Goal: Task Accomplishment & Management: Manage account settings

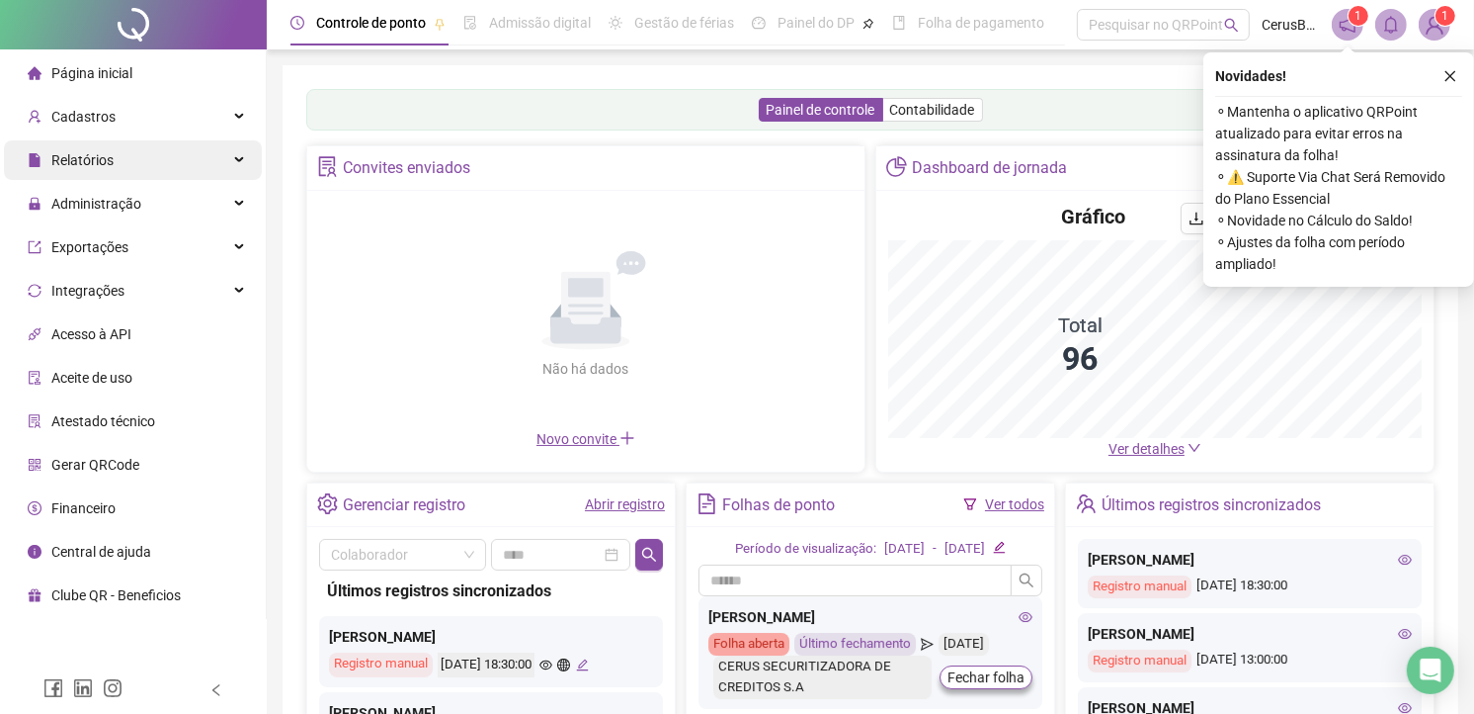
click at [122, 141] on div "Relatórios" at bounding box center [133, 160] width 258 height 40
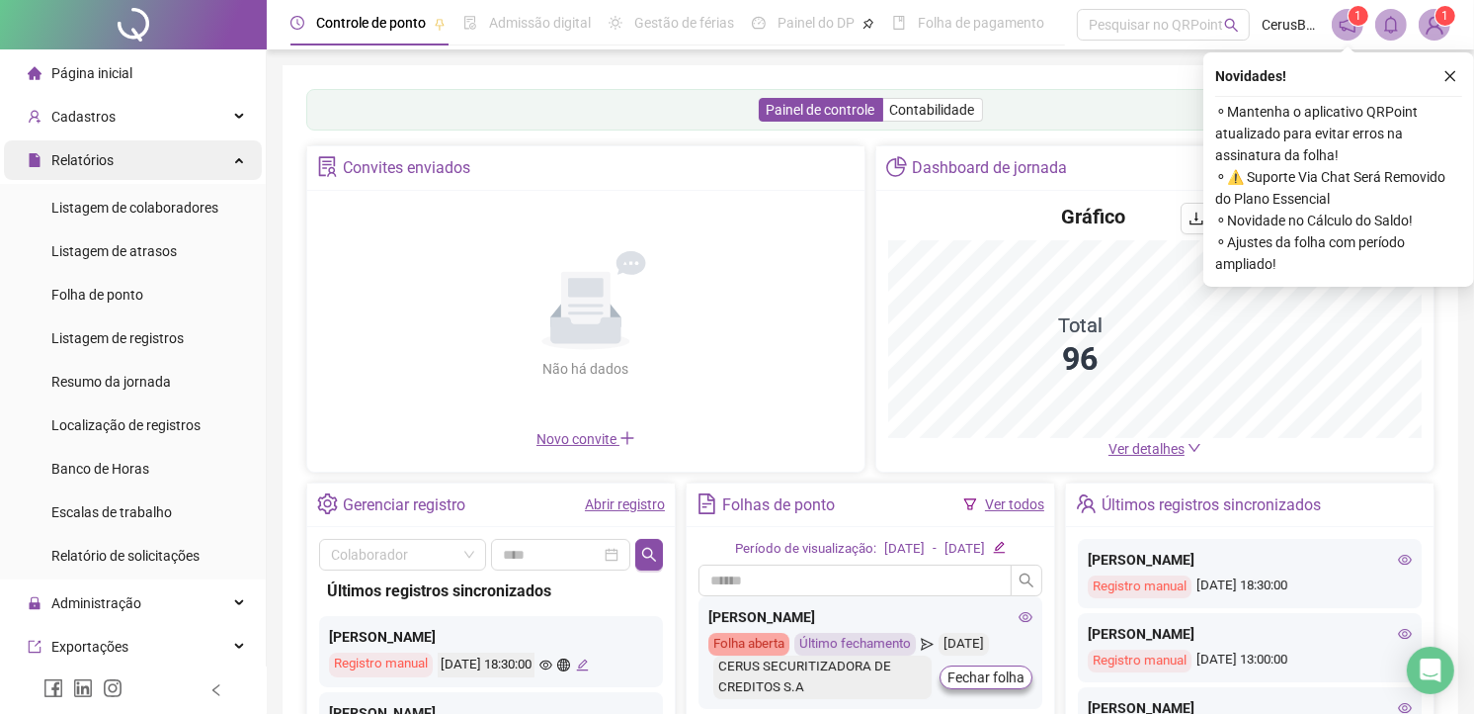
click at [162, 154] on div "Relatórios" at bounding box center [133, 160] width 258 height 40
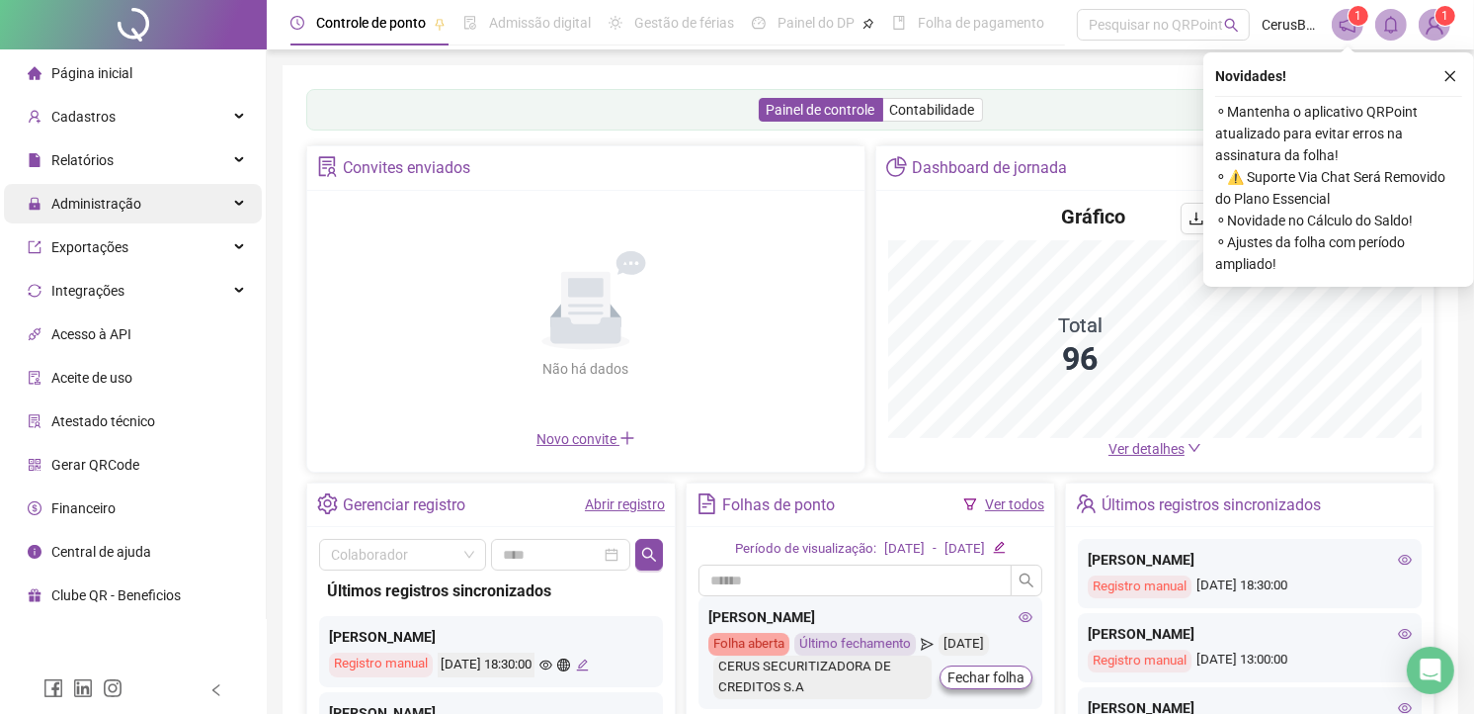
click at [151, 212] on div "Administração" at bounding box center [133, 204] width 258 height 40
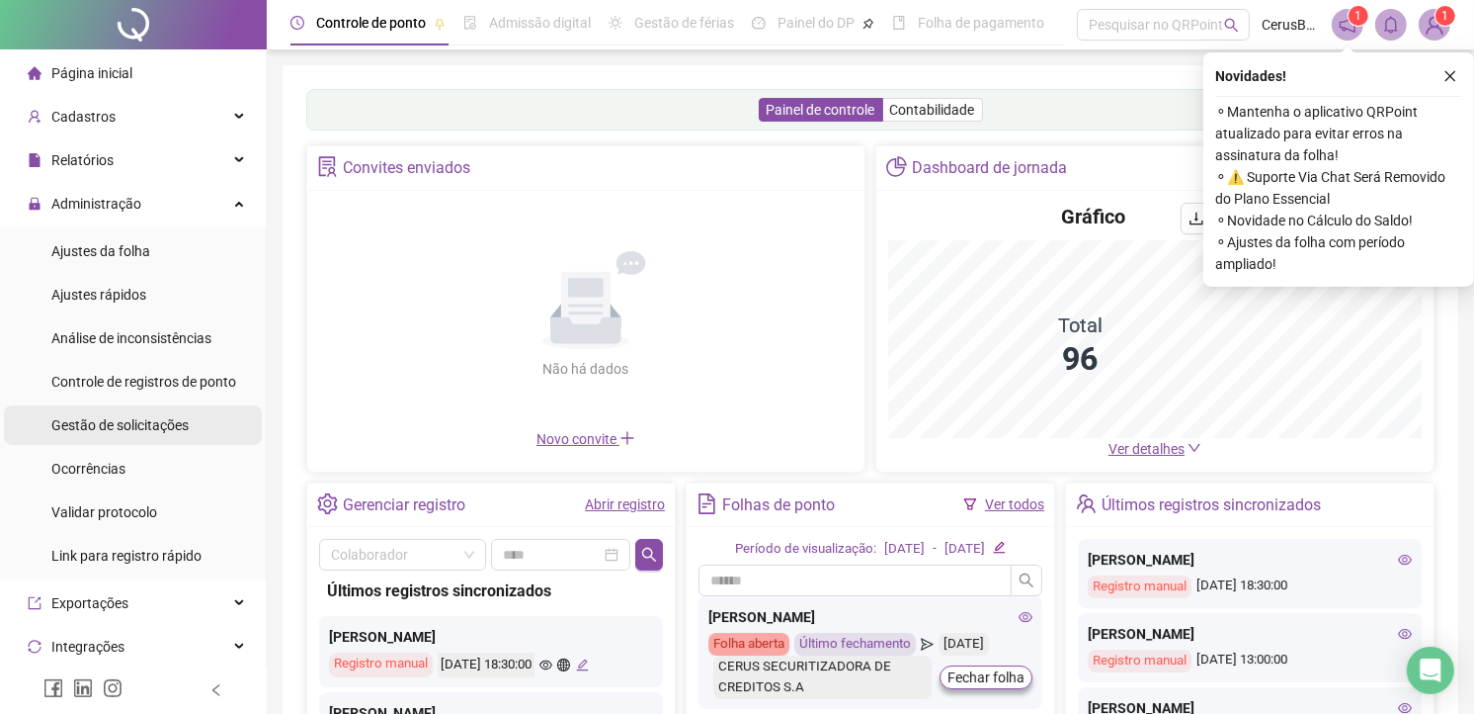
click at [145, 417] on span "Gestão de solicitações" at bounding box center [119, 425] width 137 height 16
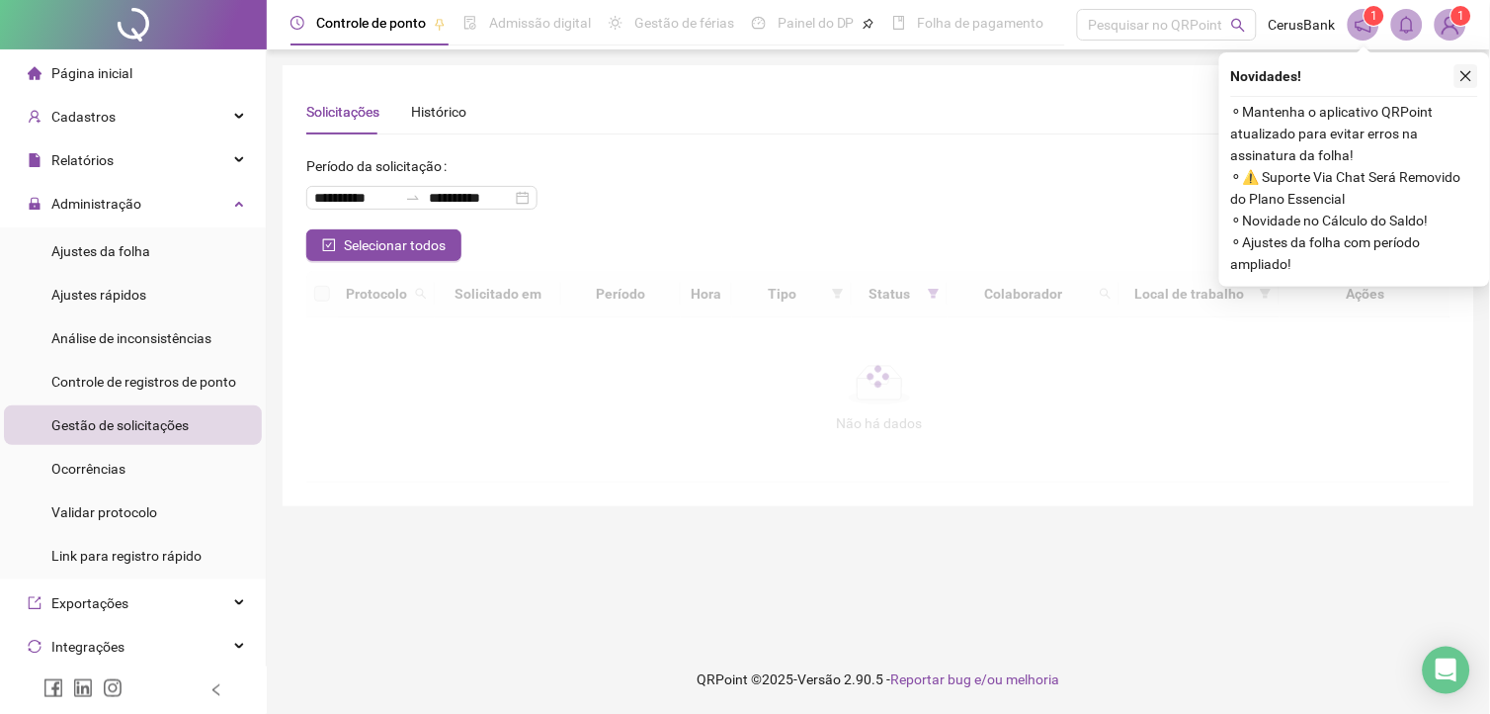
click at [1469, 79] on icon "close" at bounding box center [1467, 76] width 11 height 11
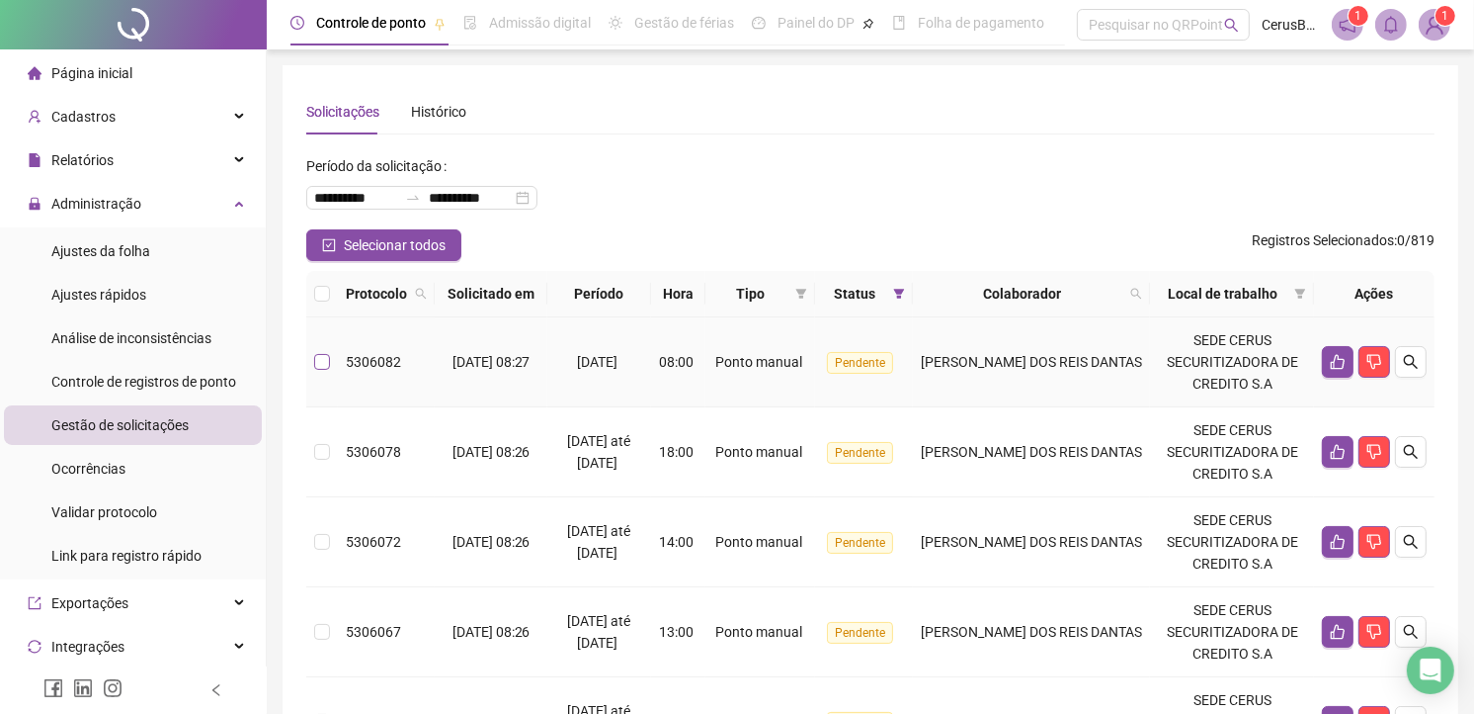
click at [314, 352] on label at bounding box center [322, 362] width 16 height 22
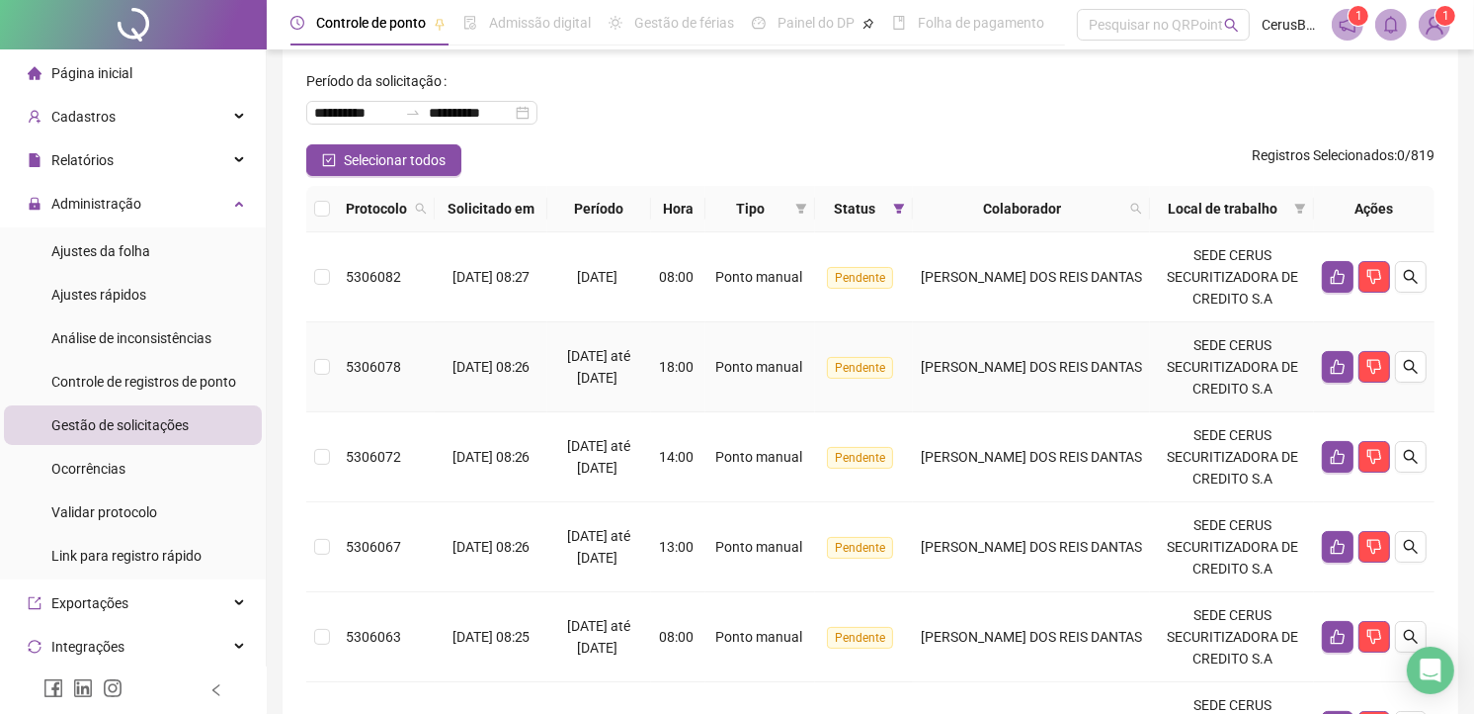
scroll to position [110, 0]
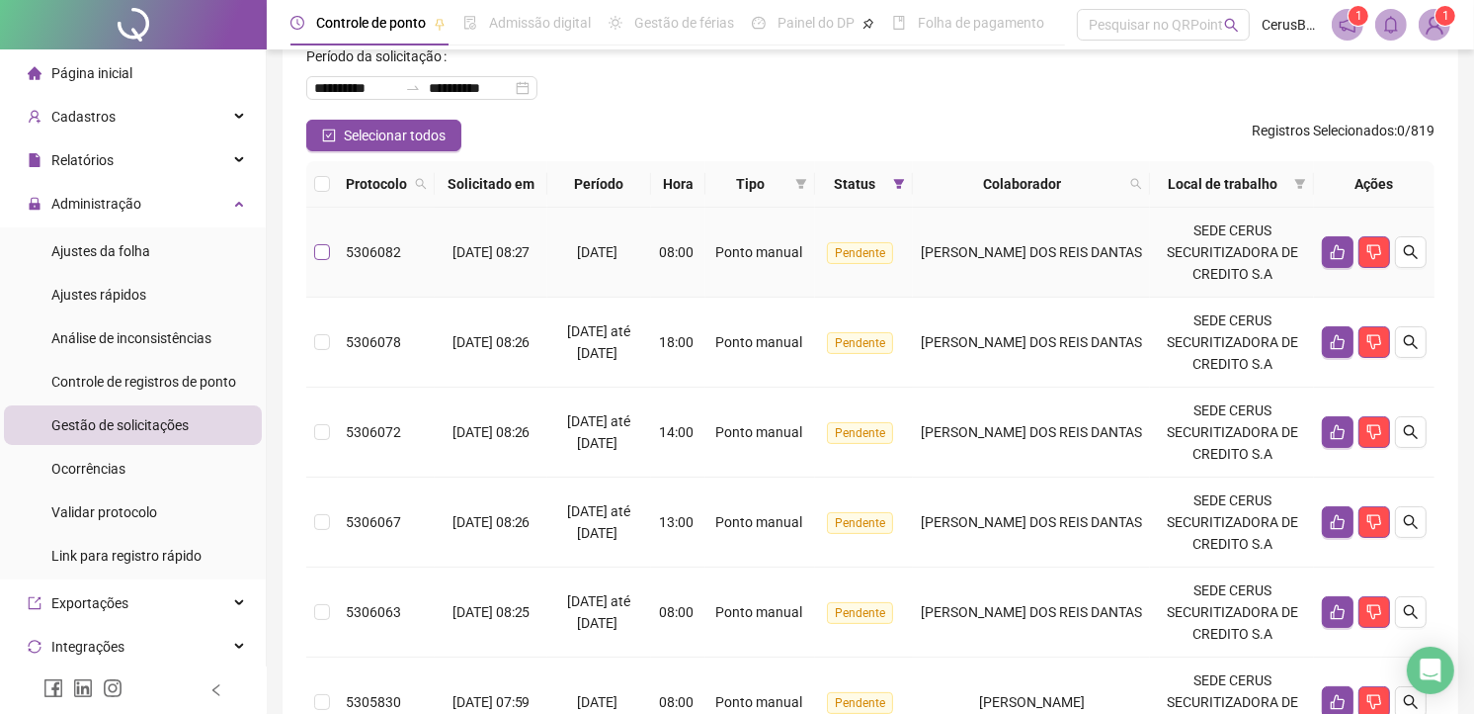
click at [326, 260] on label at bounding box center [322, 252] width 16 height 22
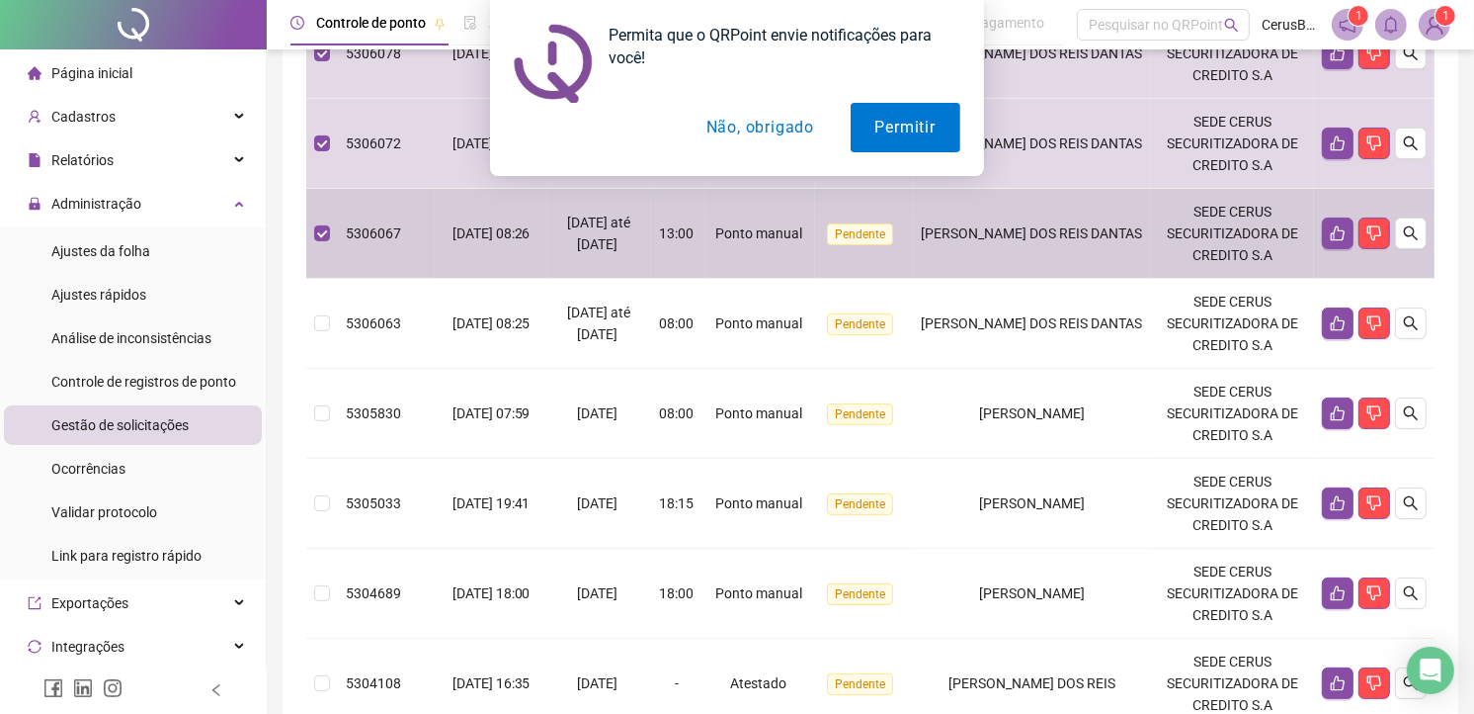
scroll to position [439, 0]
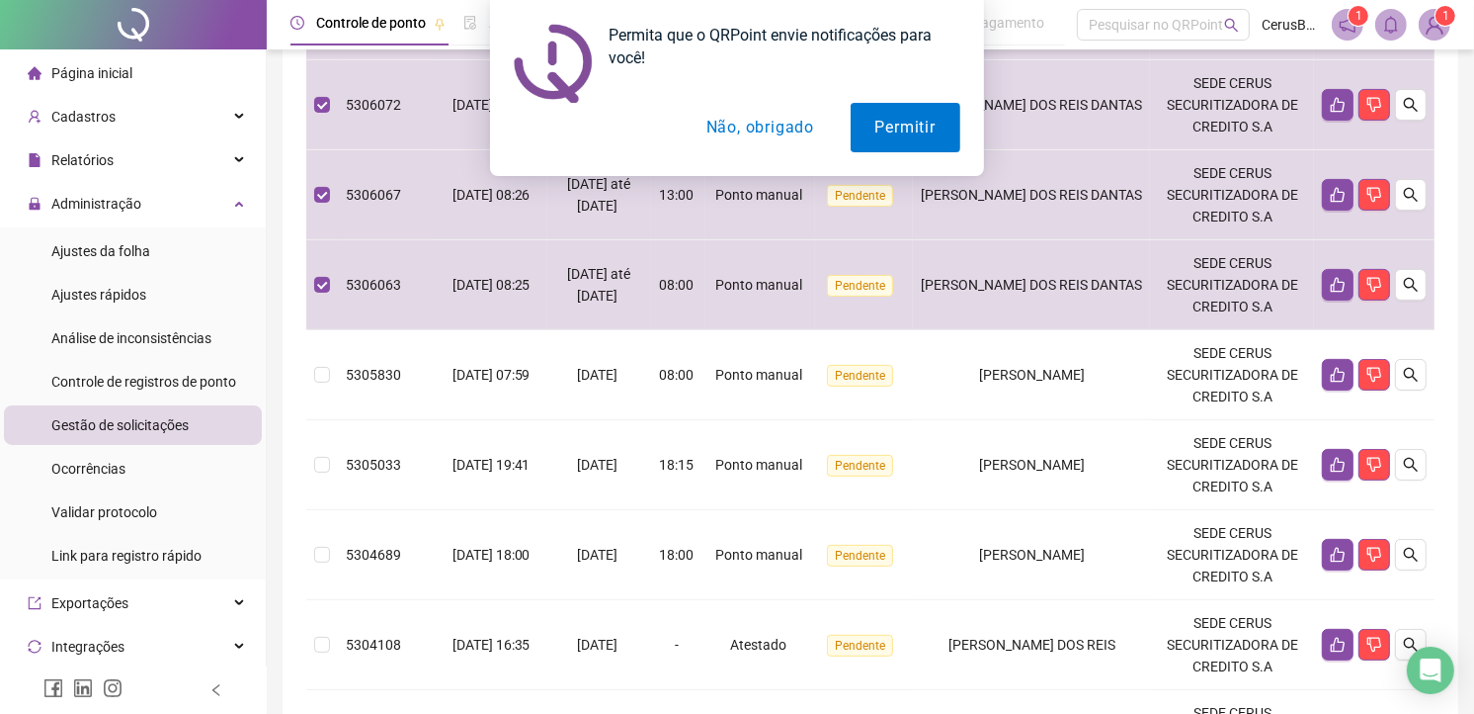
click at [764, 126] on button "Não, obrigado" at bounding box center [760, 127] width 157 height 49
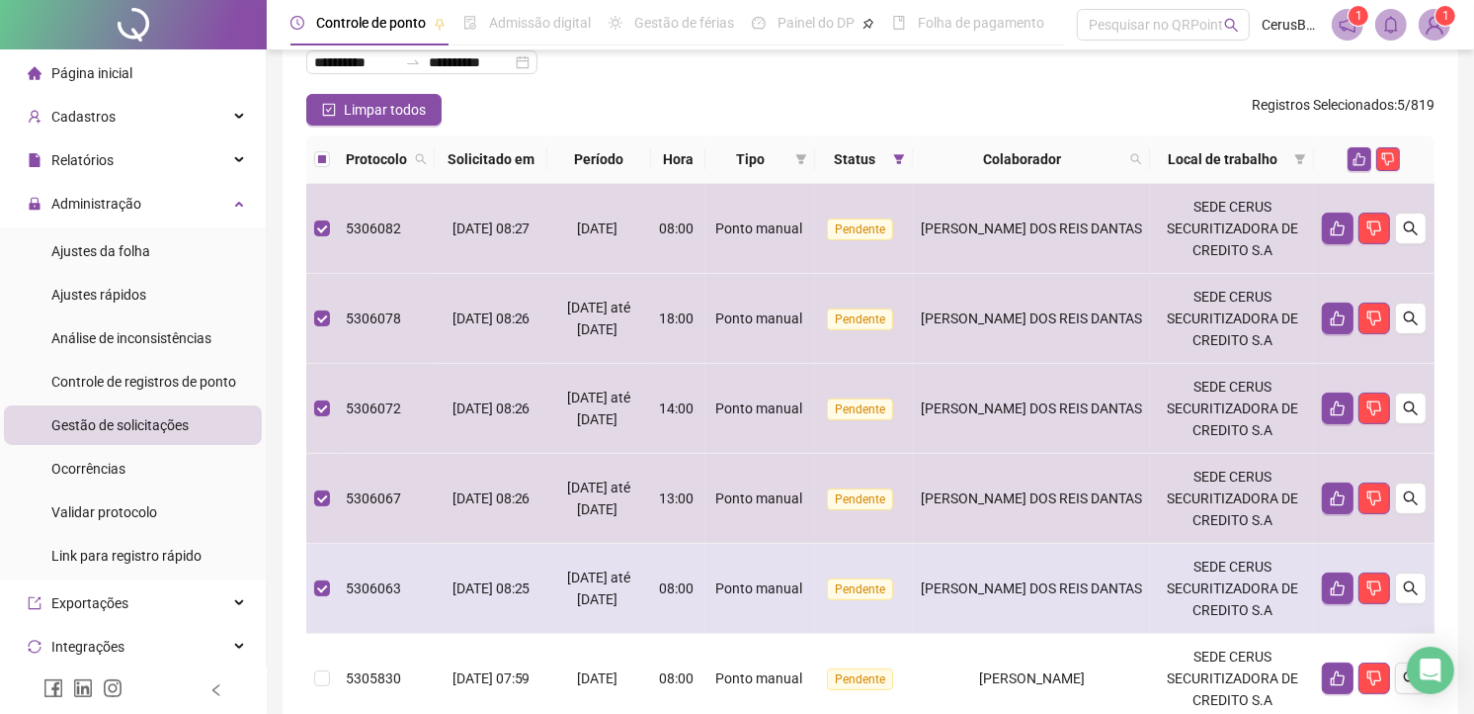
scroll to position [110, 0]
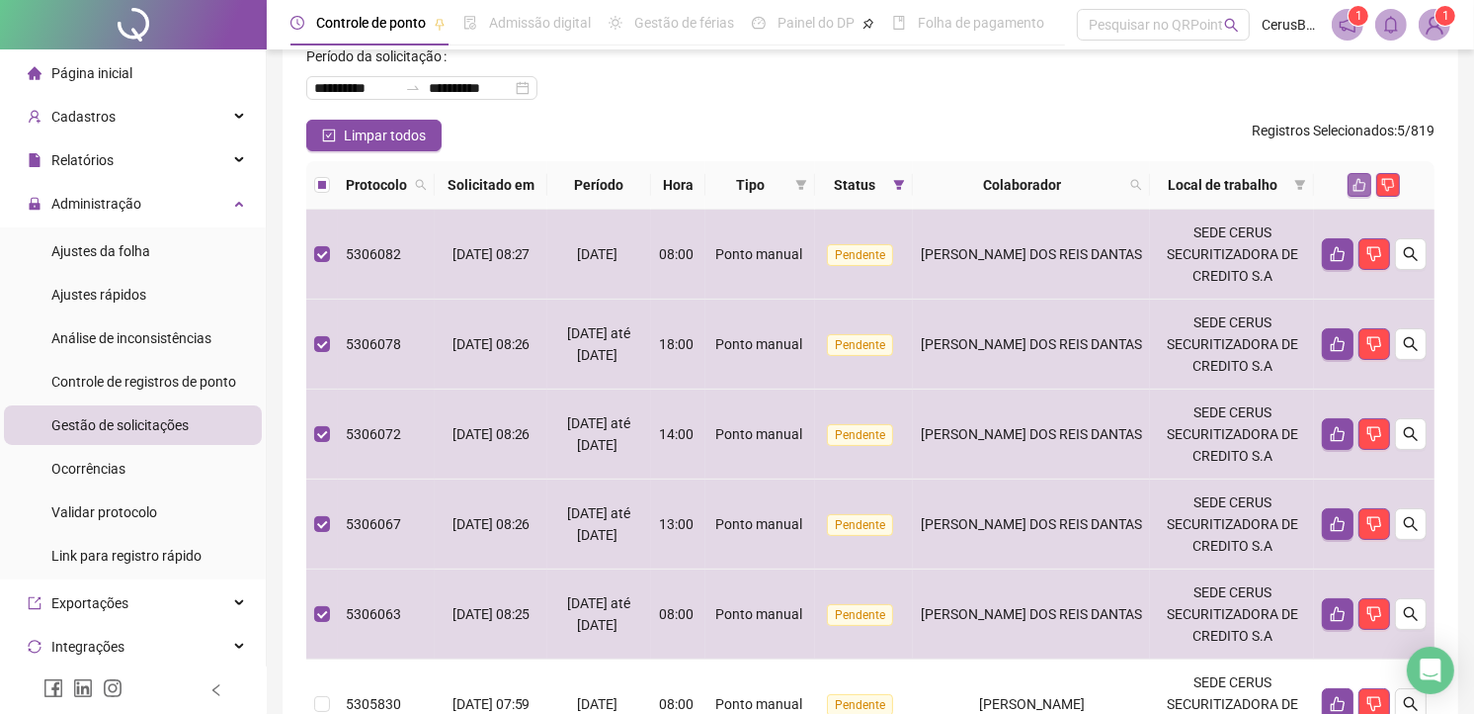
click at [1358, 180] on icon "like" at bounding box center [1360, 185] width 13 height 13
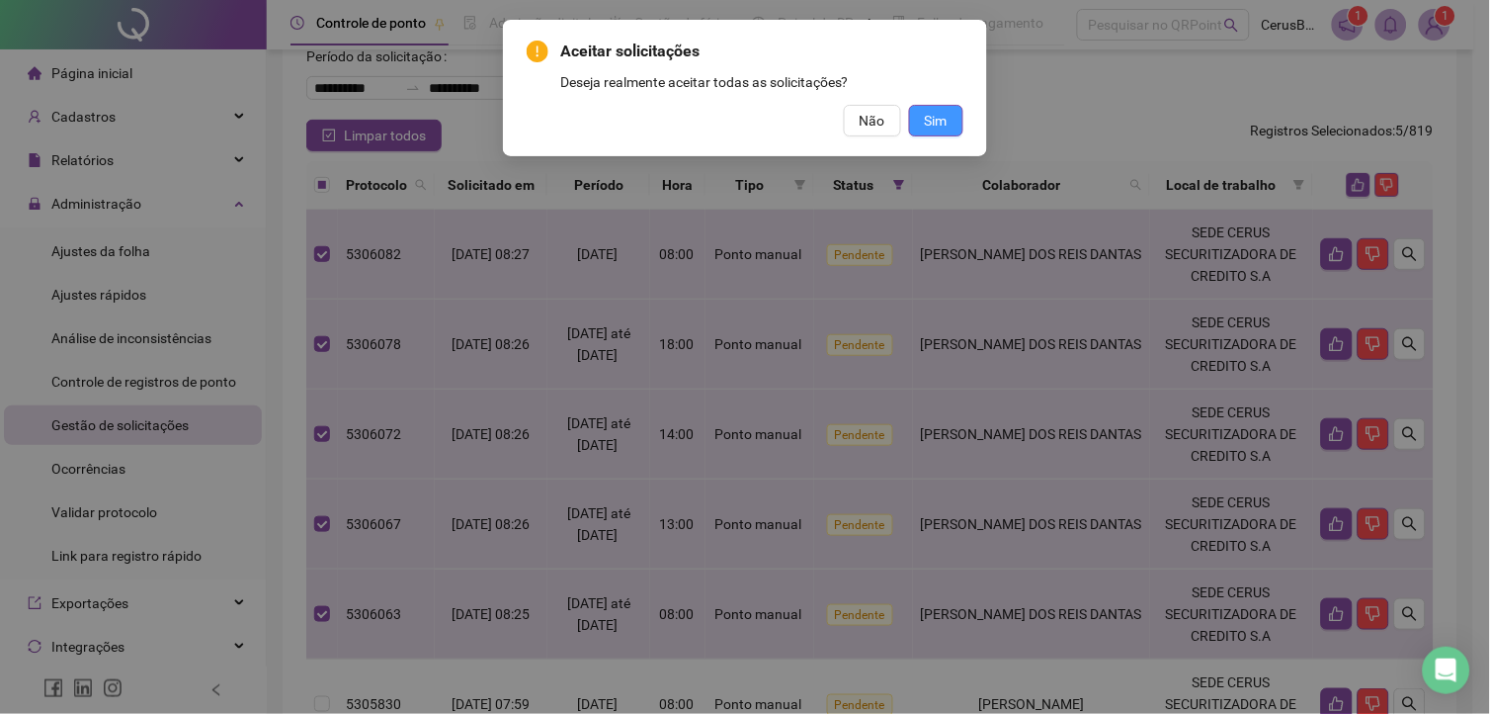
click at [923, 120] on button "Sim" at bounding box center [936, 121] width 54 height 32
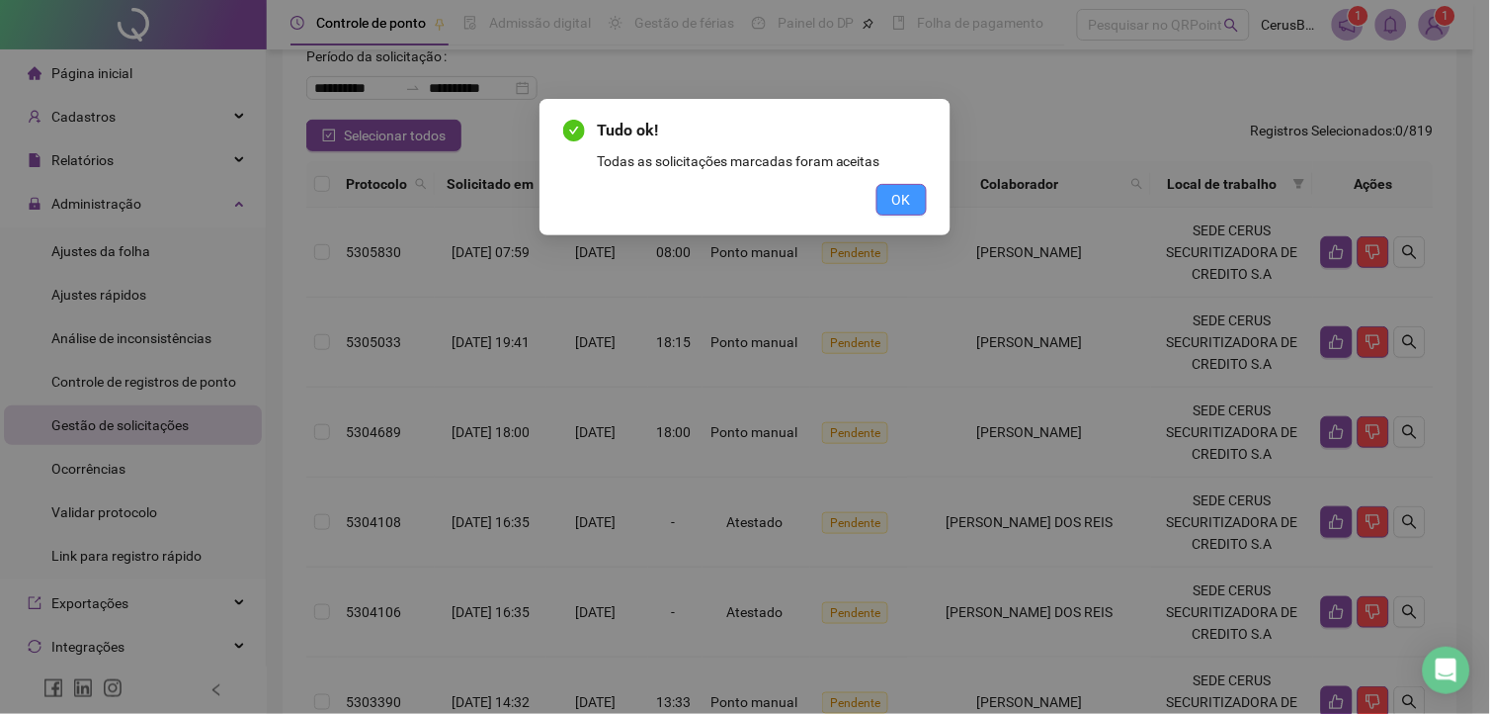
click at [877, 201] on button "OK" at bounding box center [902, 200] width 50 height 32
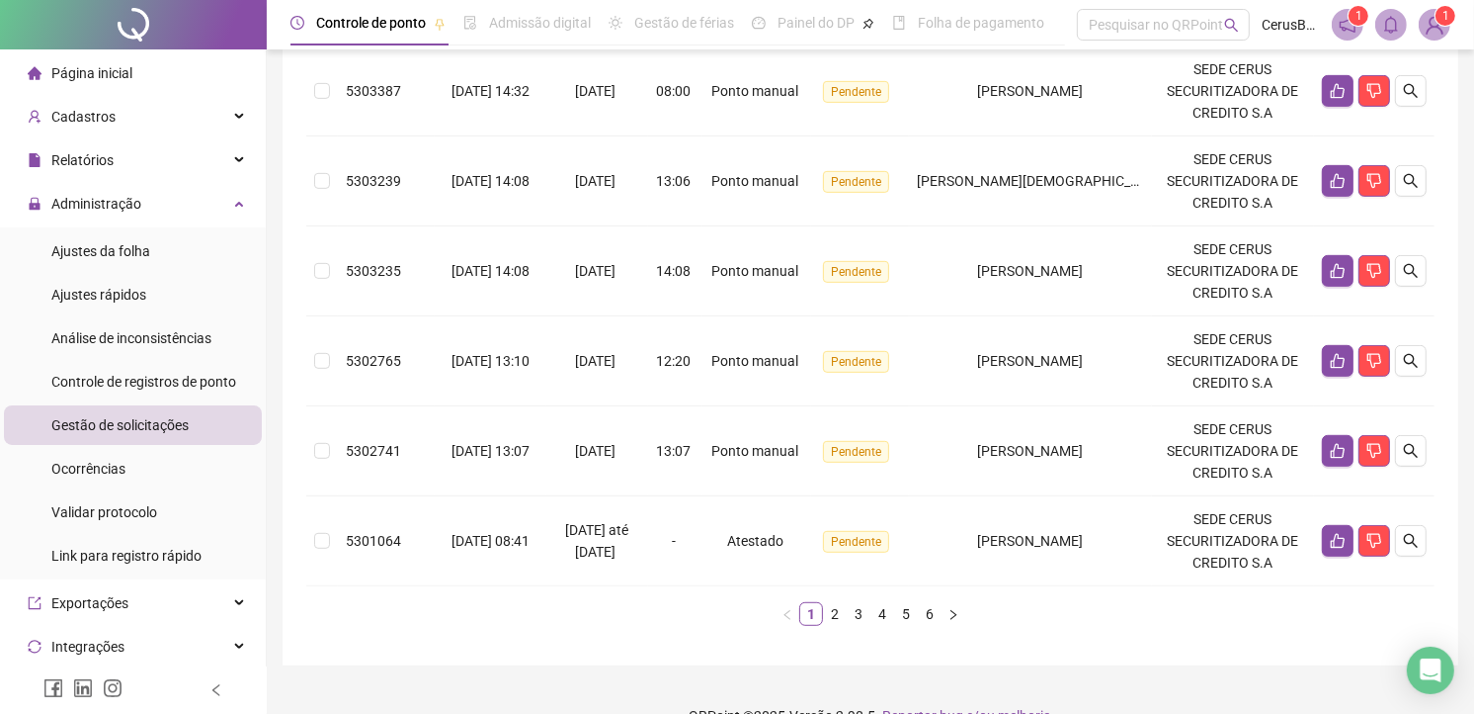
scroll to position [846, 0]
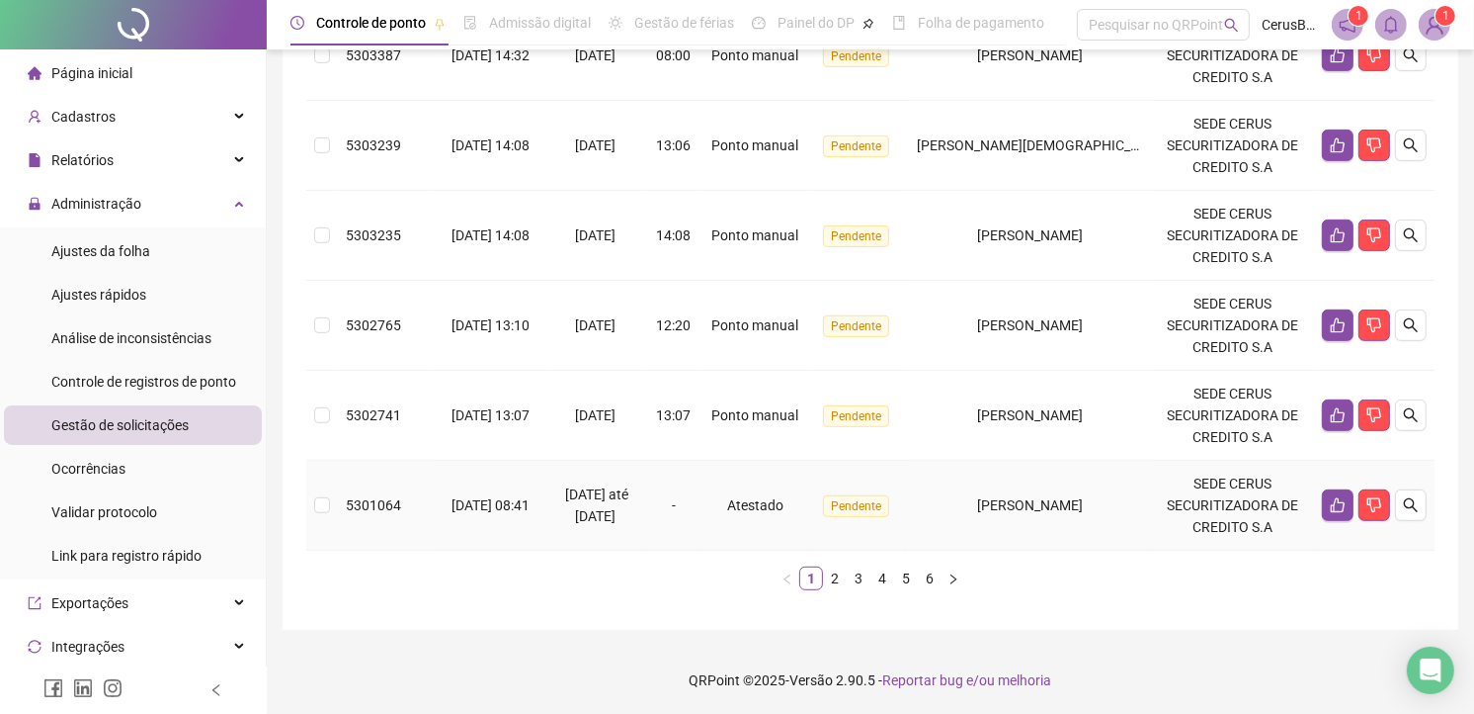
click at [1393, 509] on div at bounding box center [1374, 505] width 105 height 32
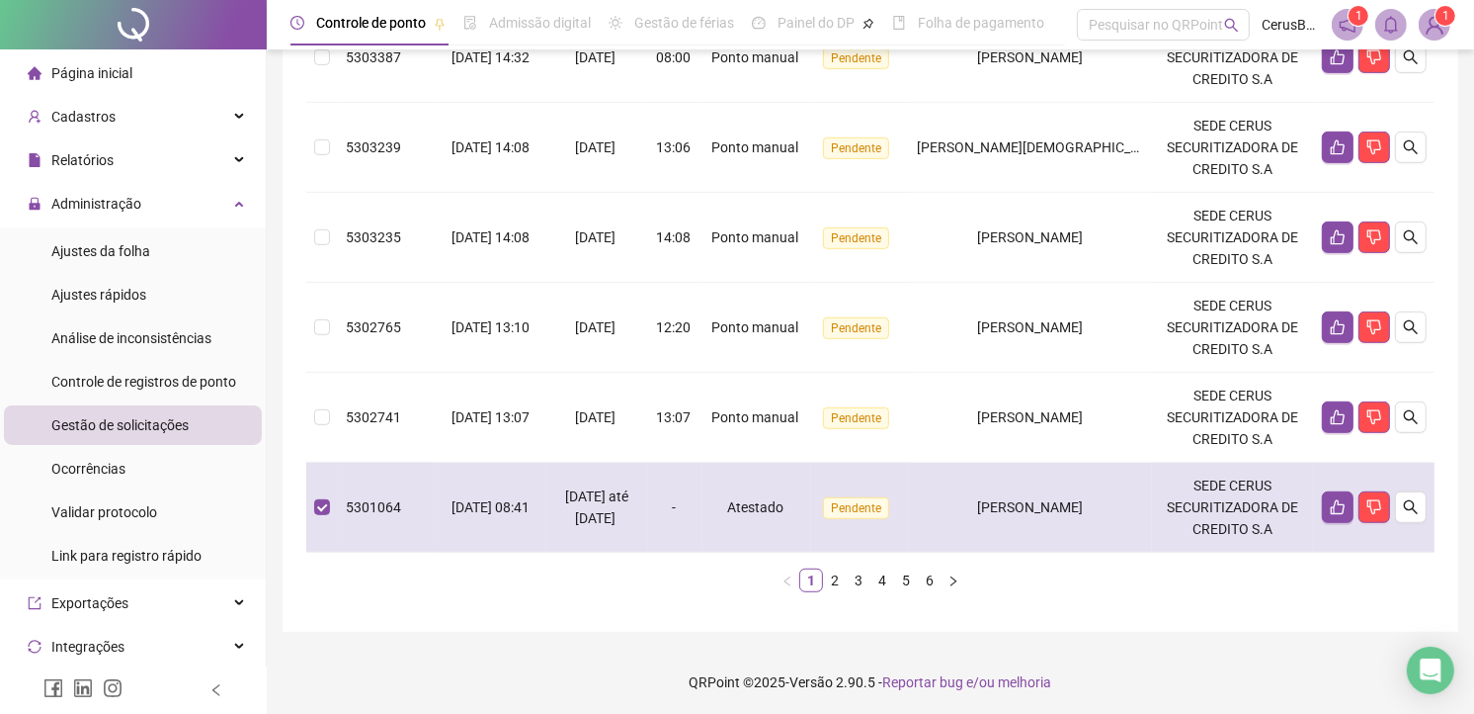
click at [324, 496] on label at bounding box center [322, 507] width 16 height 22
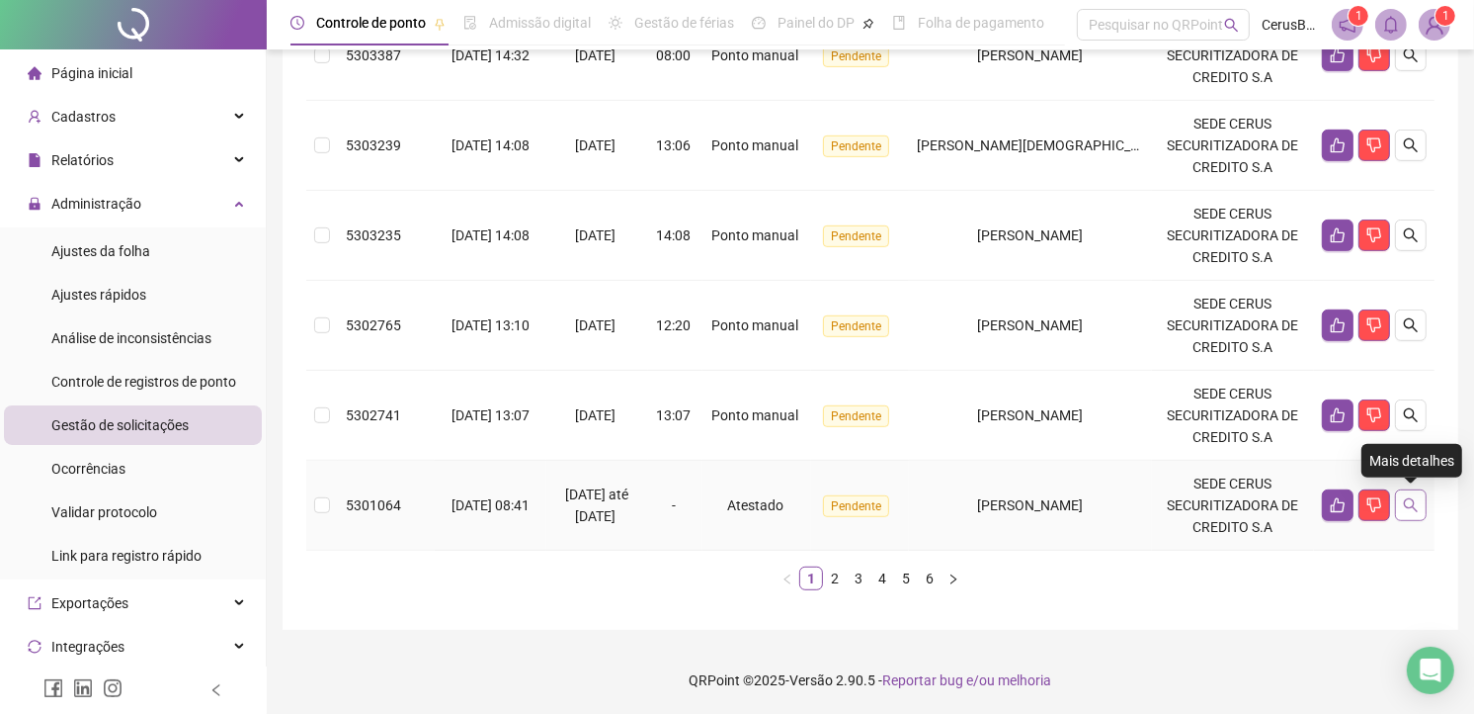
click at [1420, 507] on button "button" at bounding box center [1411, 505] width 32 height 32
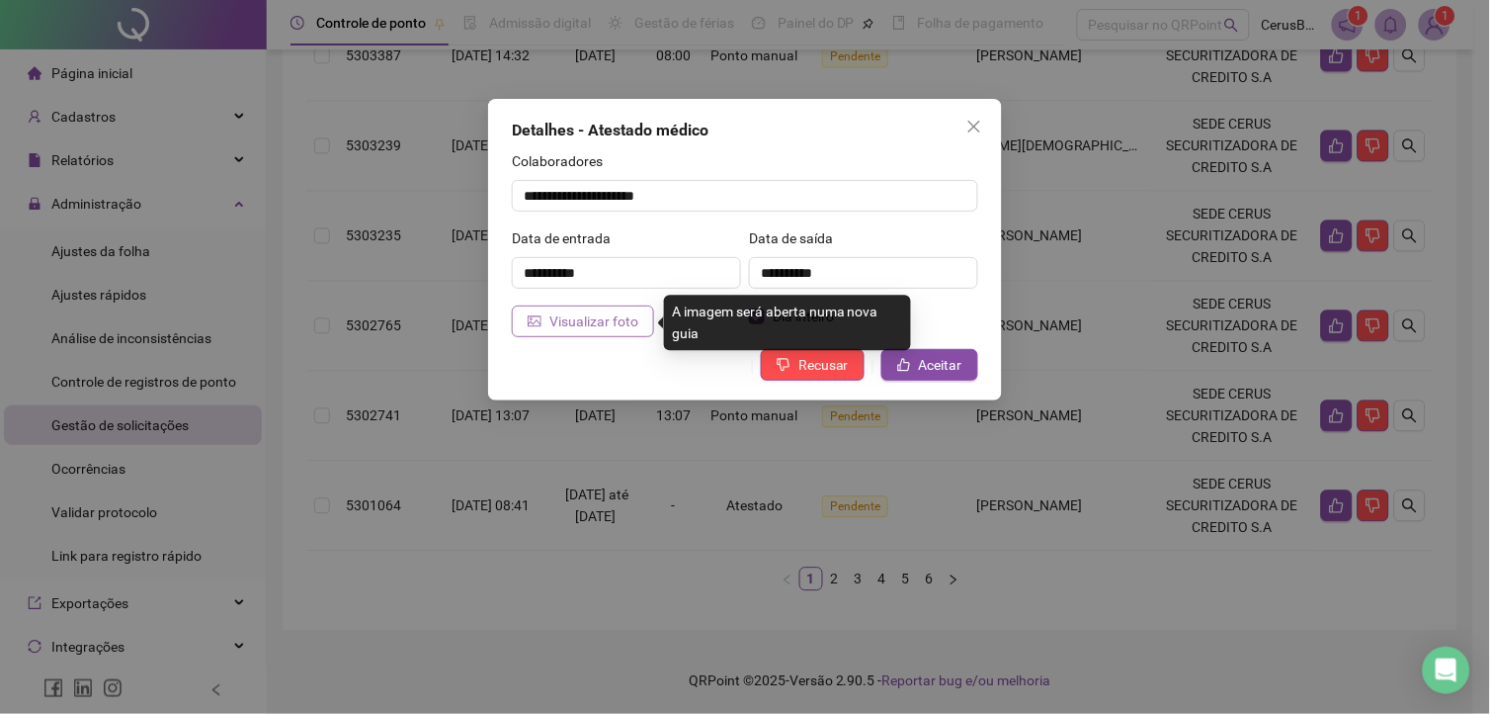
click at [604, 330] on span "Visualizar foto" at bounding box center [593, 321] width 89 height 22
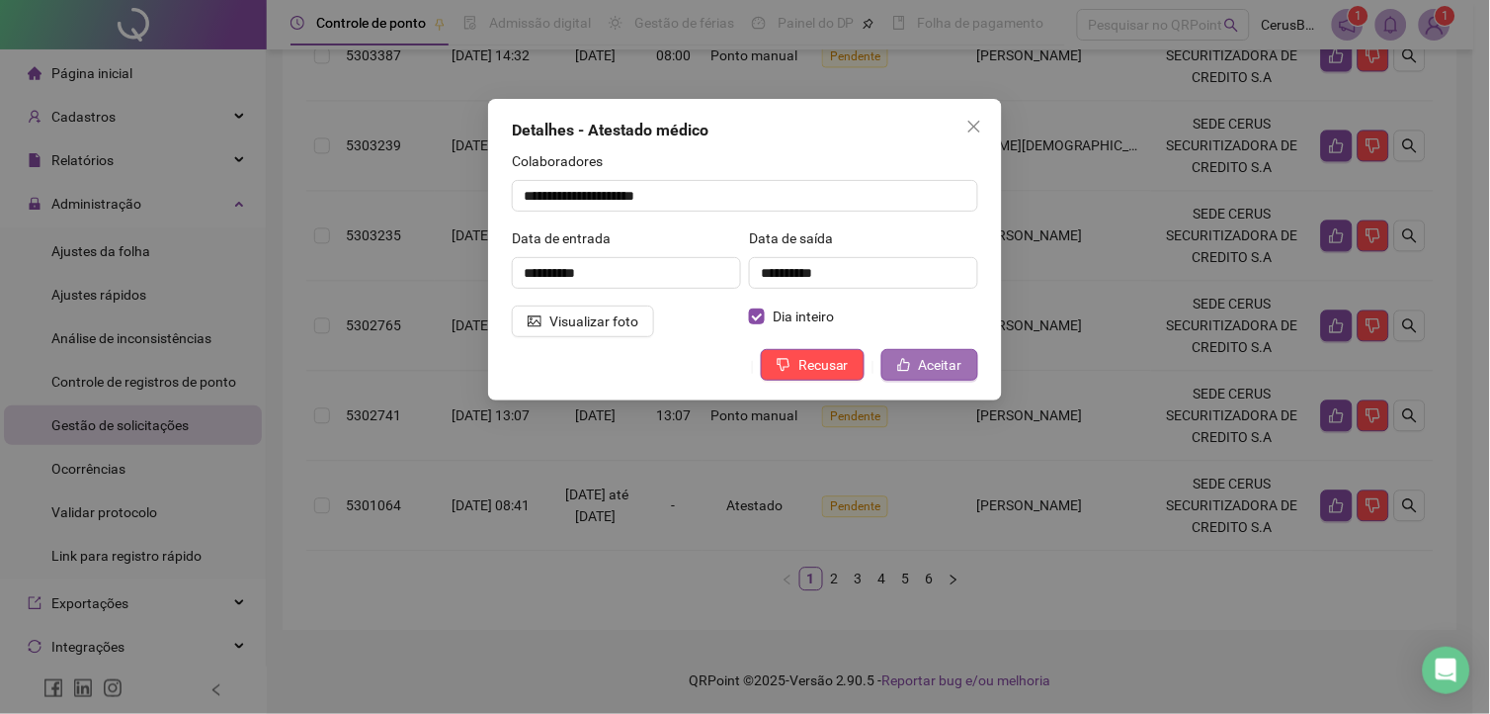
click at [925, 374] on span "Aceitar" at bounding box center [940, 365] width 43 height 22
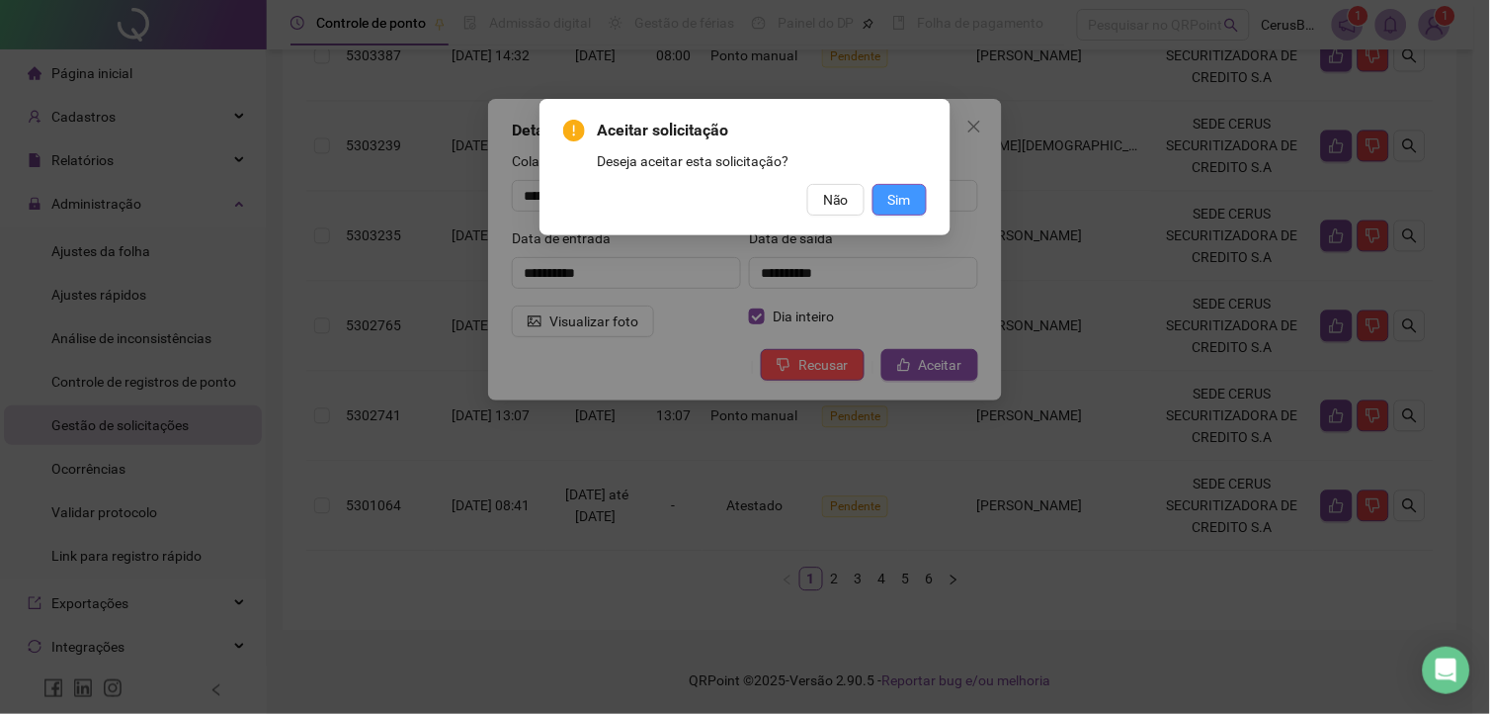
click at [916, 200] on button "Sim" at bounding box center [900, 200] width 54 height 32
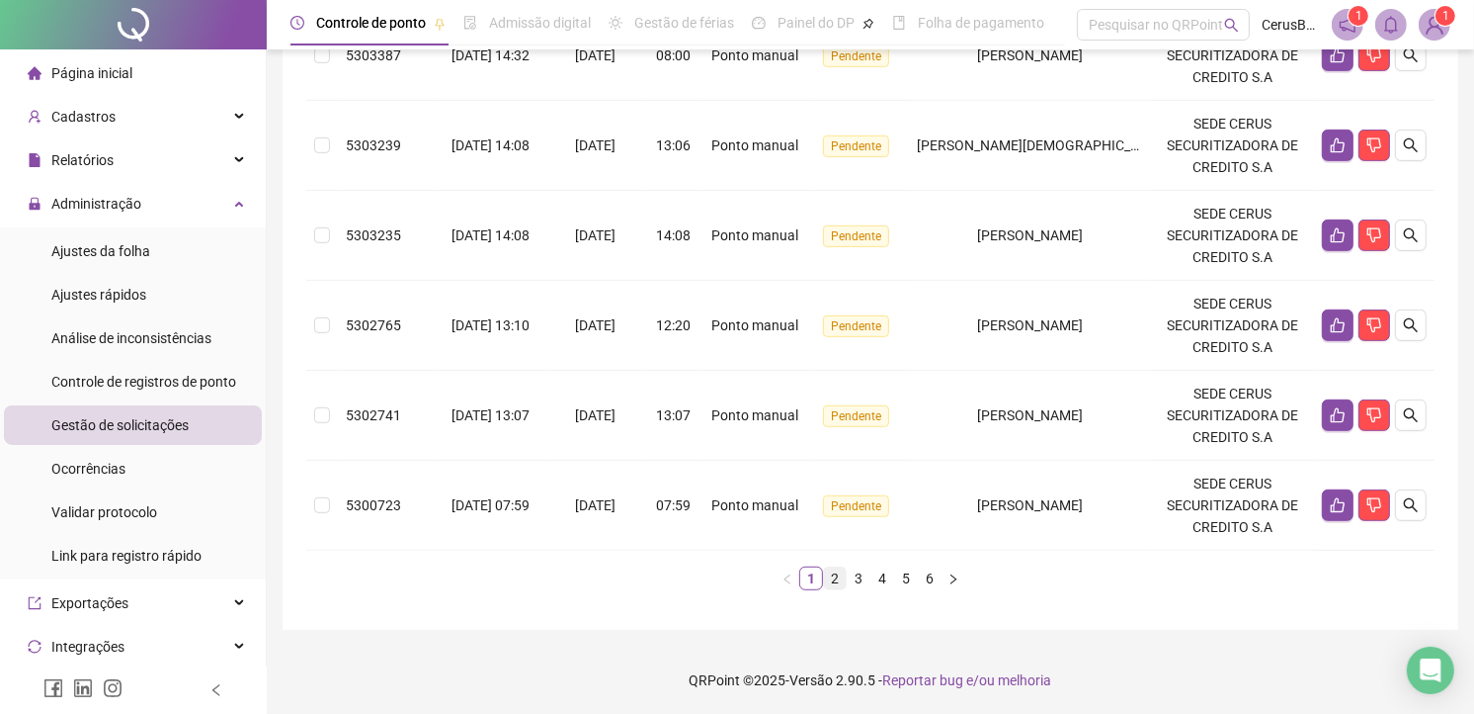
click at [842, 575] on link "2" at bounding box center [835, 578] width 22 height 22
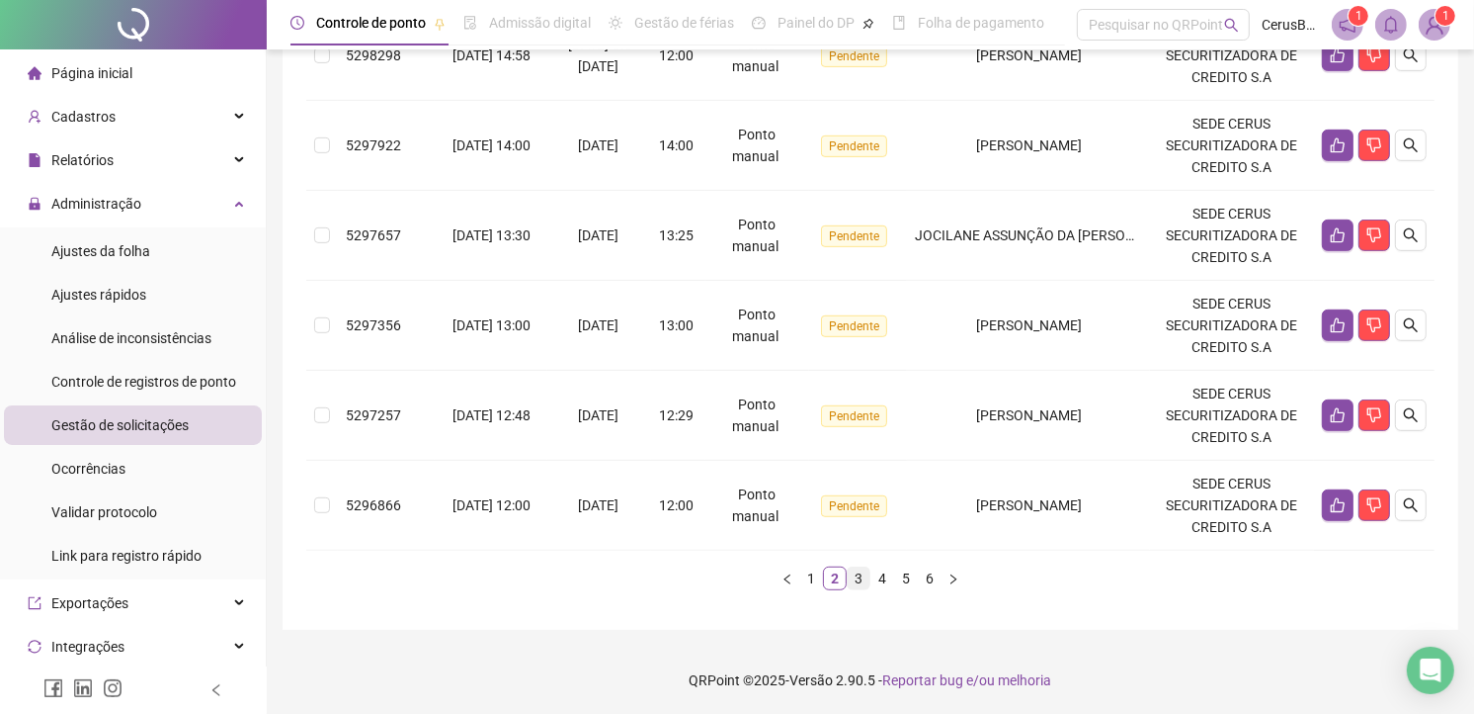
click at [865, 569] on link "3" at bounding box center [859, 578] width 22 height 22
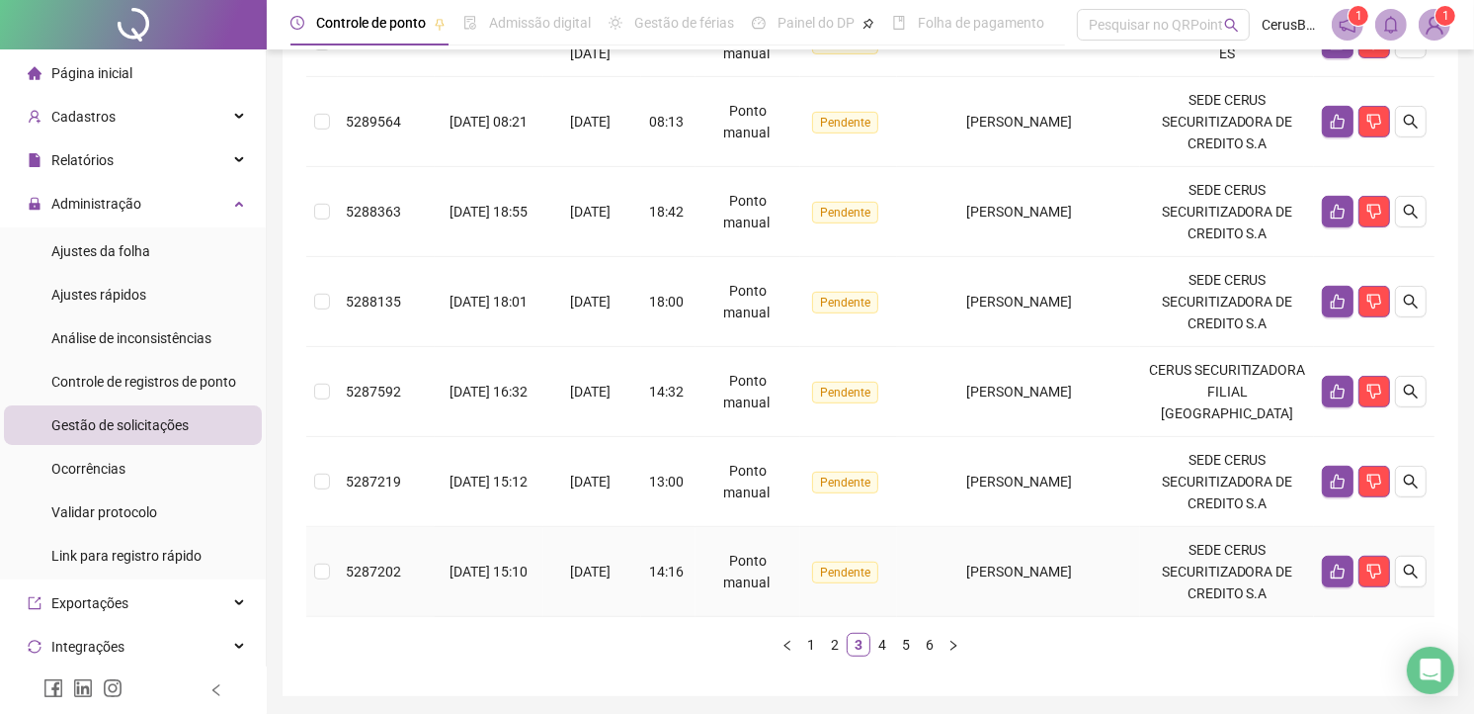
scroll to position [825, 0]
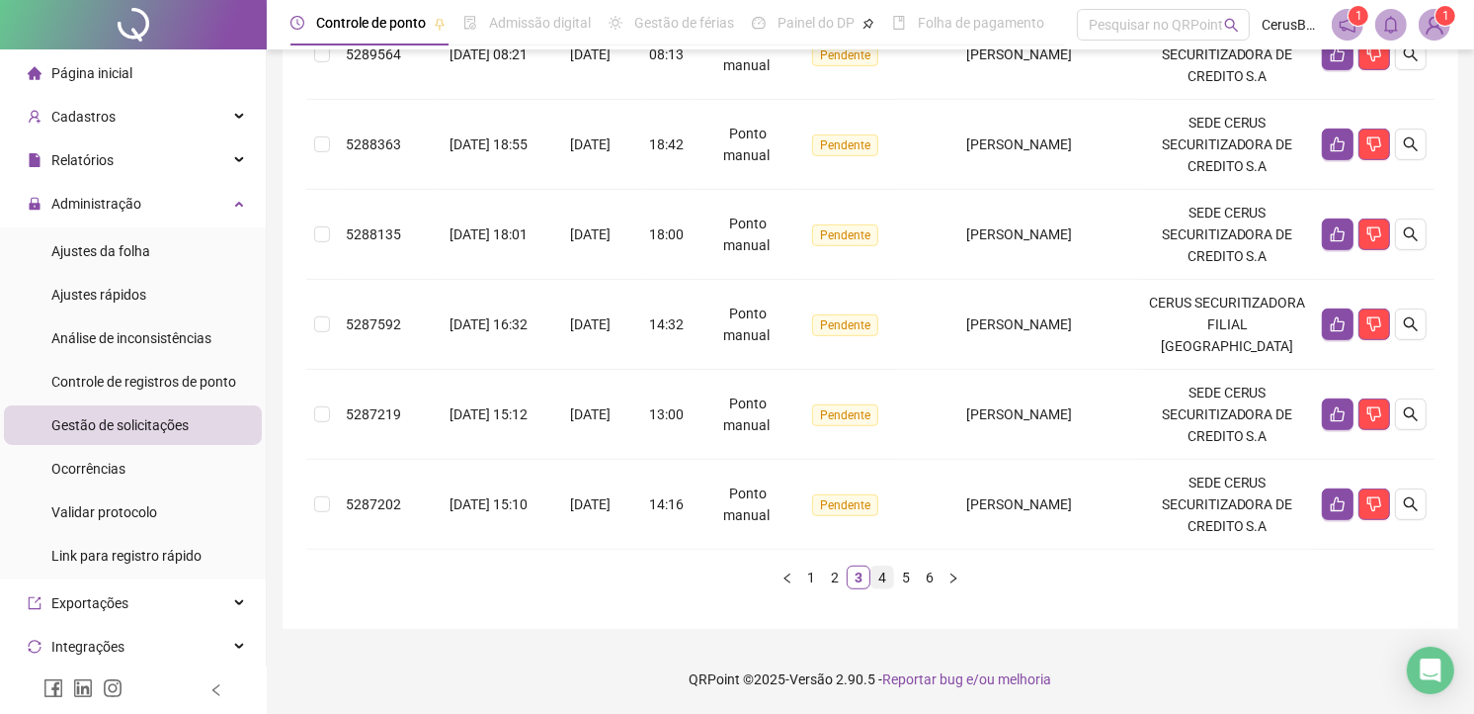
click at [882, 575] on link "4" at bounding box center [883, 577] width 22 height 22
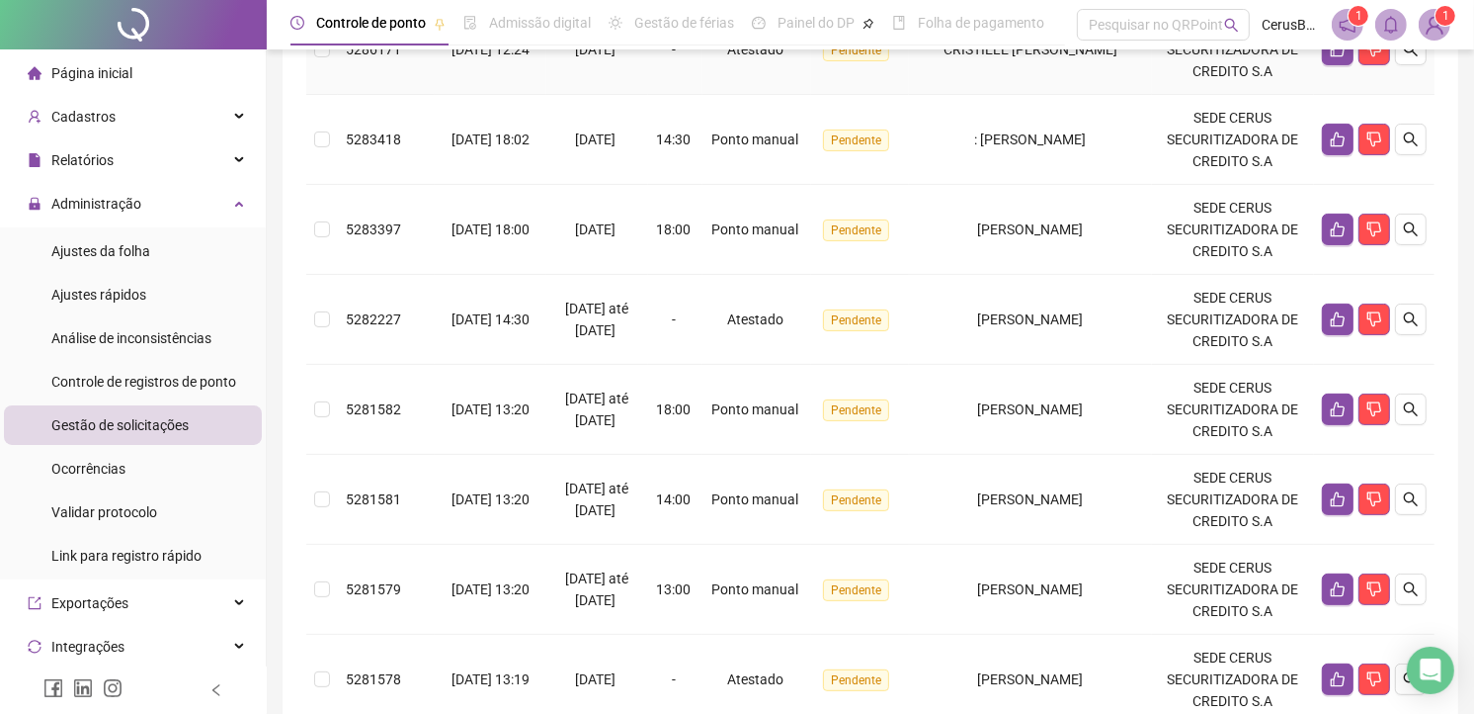
scroll to position [768, 0]
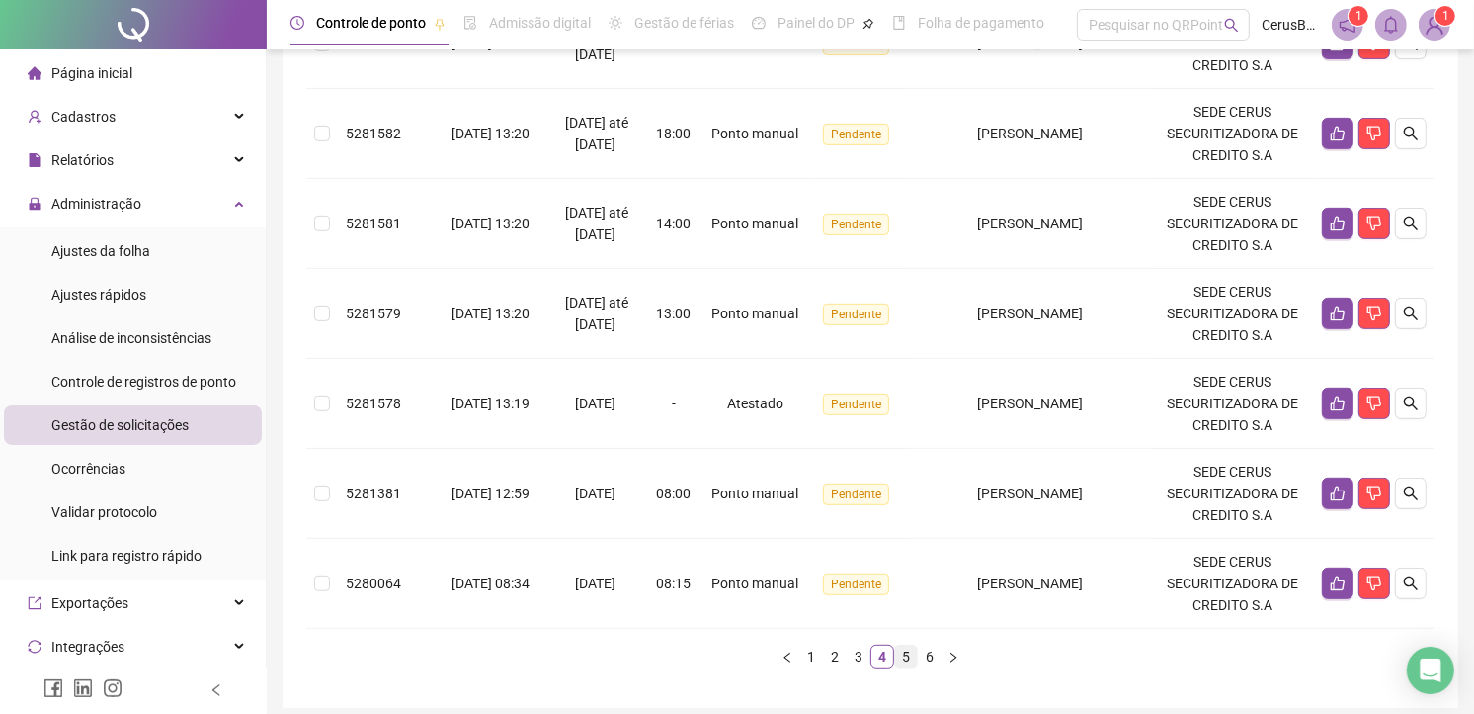
click at [901, 658] on link "5" at bounding box center [906, 656] width 22 height 22
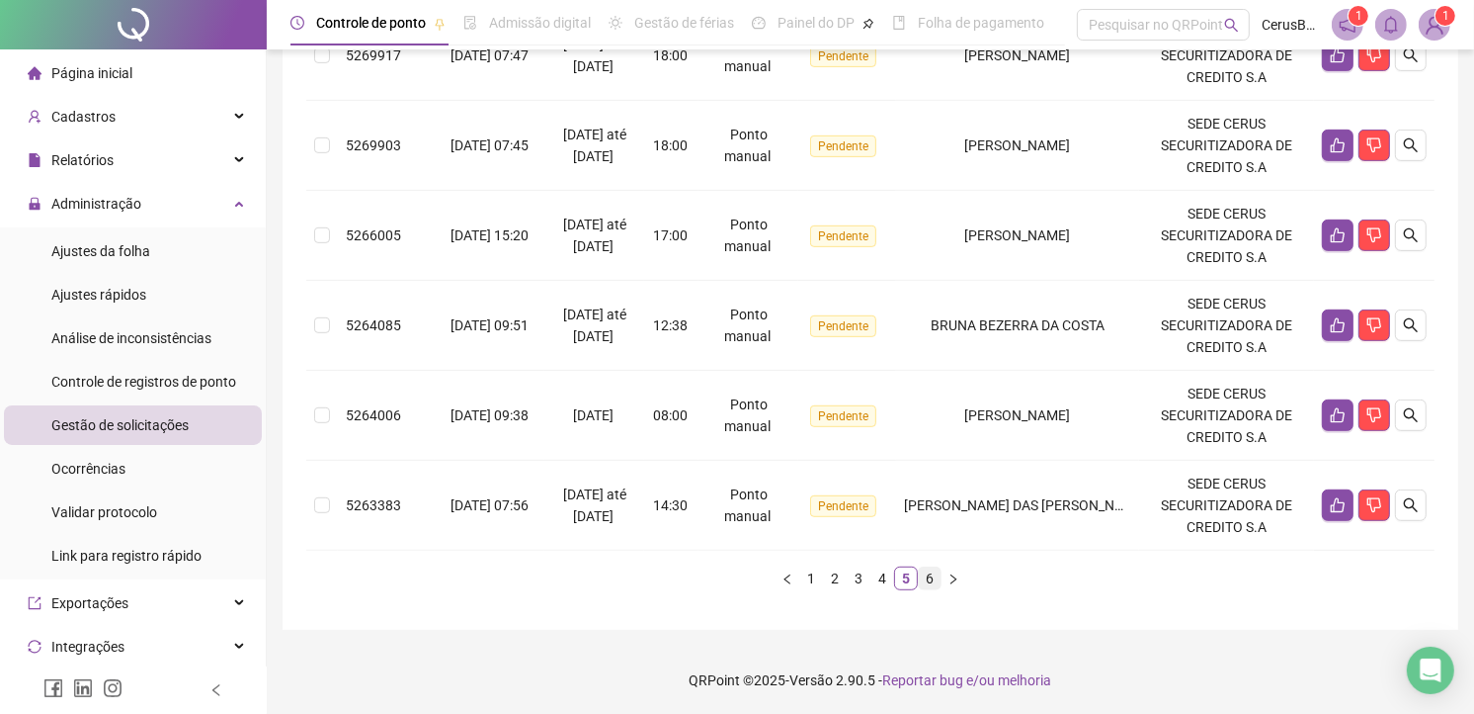
click at [927, 580] on link "6" at bounding box center [930, 578] width 22 height 22
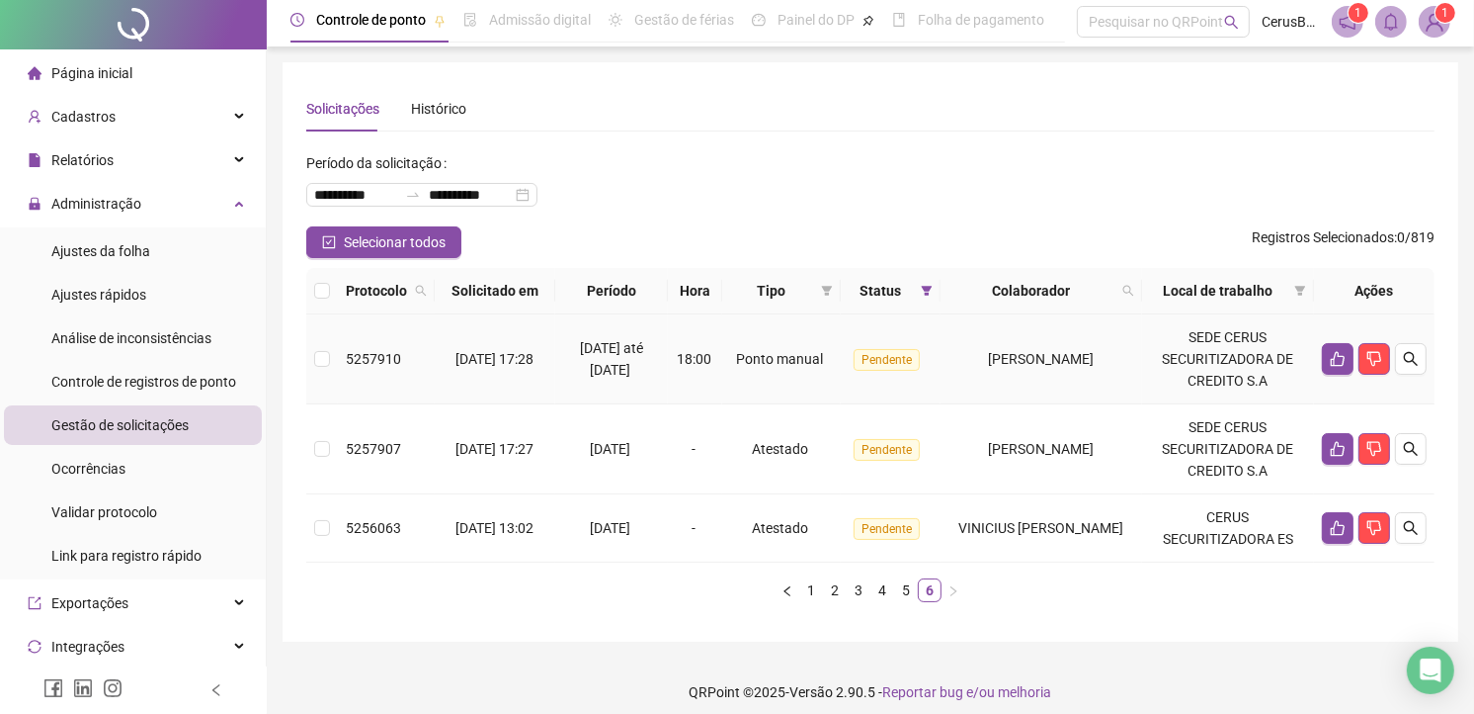
scroll to position [0, 0]
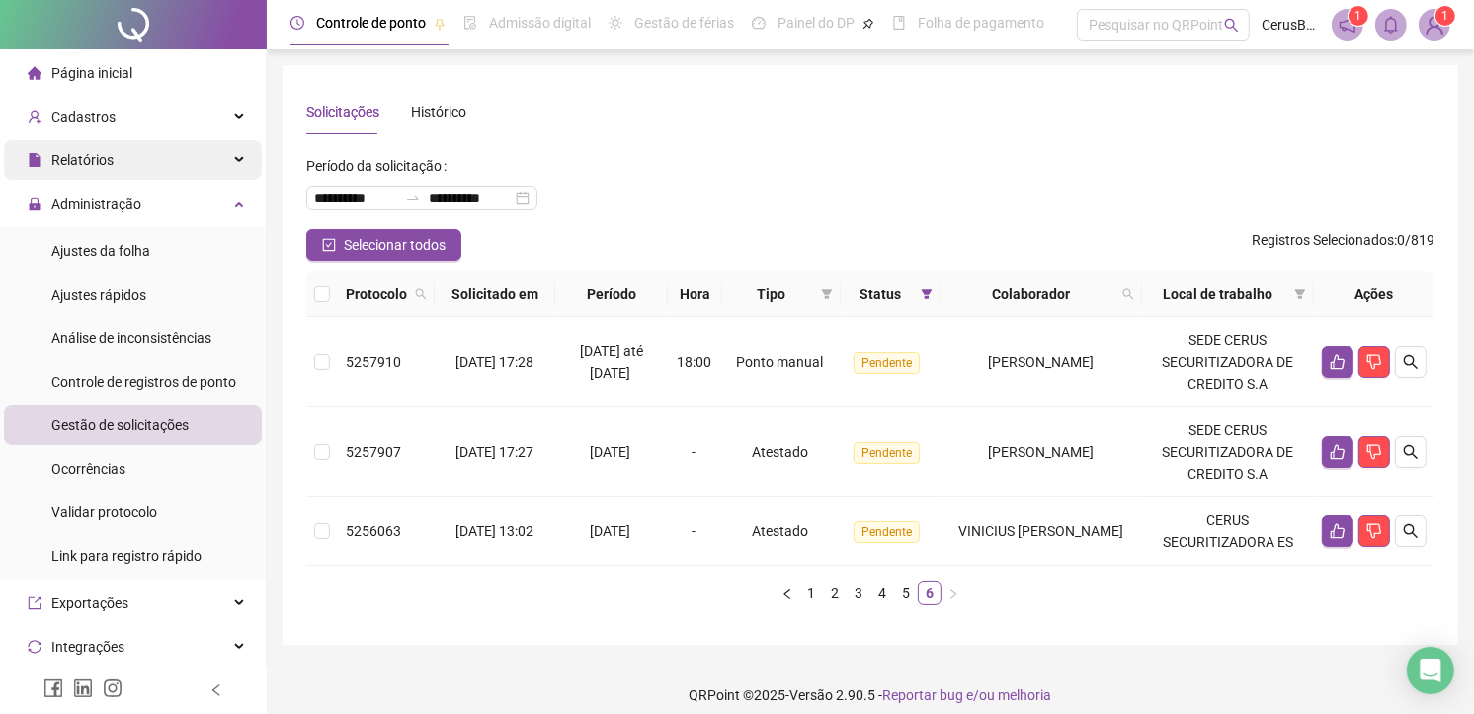
click at [155, 154] on div "Relatórios" at bounding box center [133, 160] width 258 height 40
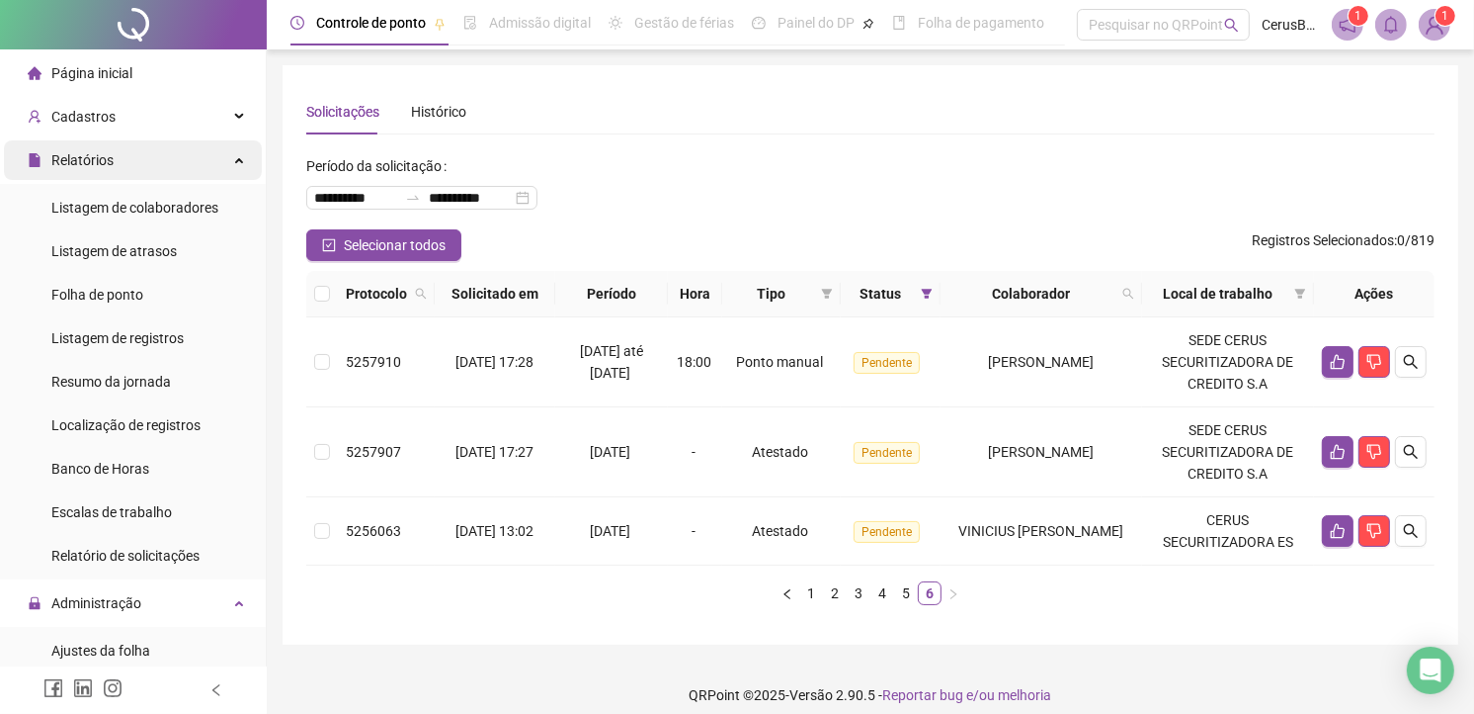
click at [170, 155] on div "Relatórios" at bounding box center [133, 160] width 258 height 40
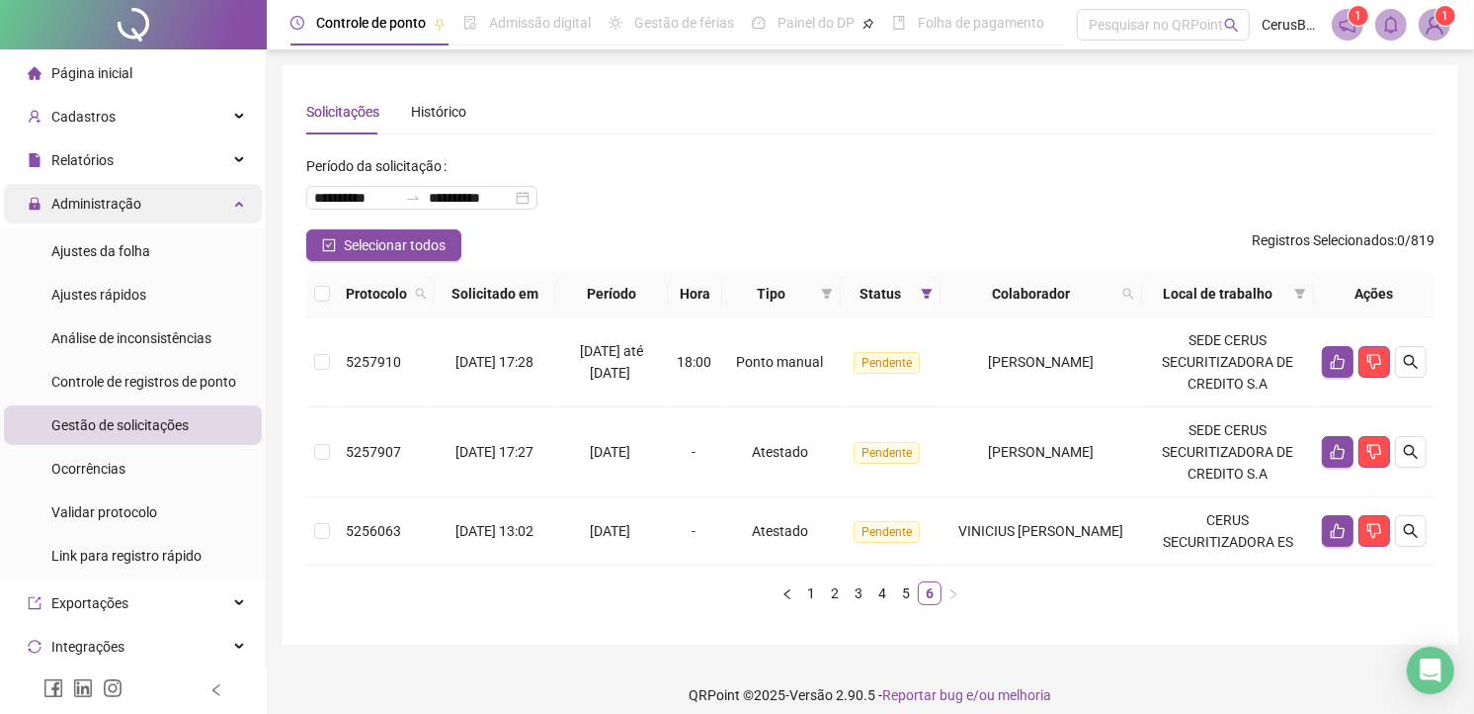
click at [131, 210] on span "Administração" at bounding box center [96, 204] width 90 height 16
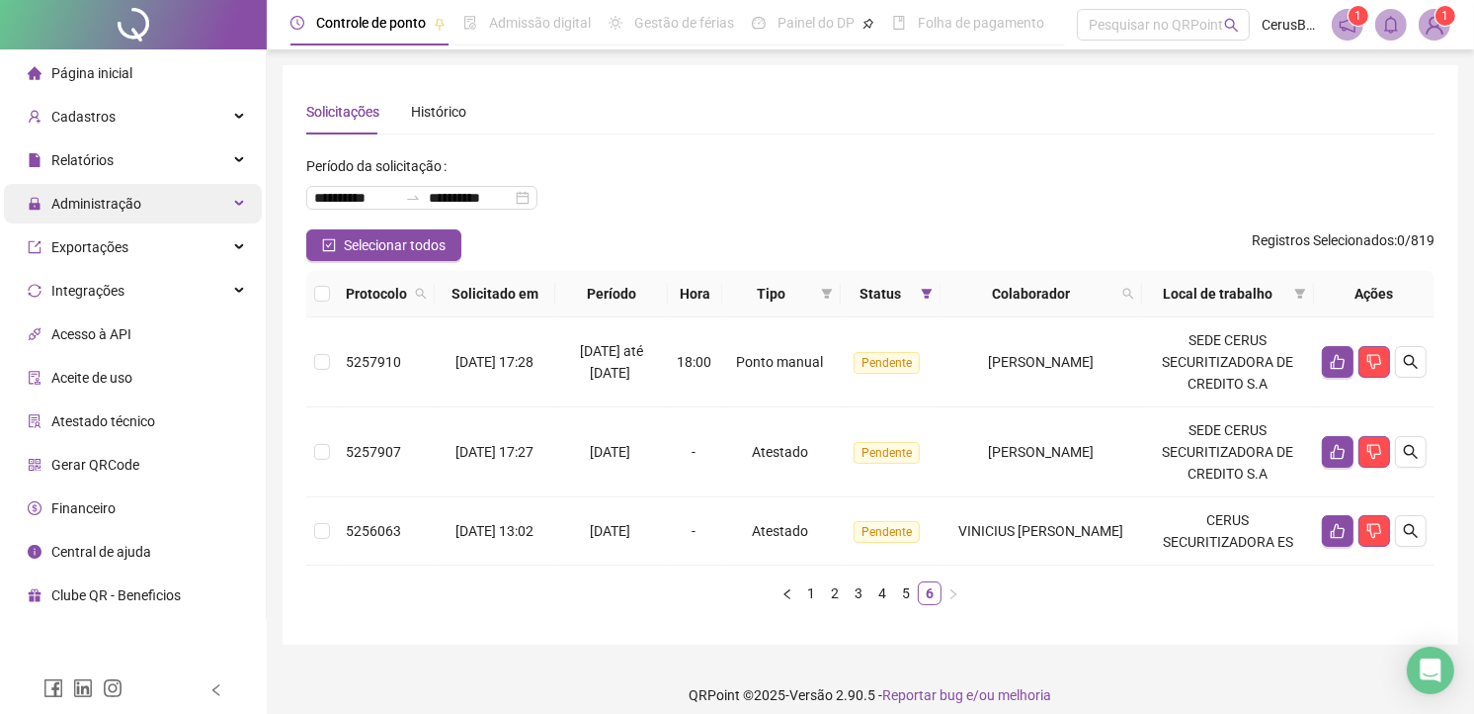
click at [164, 211] on div "Administração" at bounding box center [133, 204] width 258 height 40
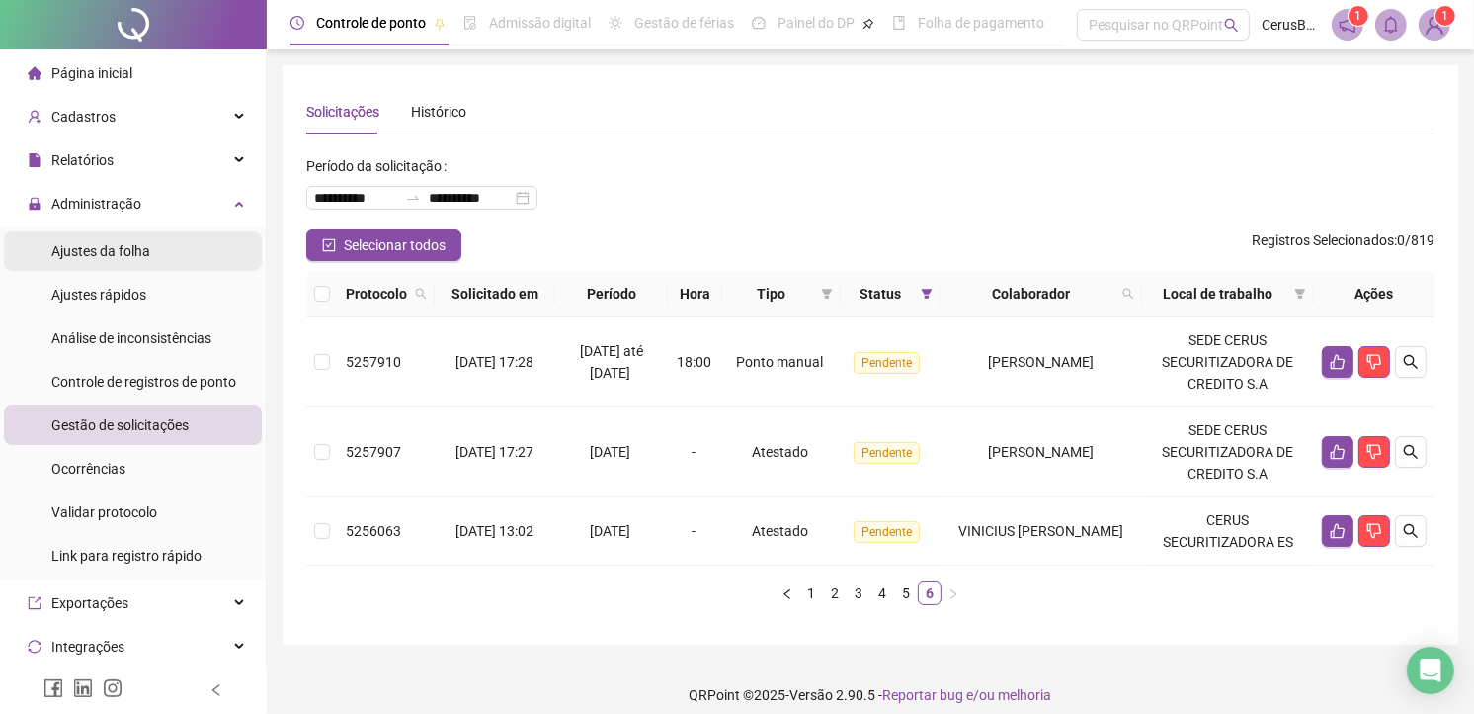
click at [143, 243] on span "Ajustes da folha" at bounding box center [100, 251] width 99 height 16
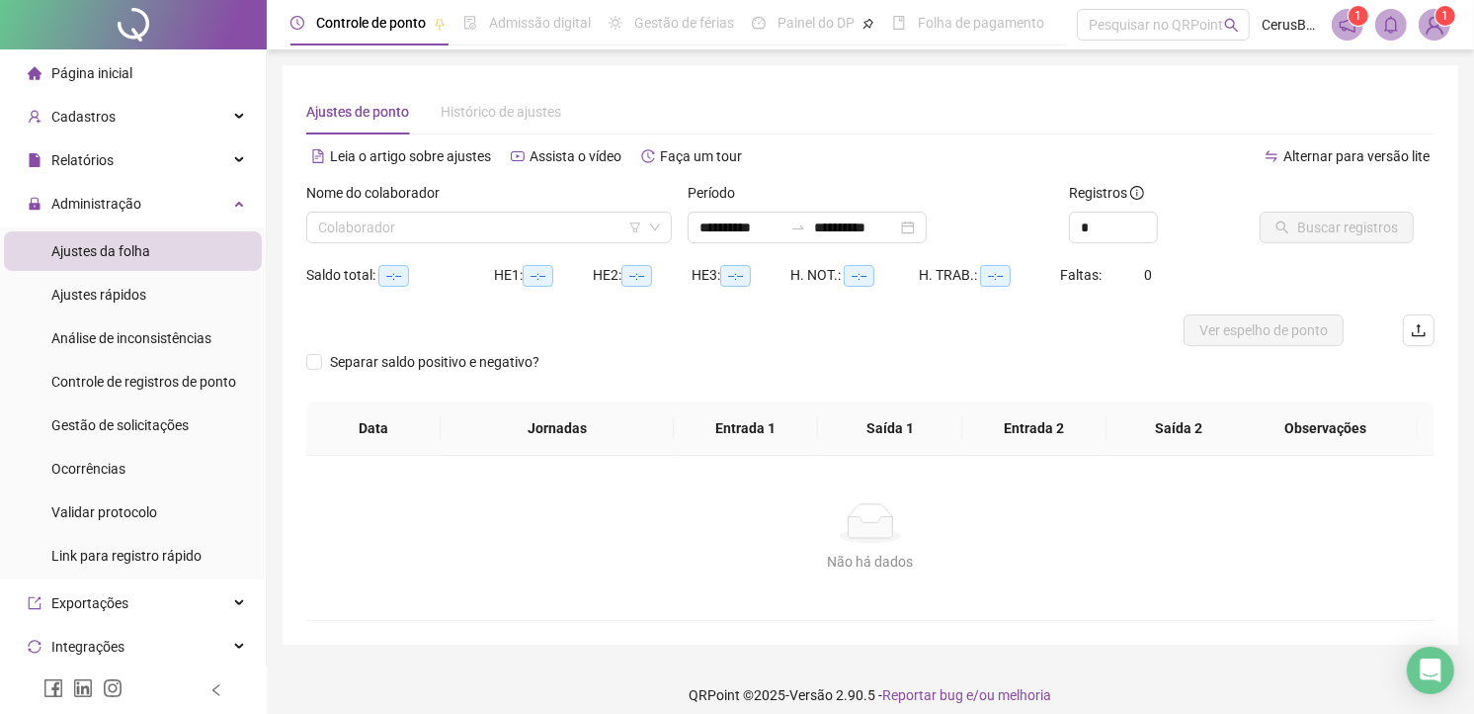
type input "**********"
click at [554, 212] on input "search" at bounding box center [480, 227] width 324 height 30
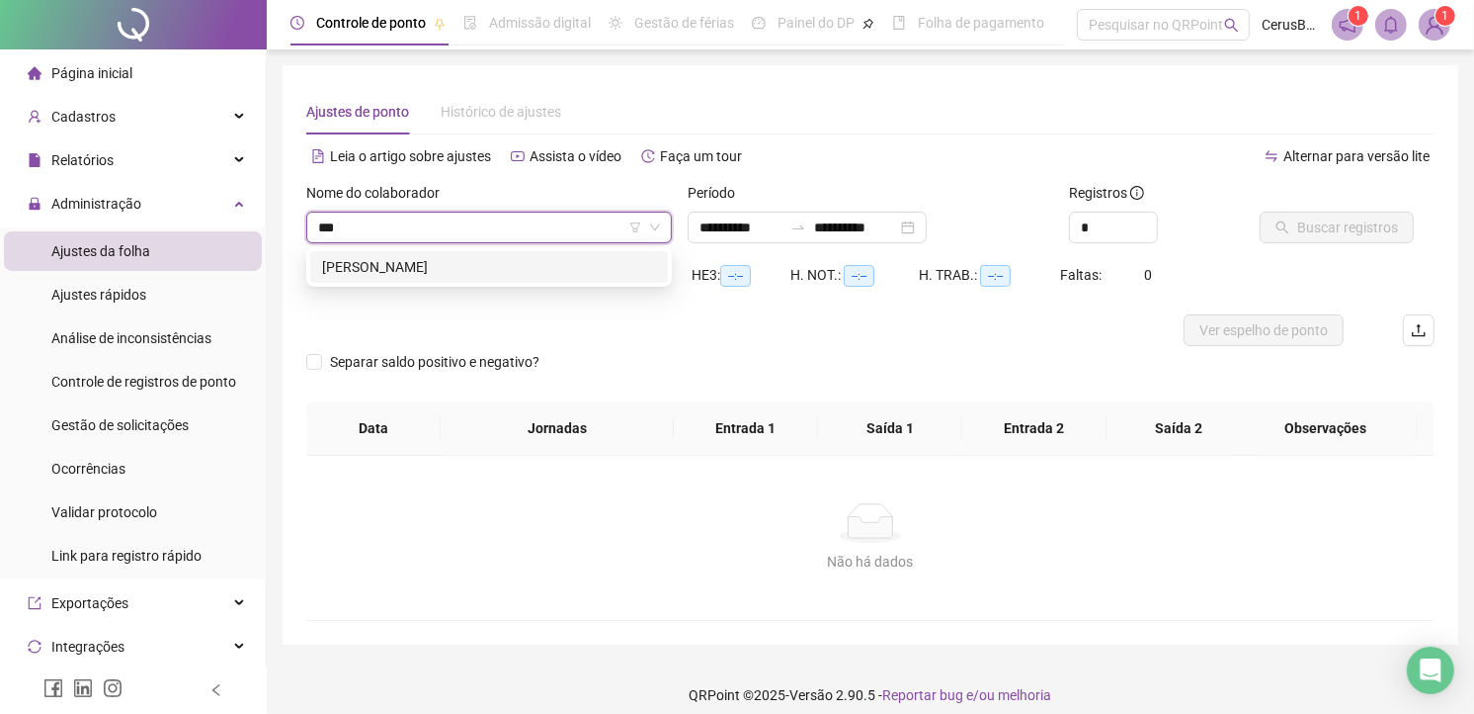
type input "****"
click at [563, 271] on div "LORRANA ROSA DE SOUZA PRATES" at bounding box center [489, 267] width 334 height 22
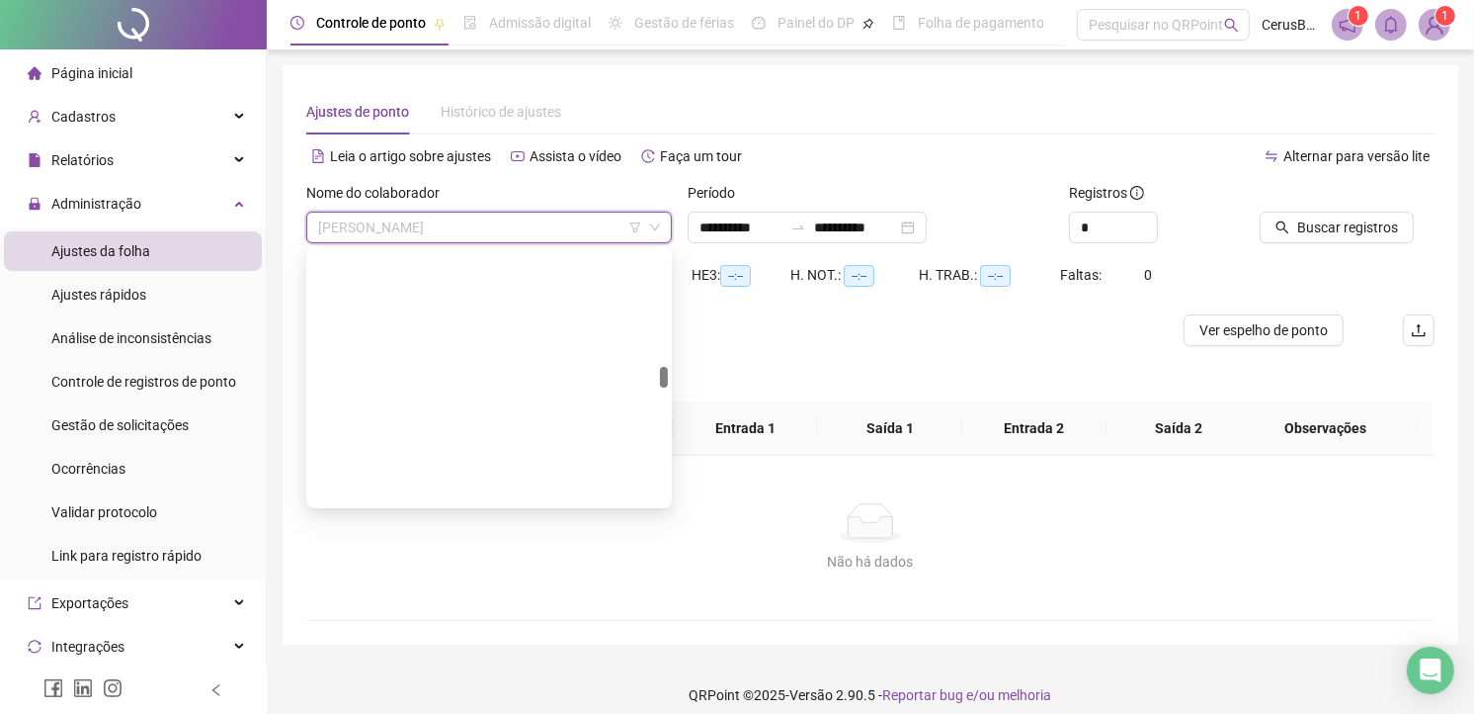
scroll to position [1390, 0]
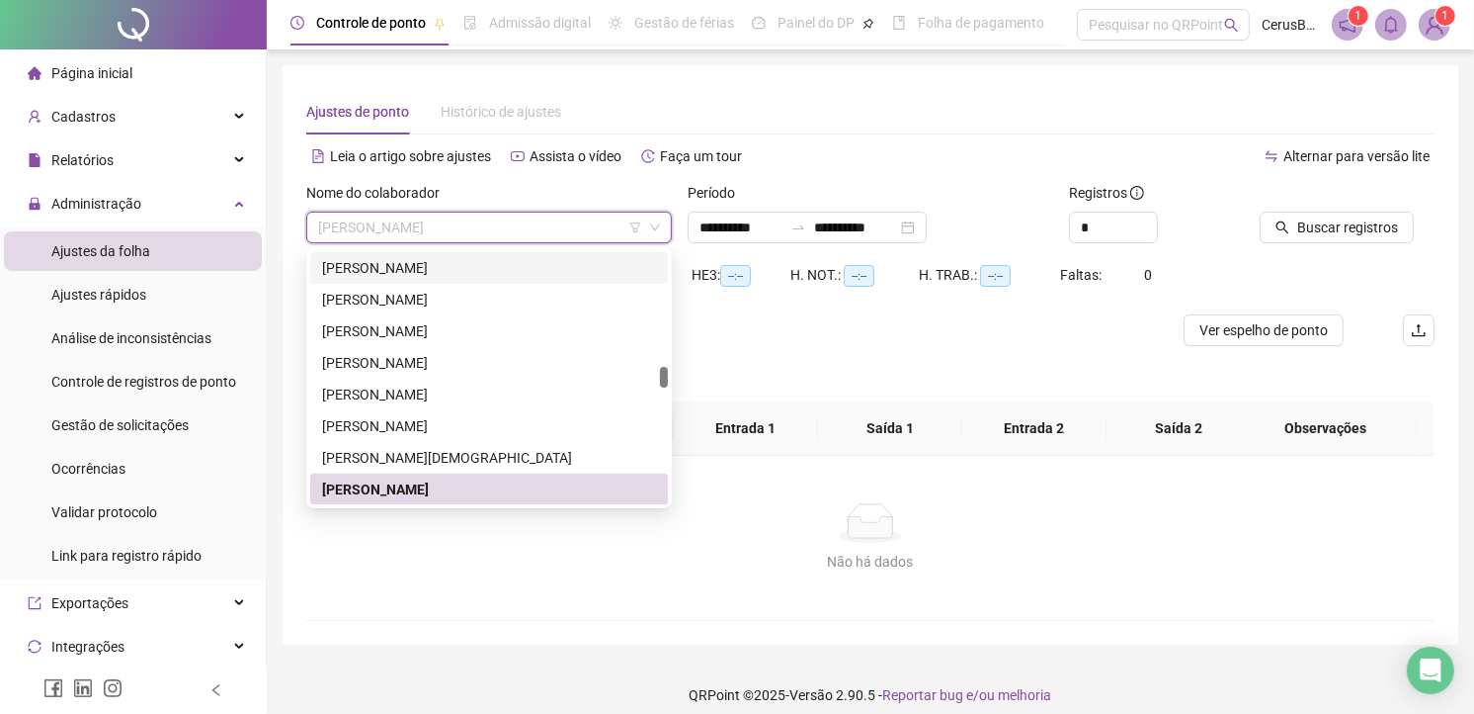
click at [795, 116] on div "Ajustes de ponto Histórico de ajustes" at bounding box center [870, 111] width 1129 height 45
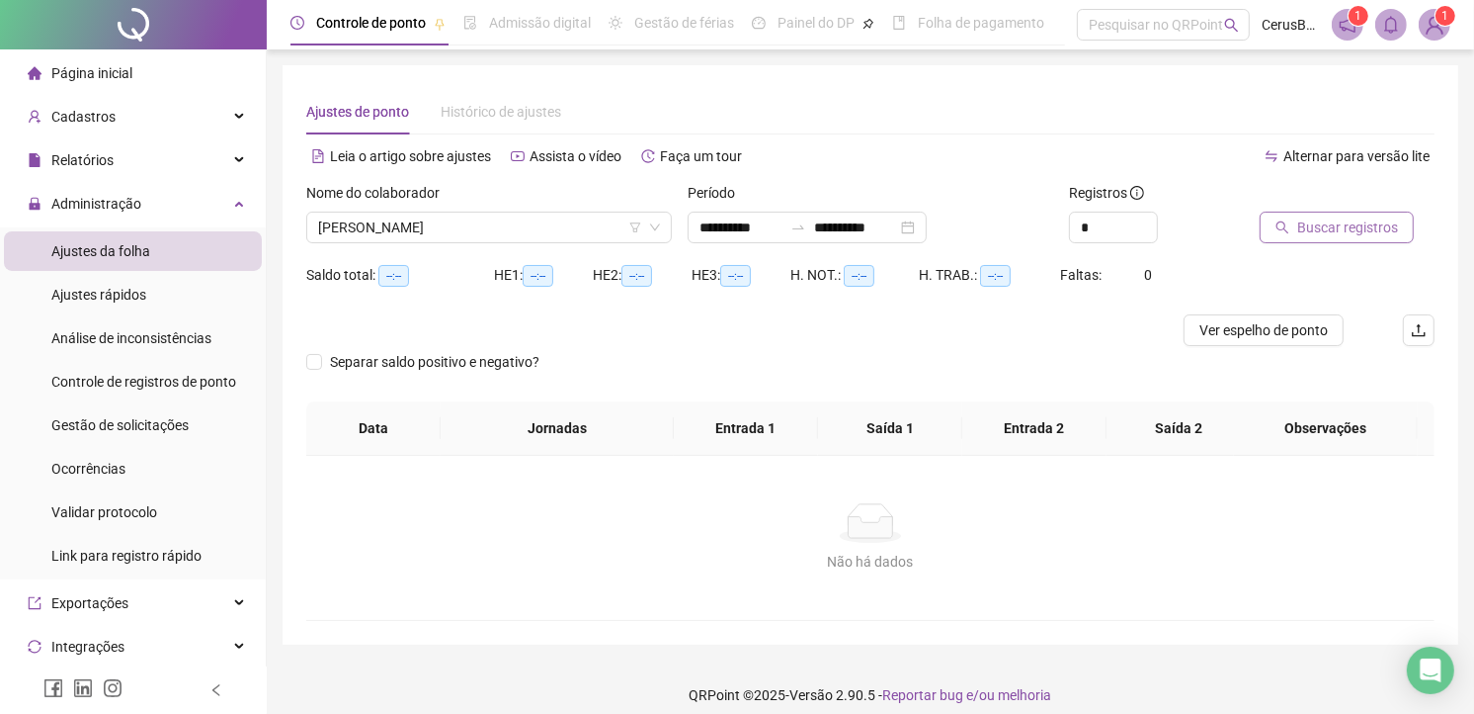
click at [1368, 233] on span "Buscar registros" at bounding box center [1348, 227] width 101 height 22
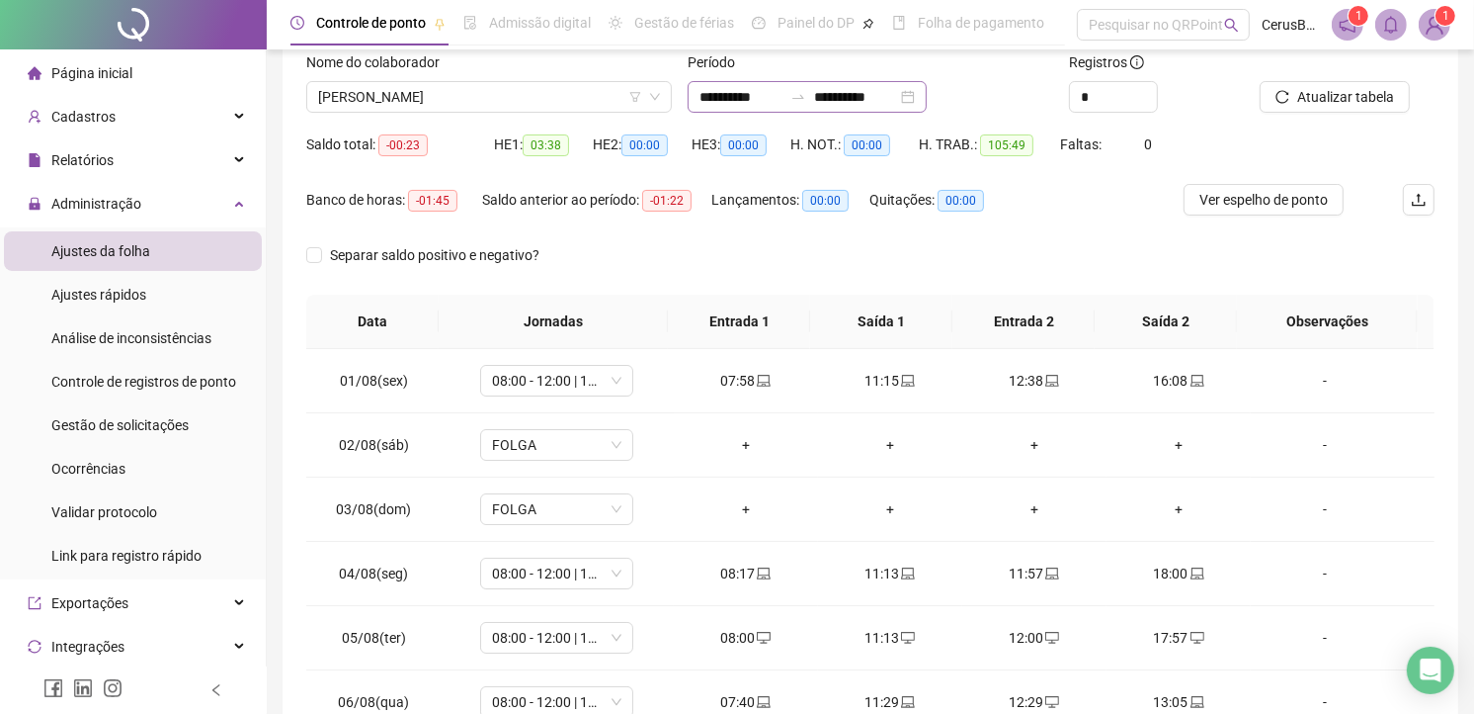
scroll to position [0, 0]
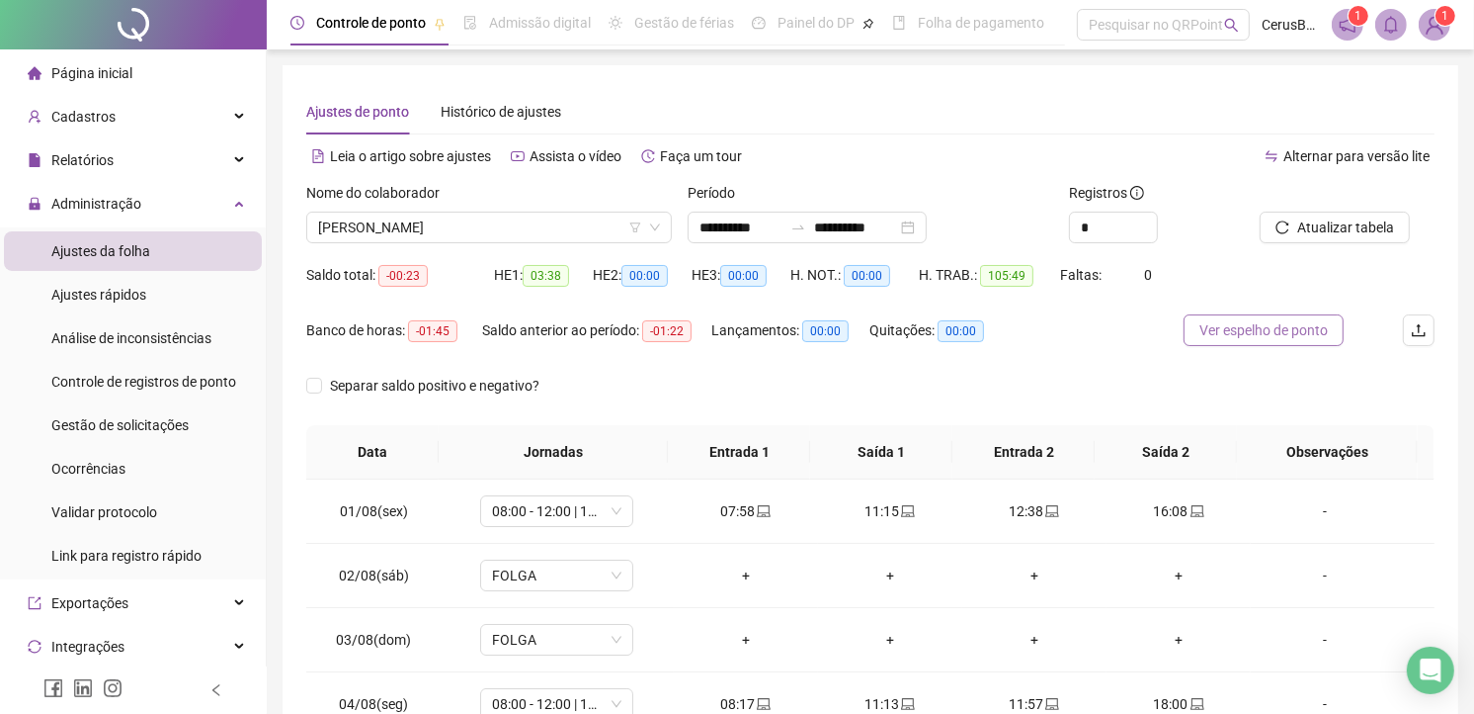
click at [1262, 337] on span "Ver espelho de ponto" at bounding box center [1264, 330] width 128 height 22
click at [1147, 220] on icon "up" at bounding box center [1146, 221] width 6 height 4
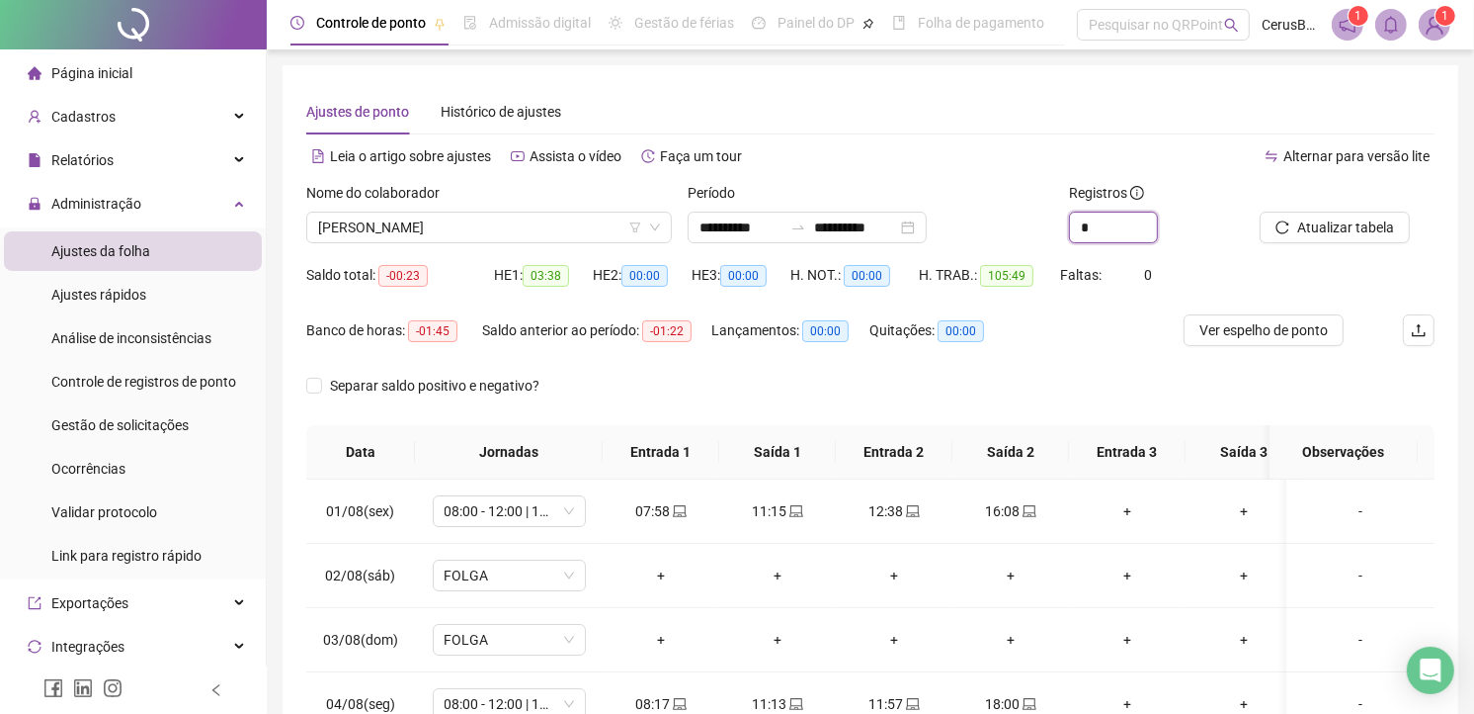
type input "*"
click at [1277, 337] on span "Ver espelho de ponto" at bounding box center [1264, 330] width 128 height 22
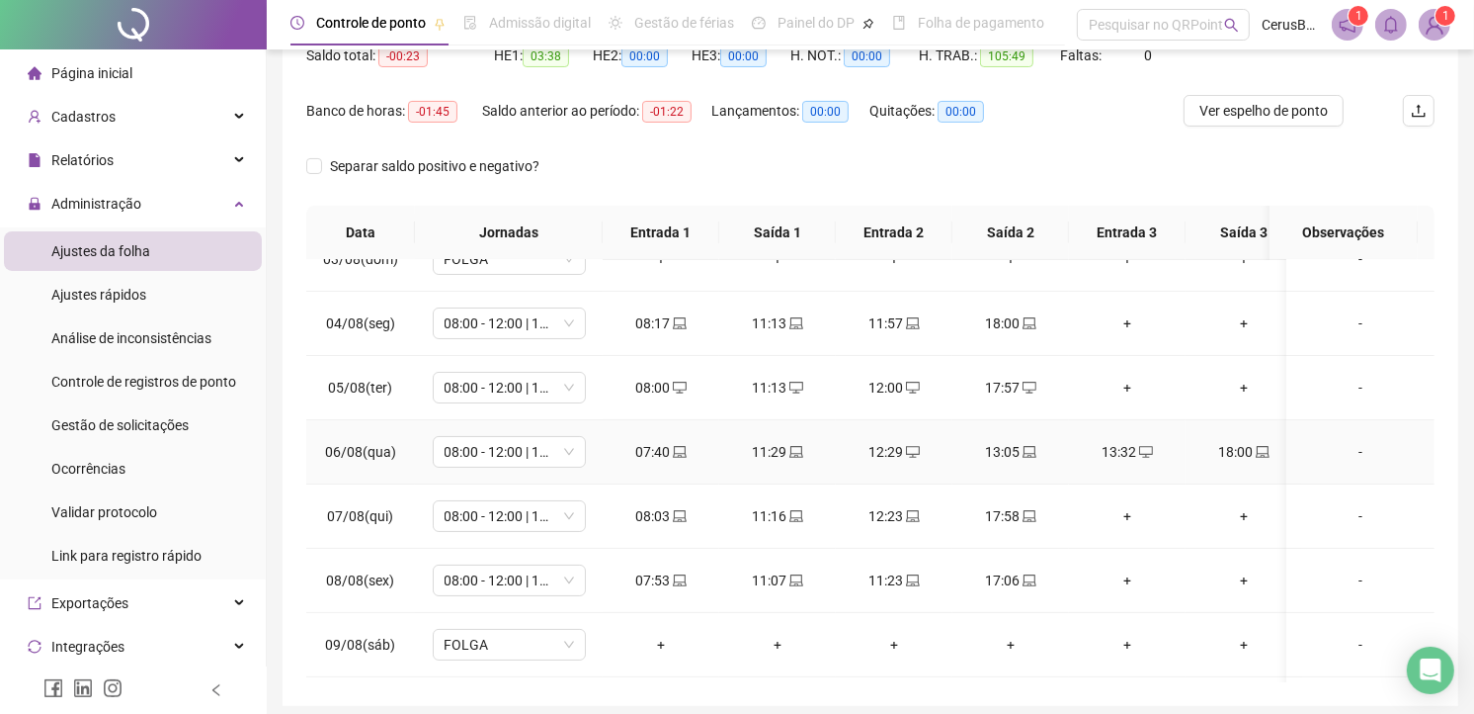
scroll to position [219, 0]
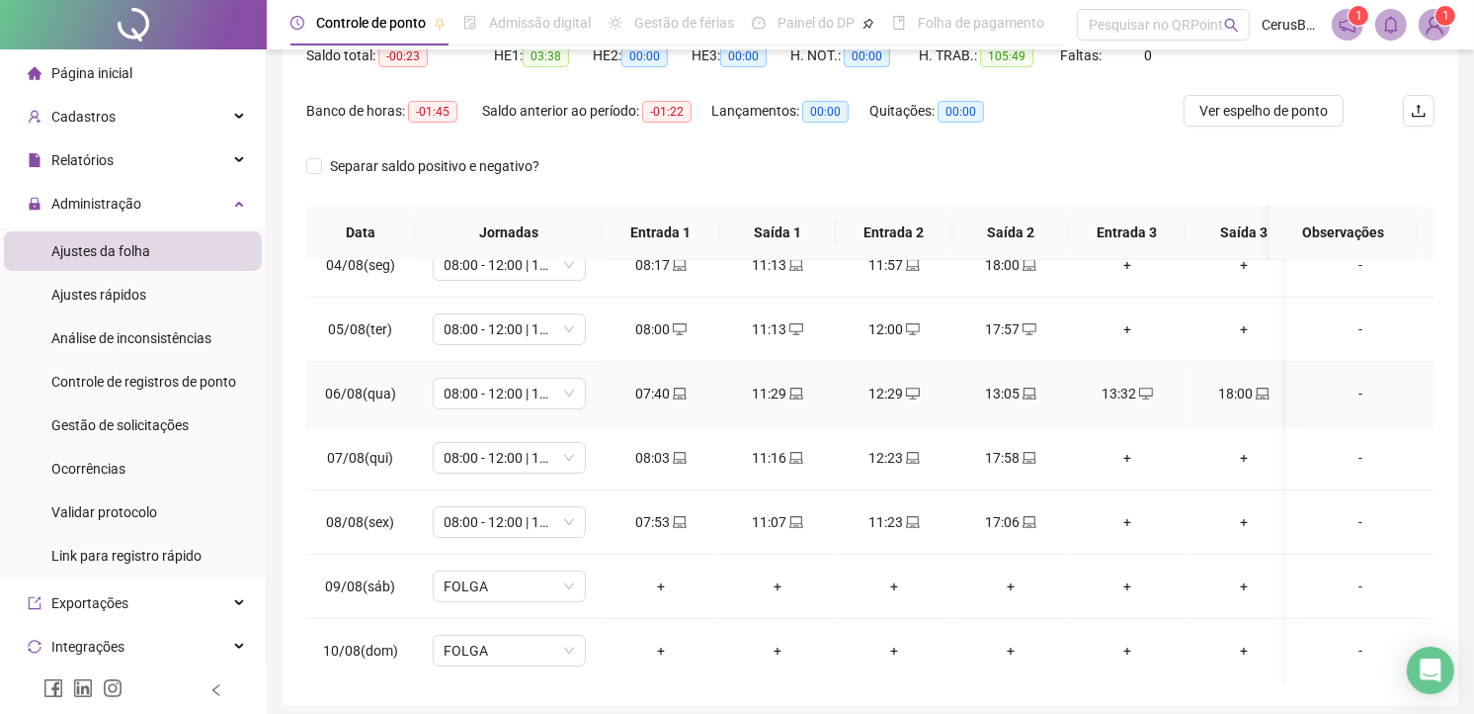
click at [1012, 387] on div "13:05" at bounding box center [1010, 393] width 85 height 22
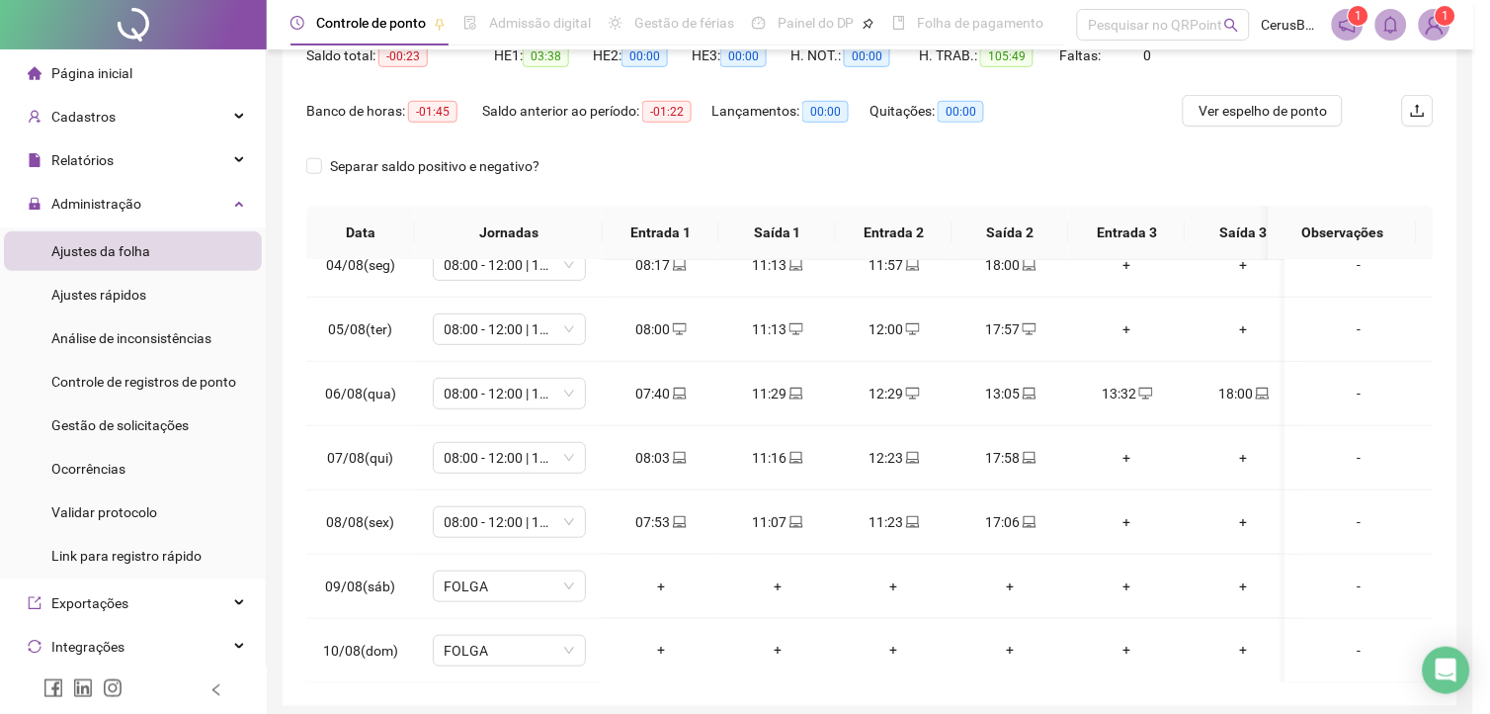
type input "**********"
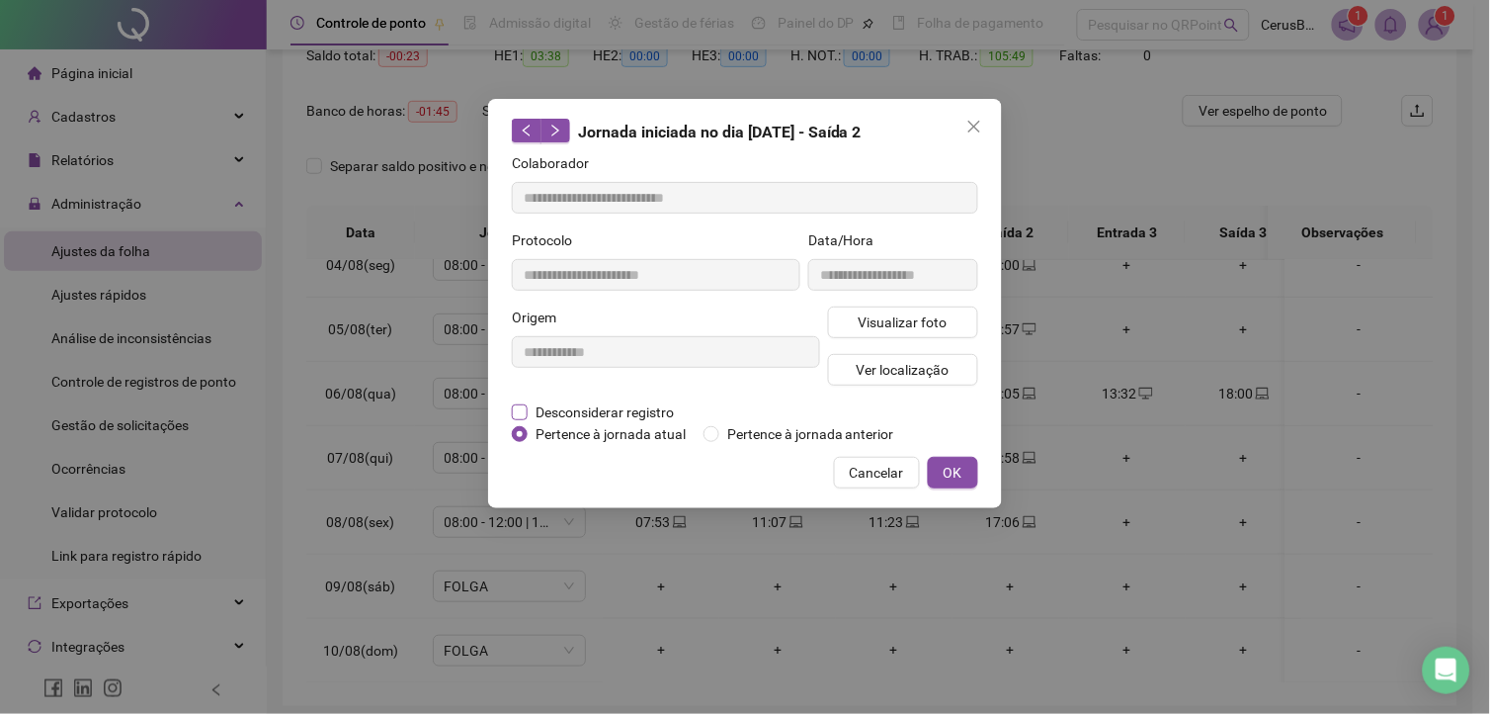
click at [579, 411] on span "Desconsiderar registro" at bounding box center [605, 412] width 154 height 22
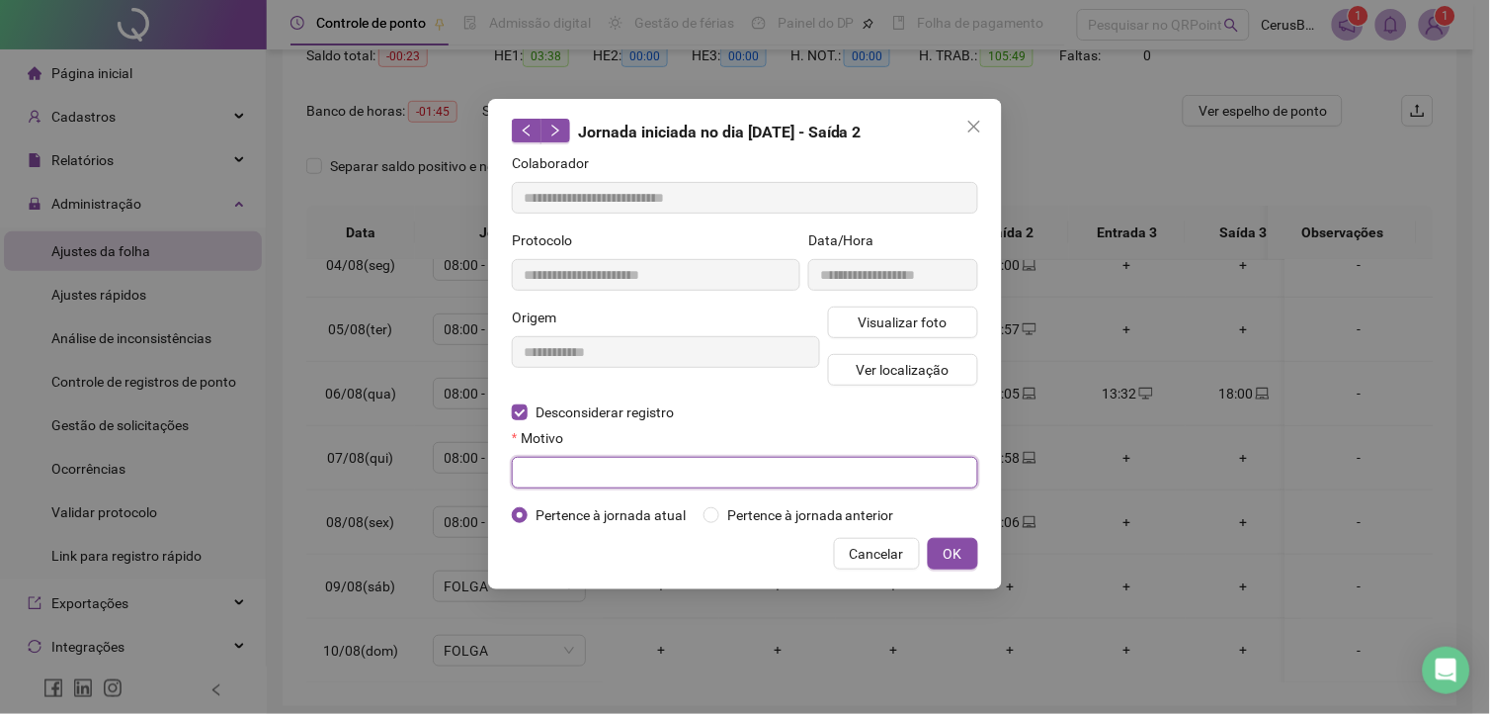
click at [615, 462] on input "text" at bounding box center [745, 473] width 466 height 32
type input "**********"
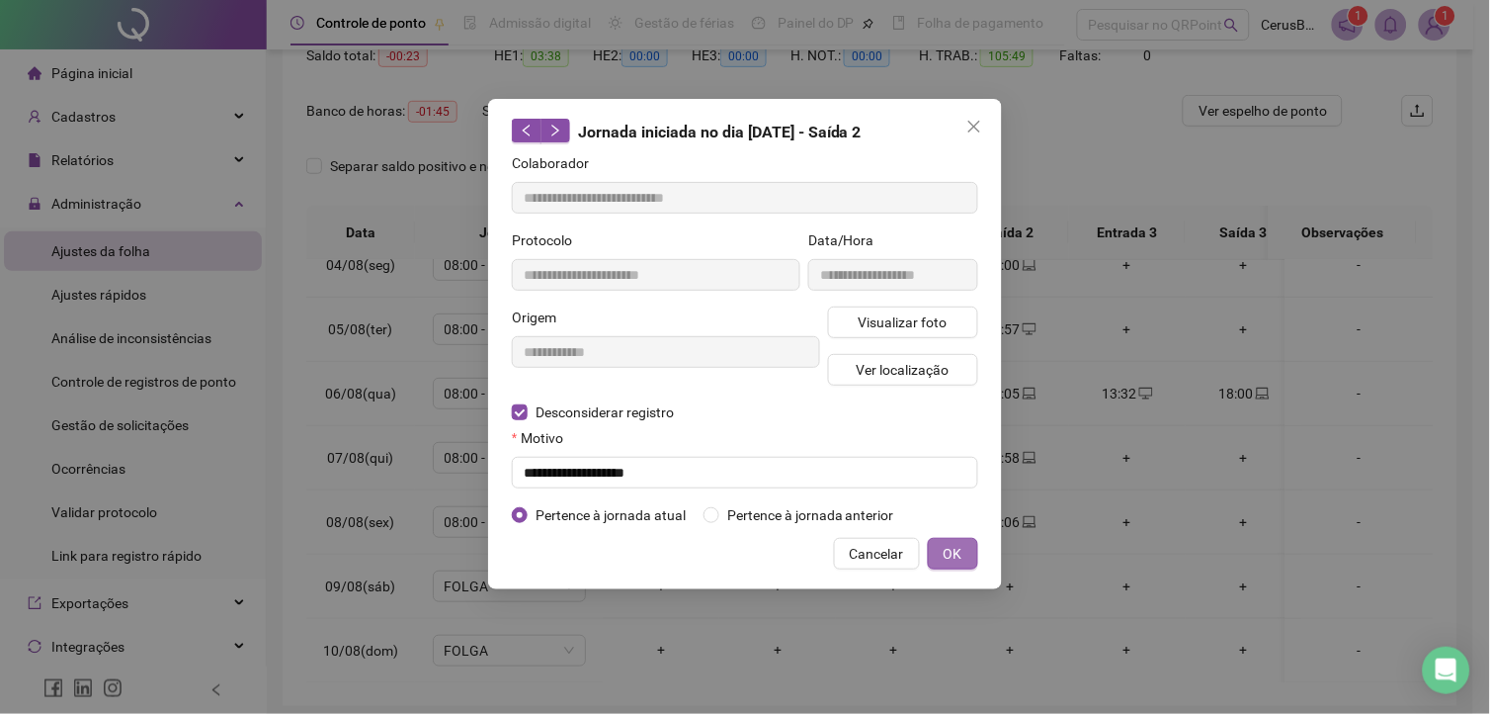
click at [961, 548] on span "OK" at bounding box center [953, 554] width 19 height 22
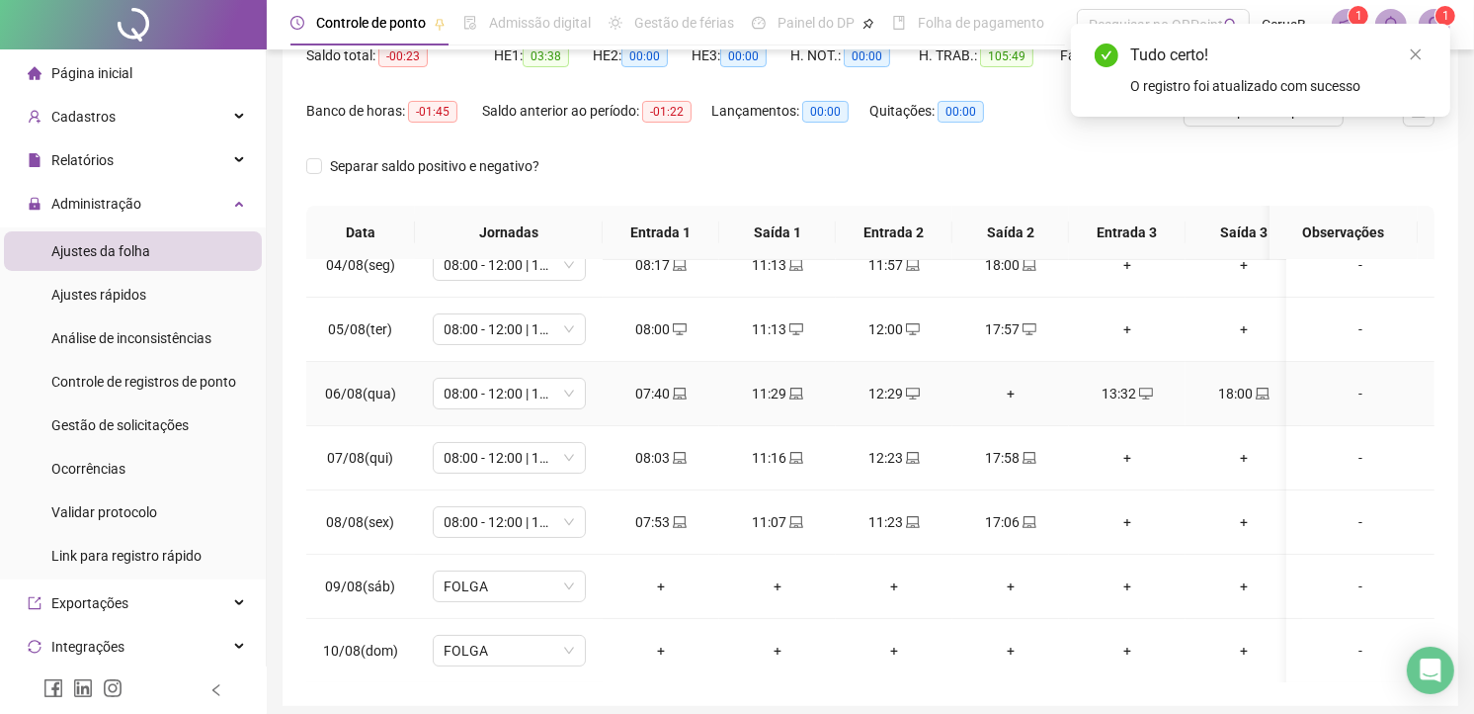
click at [1108, 383] on div "13:32" at bounding box center [1127, 393] width 85 height 22
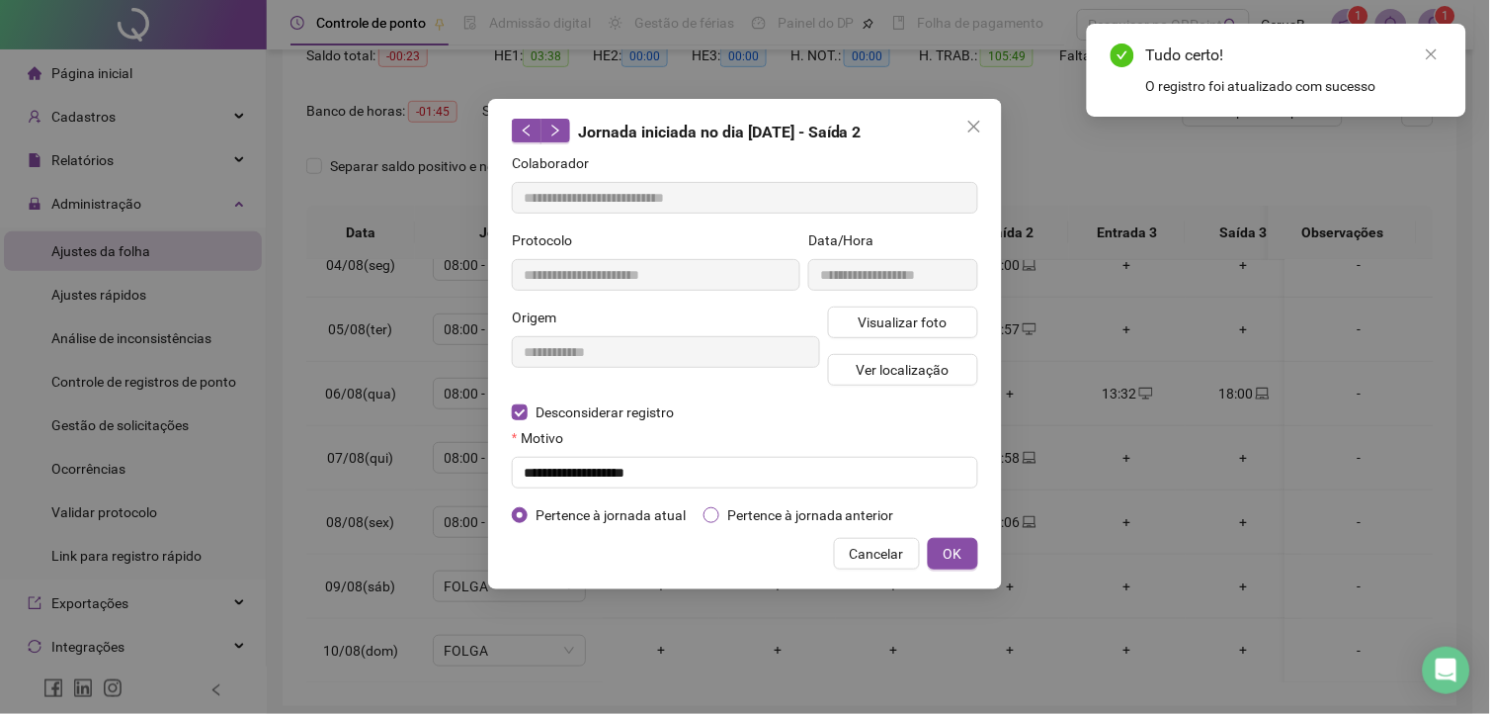
type input "**********"
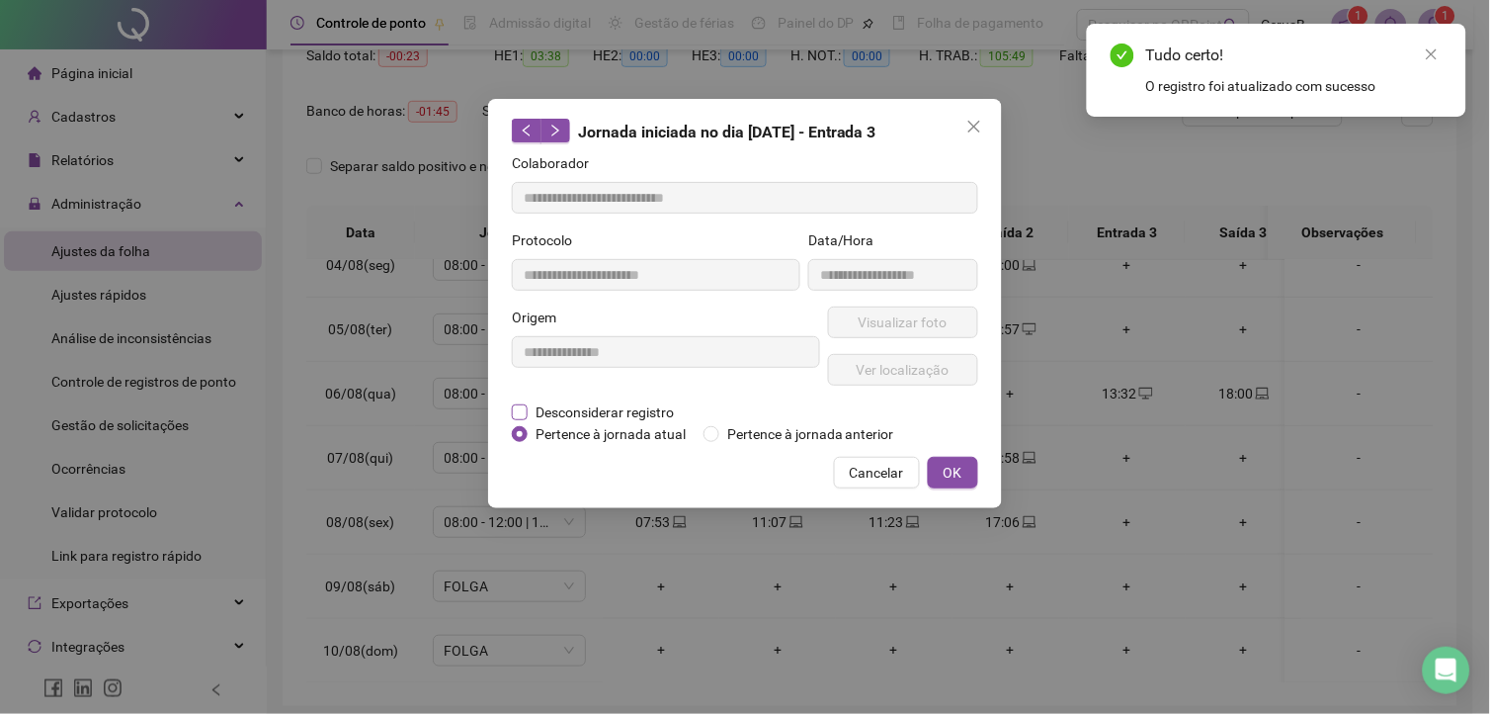
click at [557, 407] on span "Desconsiderar registro" at bounding box center [605, 412] width 154 height 22
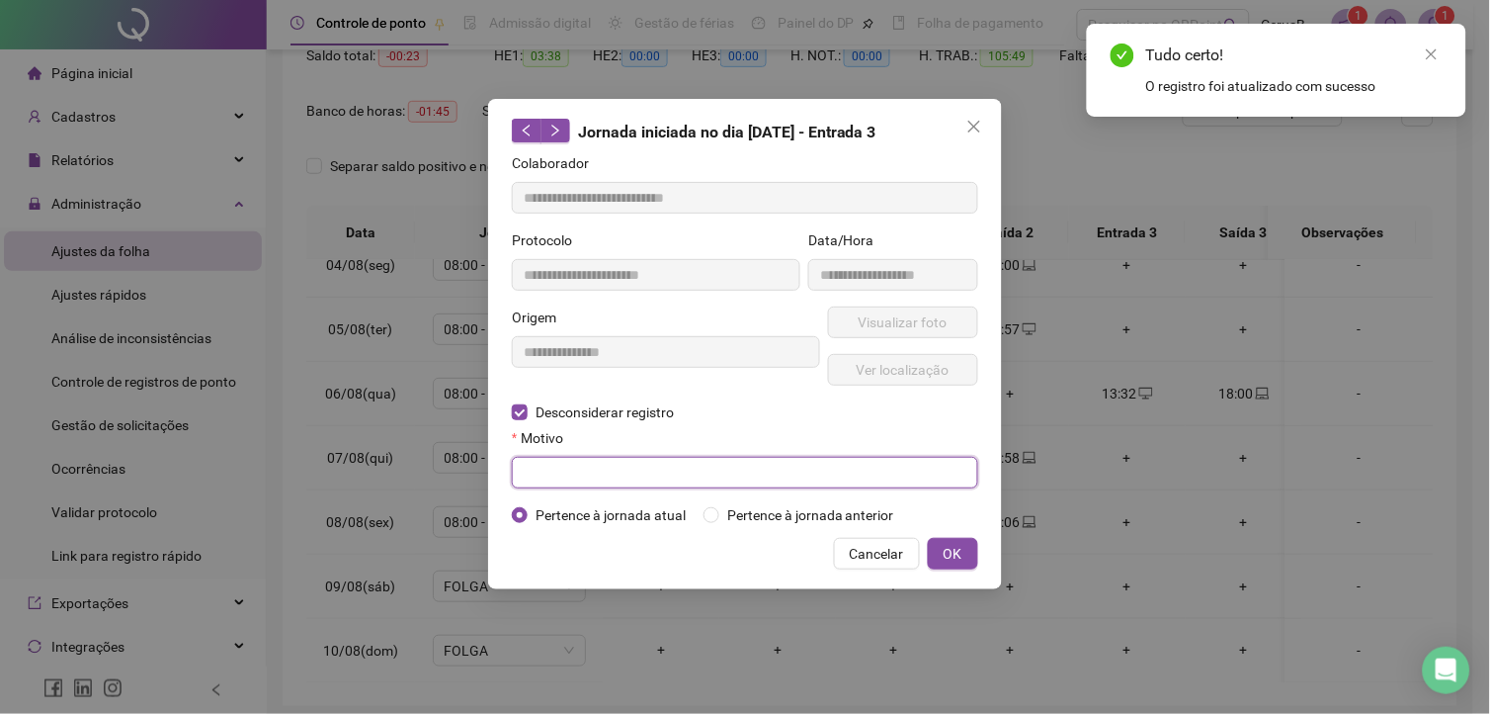
click at [594, 475] on input "text" at bounding box center [745, 473] width 466 height 32
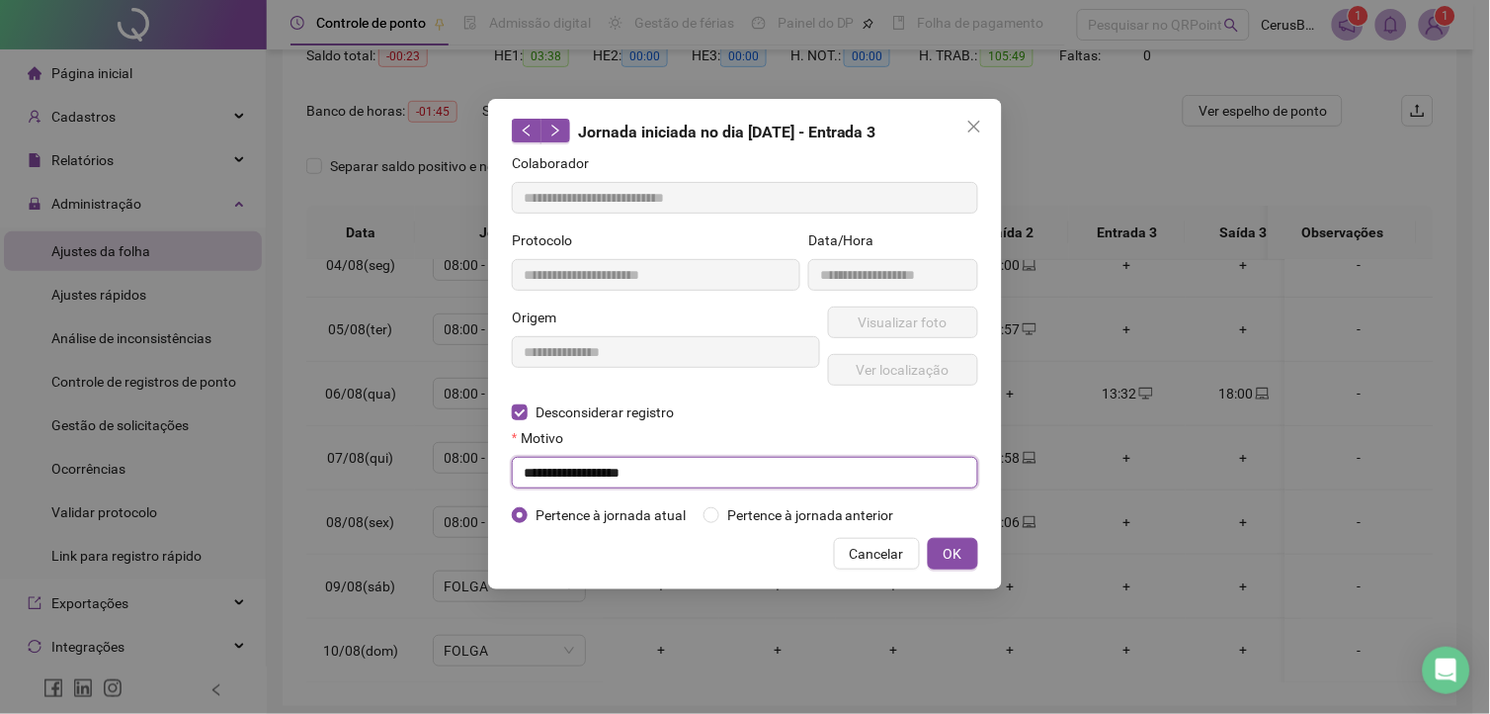
type input "**********"
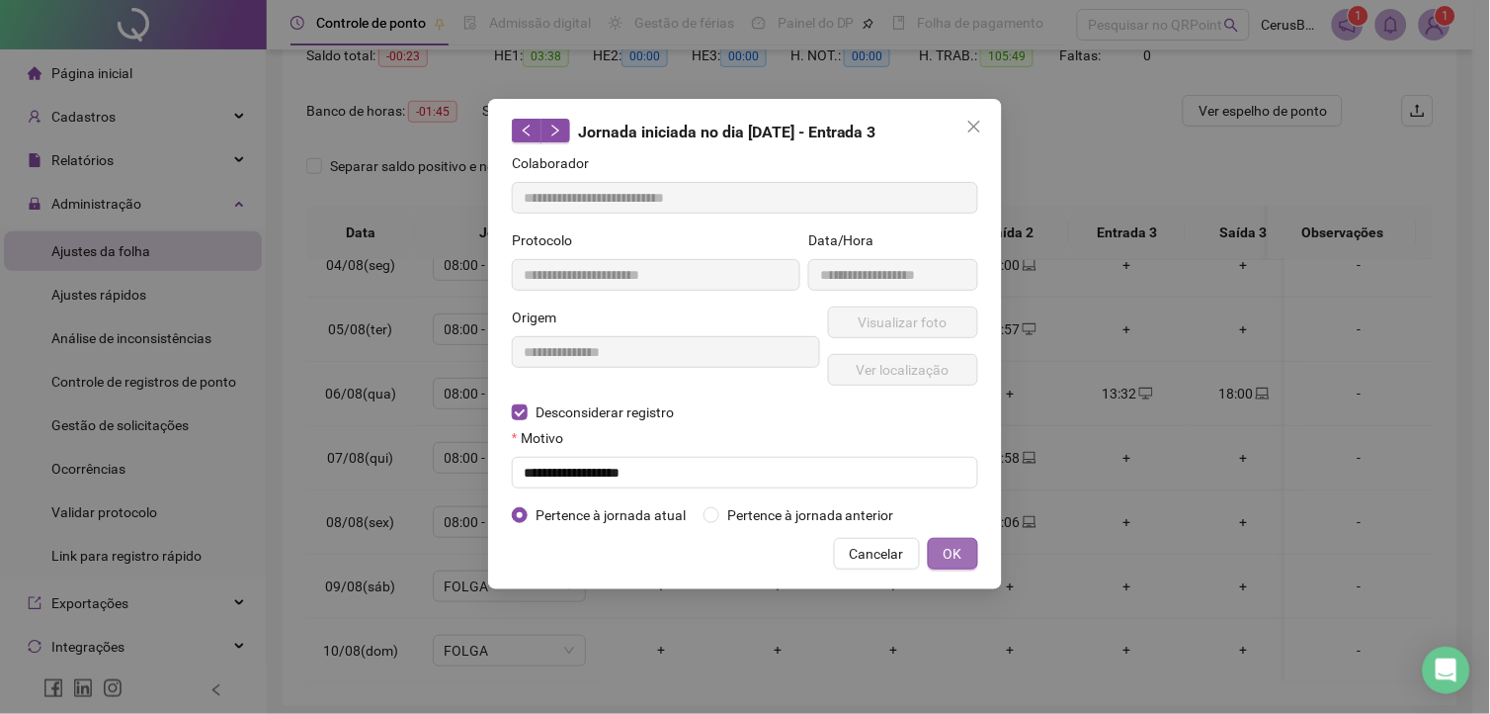
click at [968, 546] on button "OK" at bounding box center [953, 554] width 50 height 32
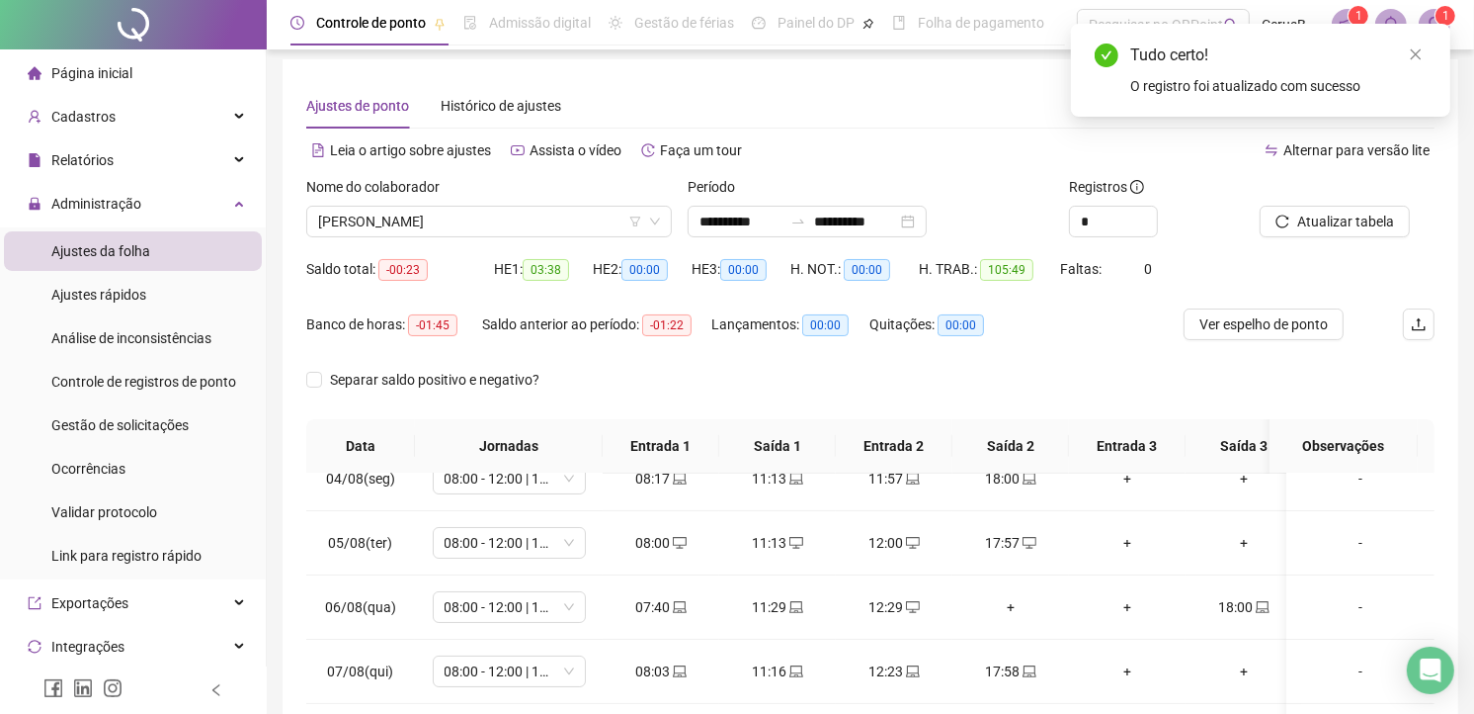
scroll to position [0, 0]
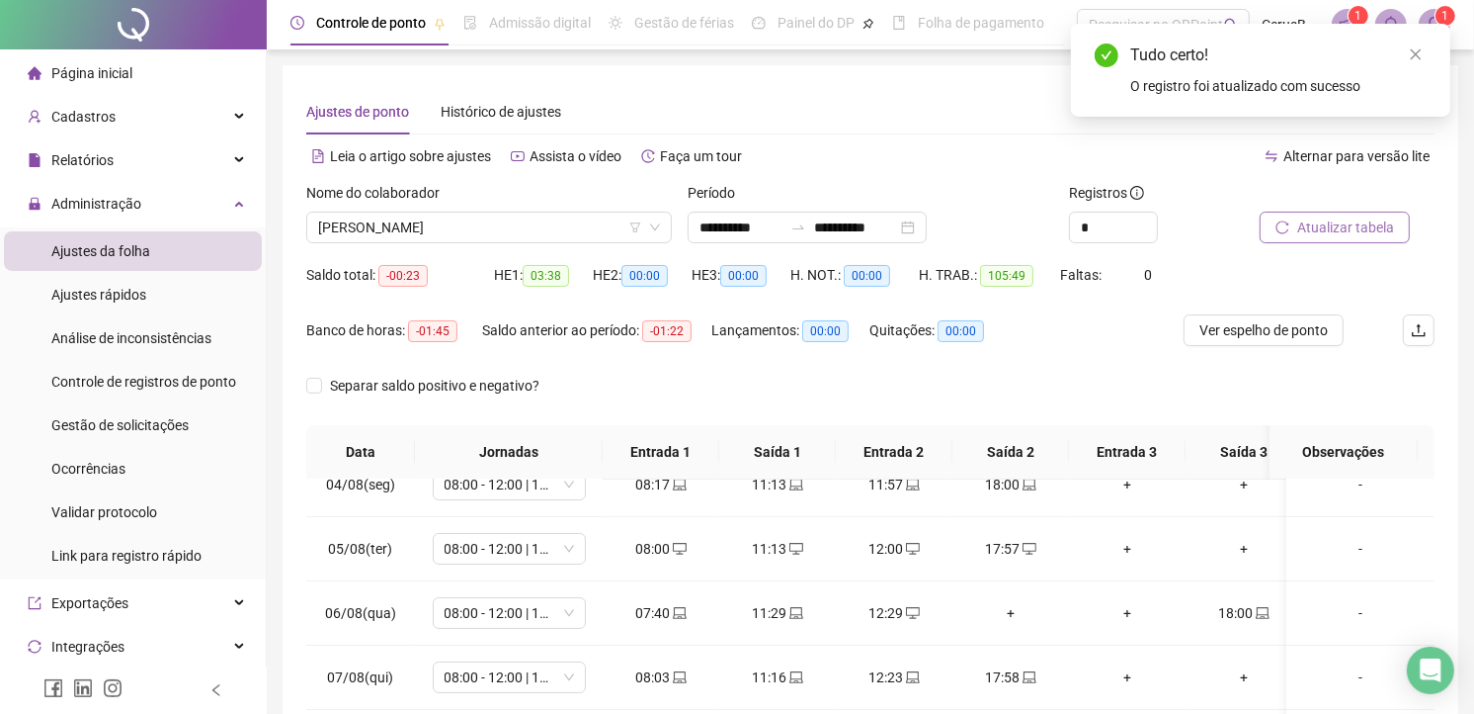
click at [1341, 217] on span "Atualizar tabela" at bounding box center [1346, 227] width 97 height 22
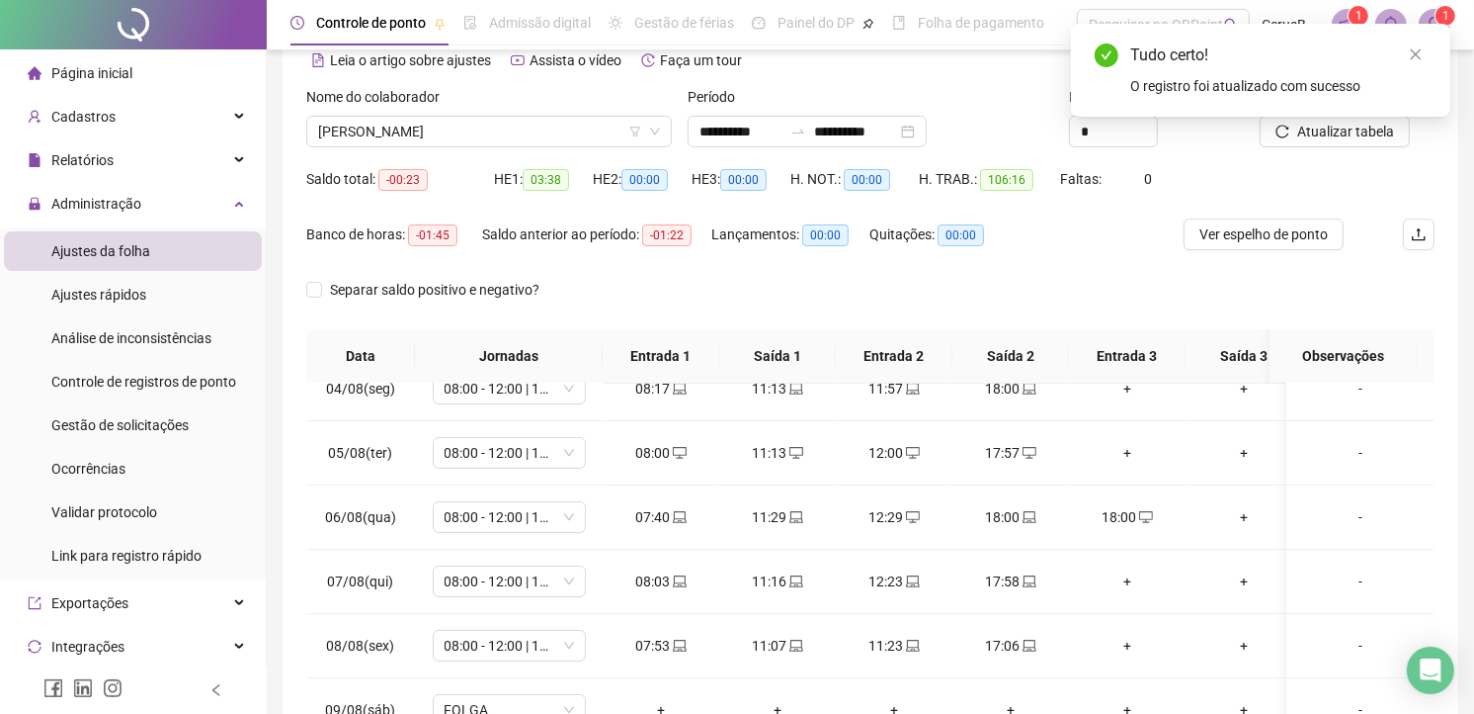
scroll to position [110, 0]
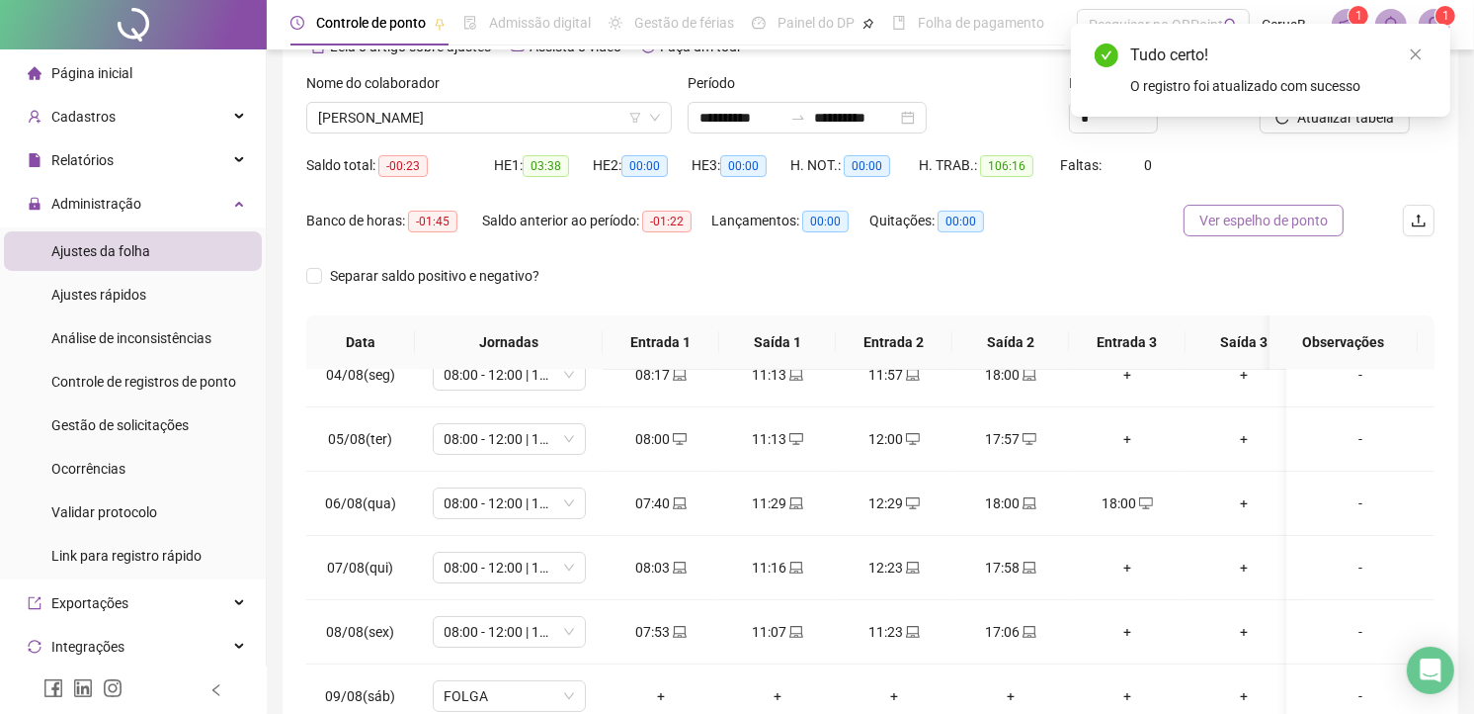
click at [1266, 219] on span "Ver espelho de ponto" at bounding box center [1264, 221] width 128 height 22
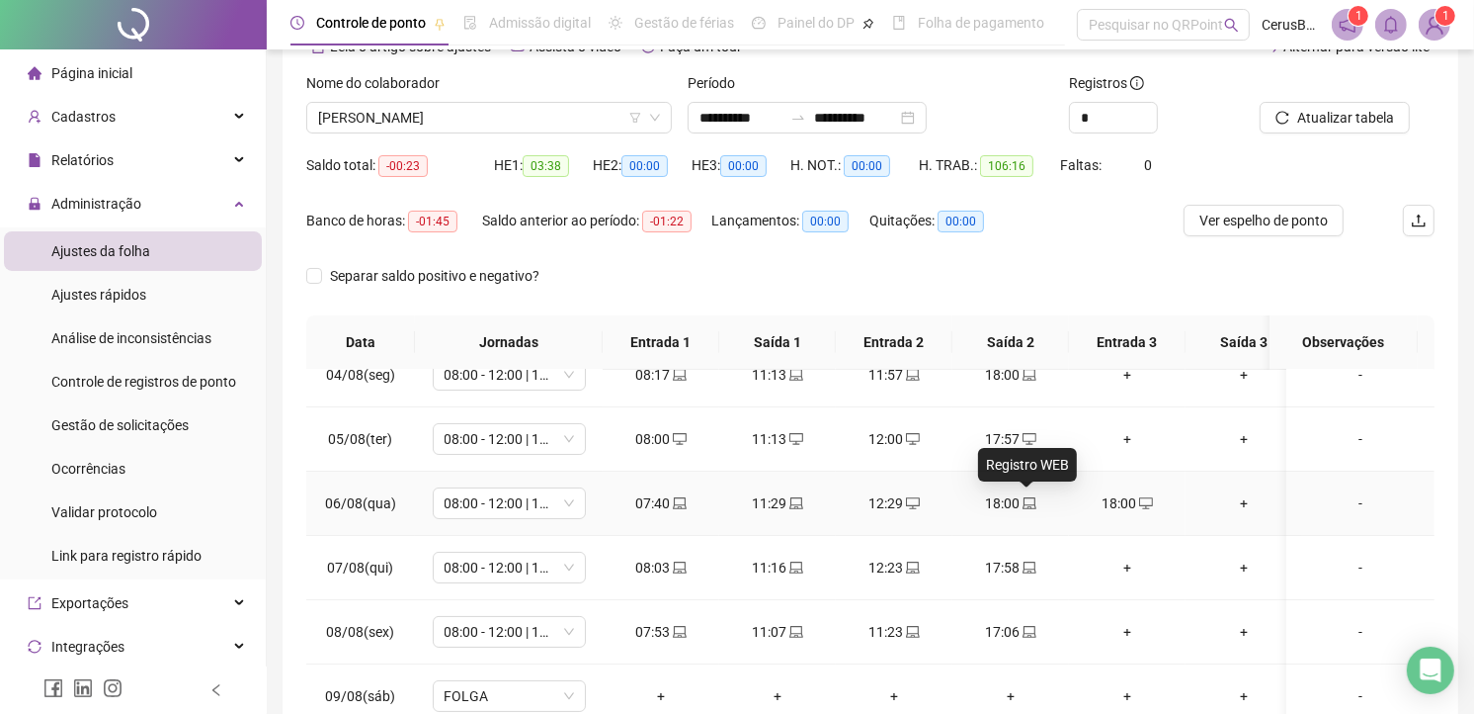
click at [1028, 501] on icon "laptop" at bounding box center [1030, 503] width 14 height 14
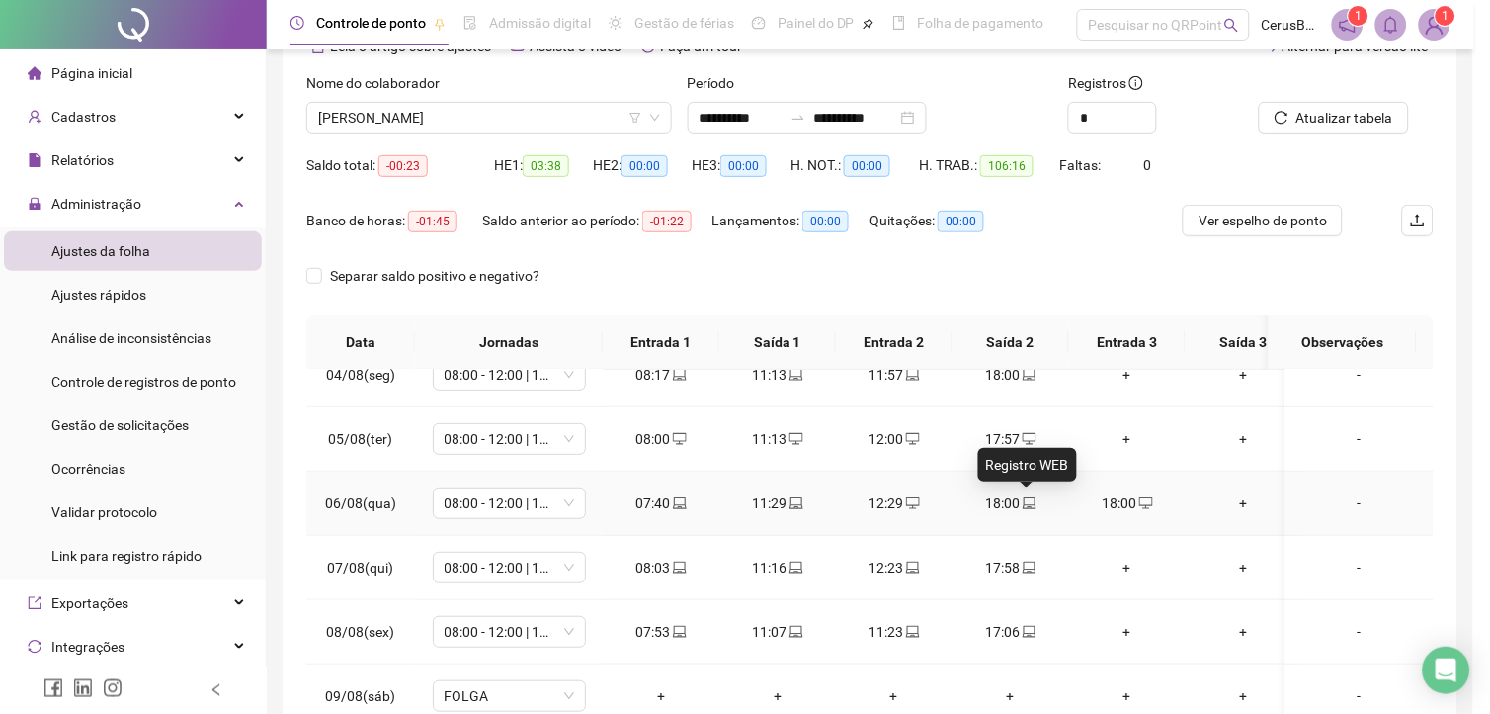
type input "**********"
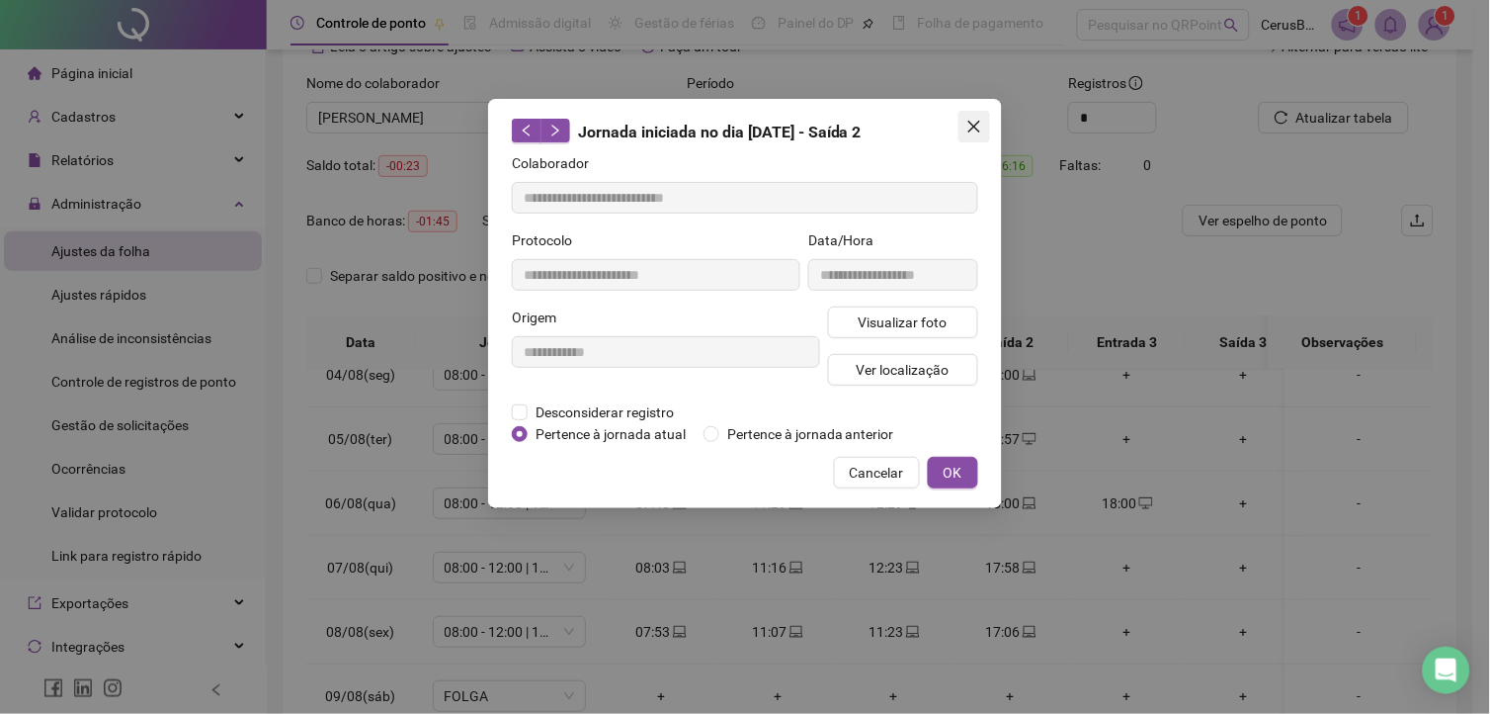
click at [975, 138] on button "Close" at bounding box center [975, 127] width 32 height 32
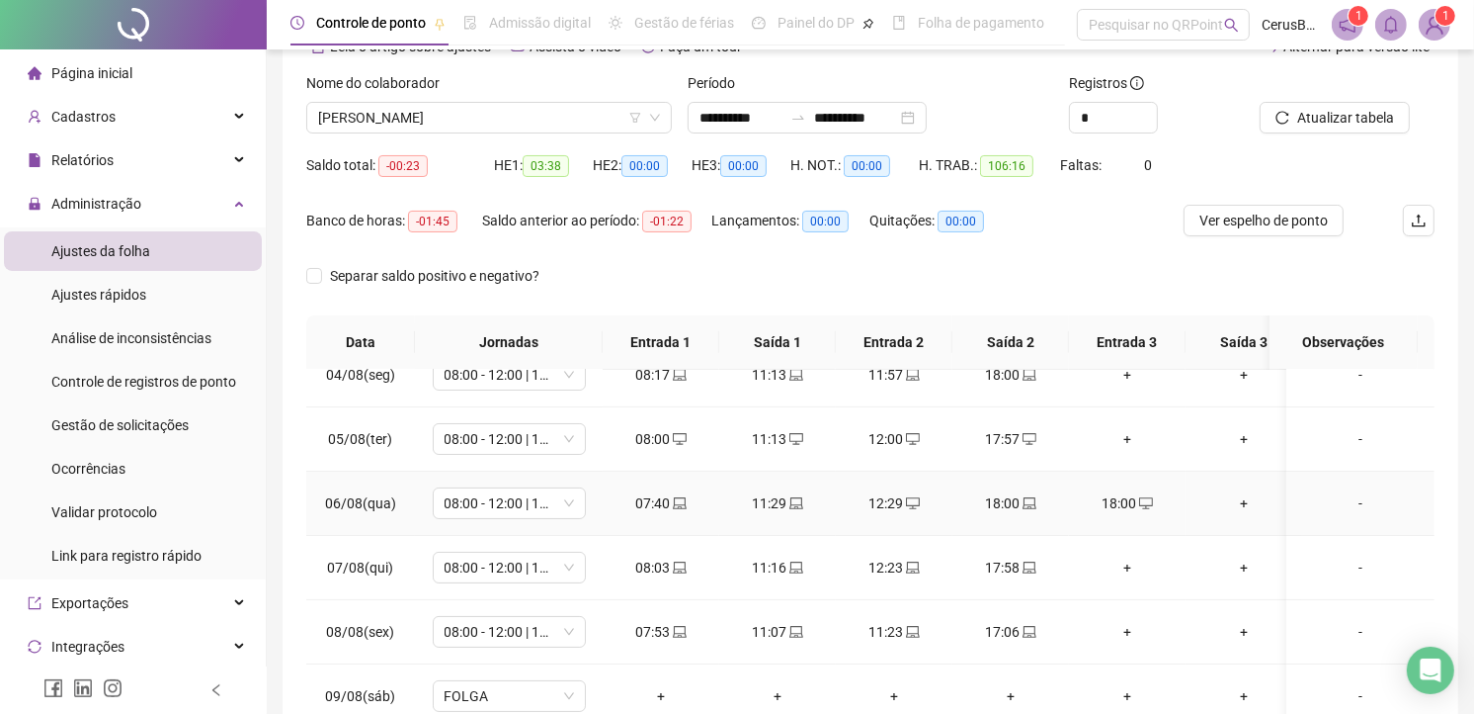
click at [1123, 510] on div "18:00" at bounding box center [1127, 503] width 85 height 22
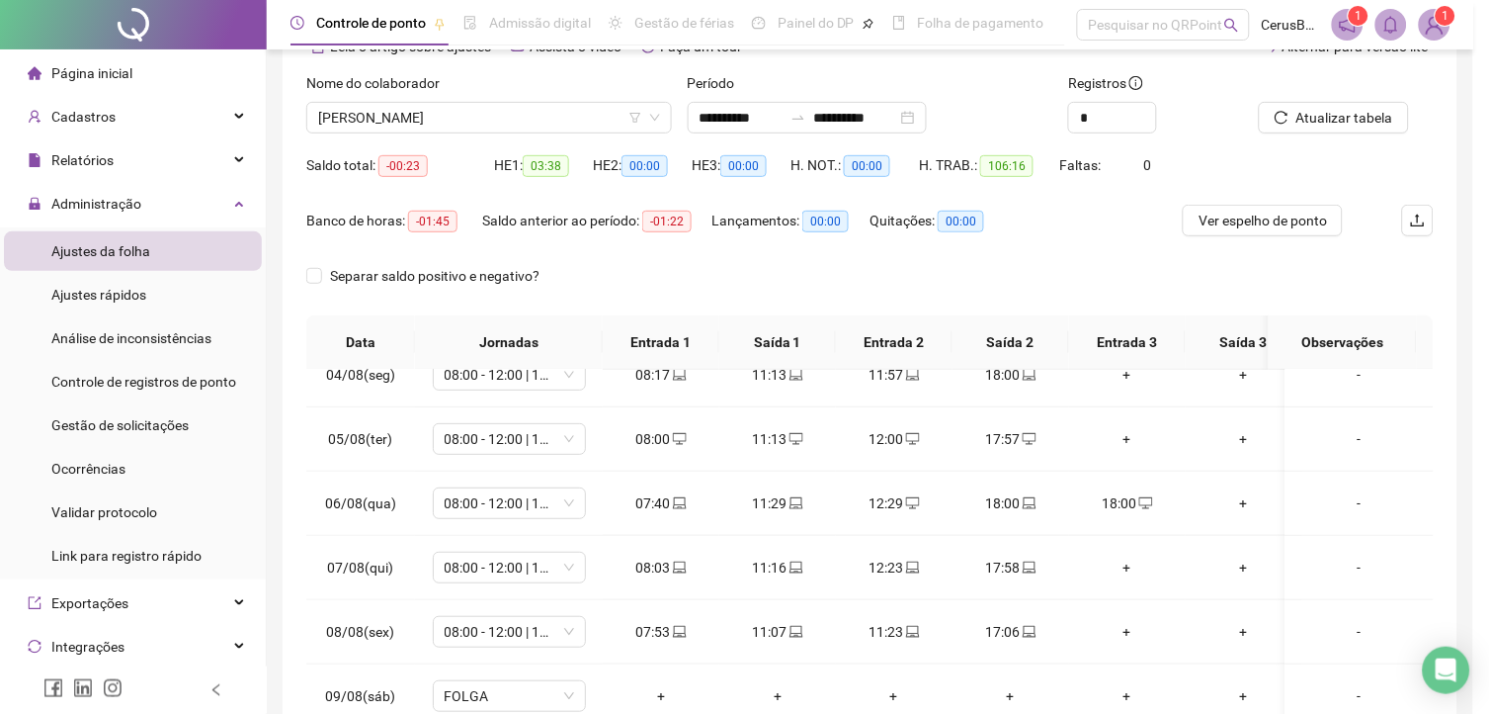
type input "**********"
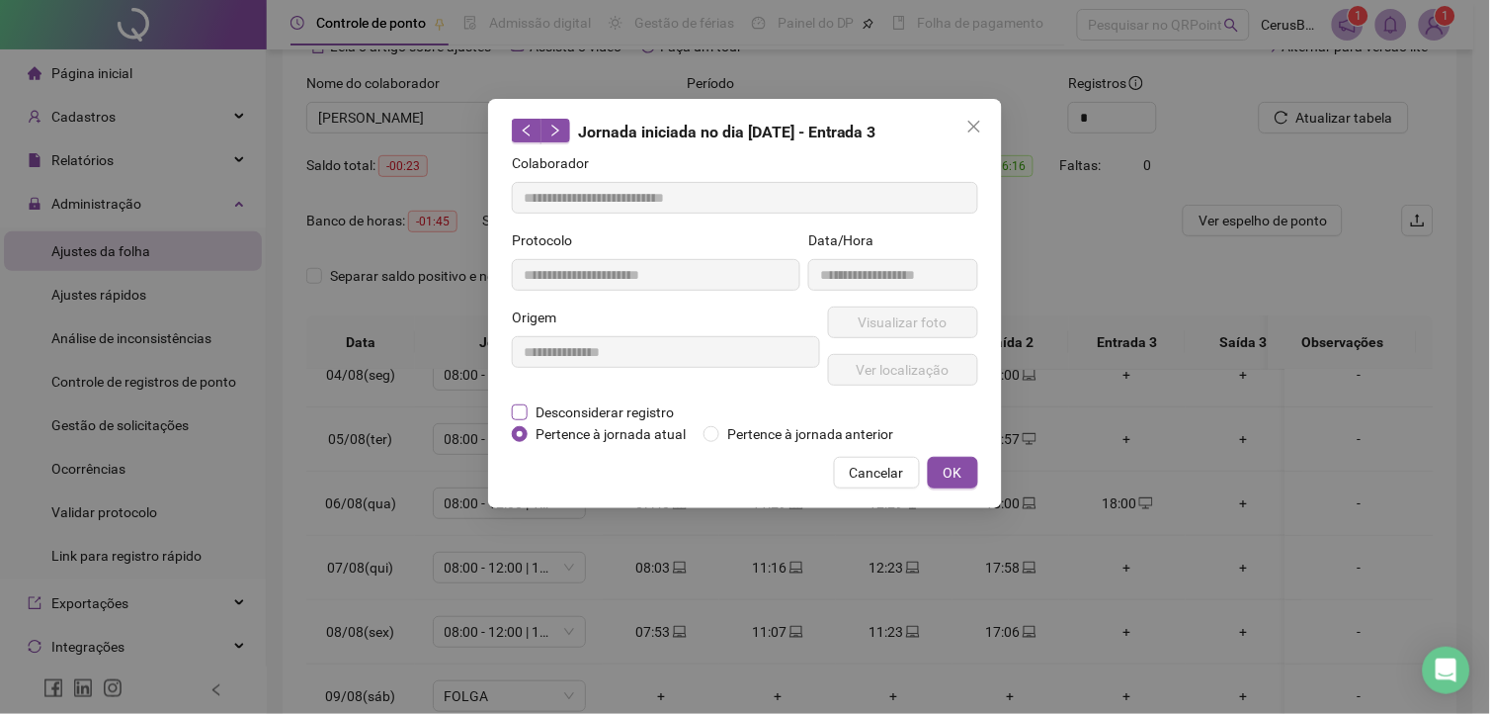
click at [599, 409] on span "Desconsiderar registro" at bounding box center [605, 412] width 154 height 22
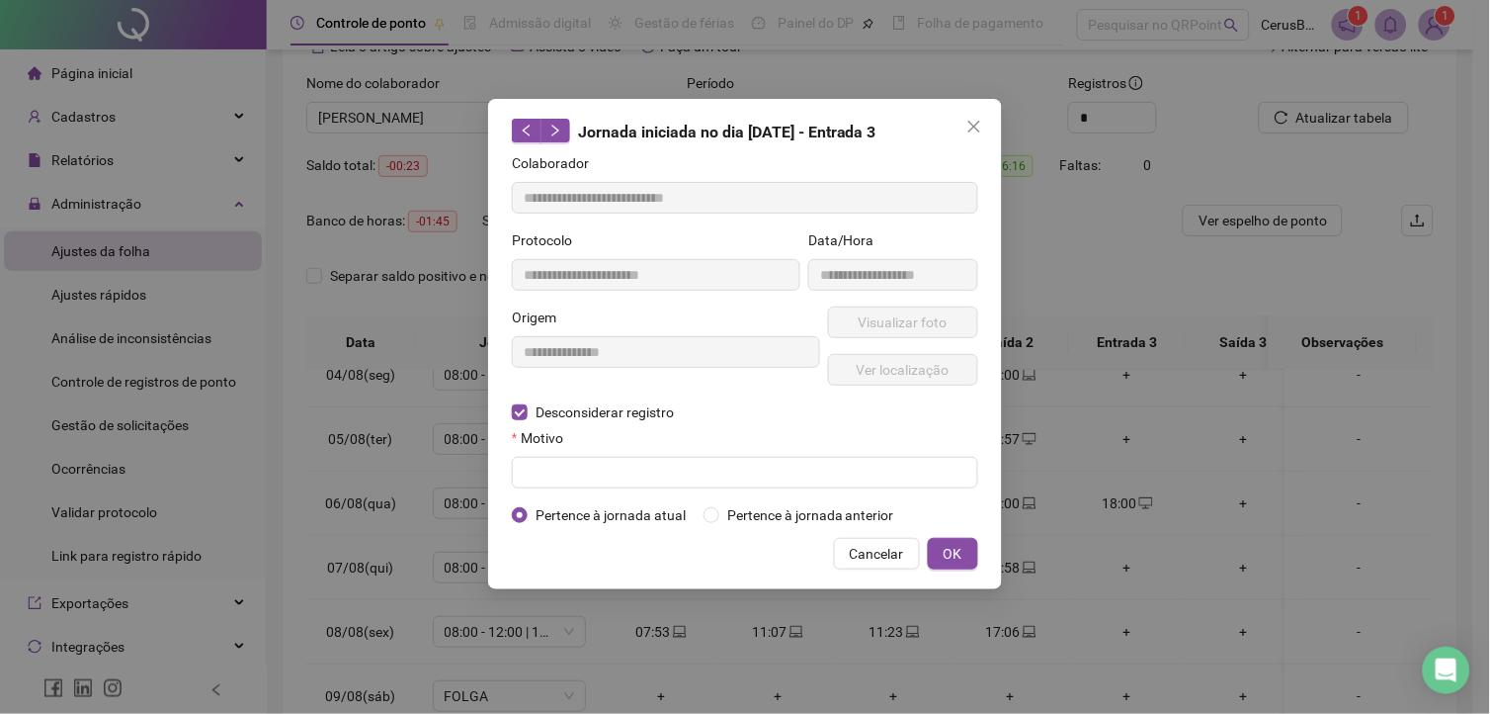
click at [647, 509] on span "Pertence à jornada atual" at bounding box center [611, 515] width 166 height 22
click at [666, 468] on input "text" at bounding box center [745, 473] width 466 height 32
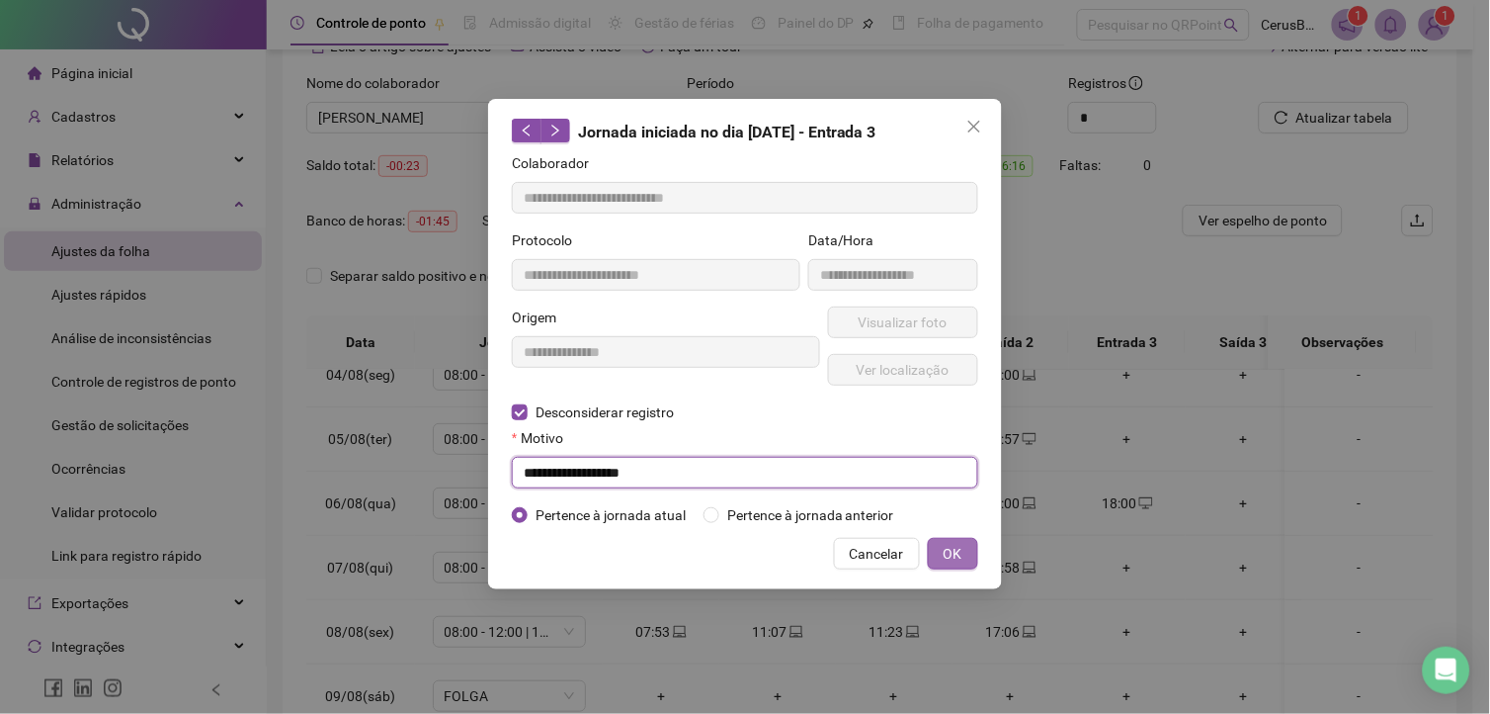
type input "**********"
click at [972, 557] on button "OK" at bounding box center [953, 554] width 50 height 32
click at [946, 544] on span "OK" at bounding box center [953, 554] width 19 height 22
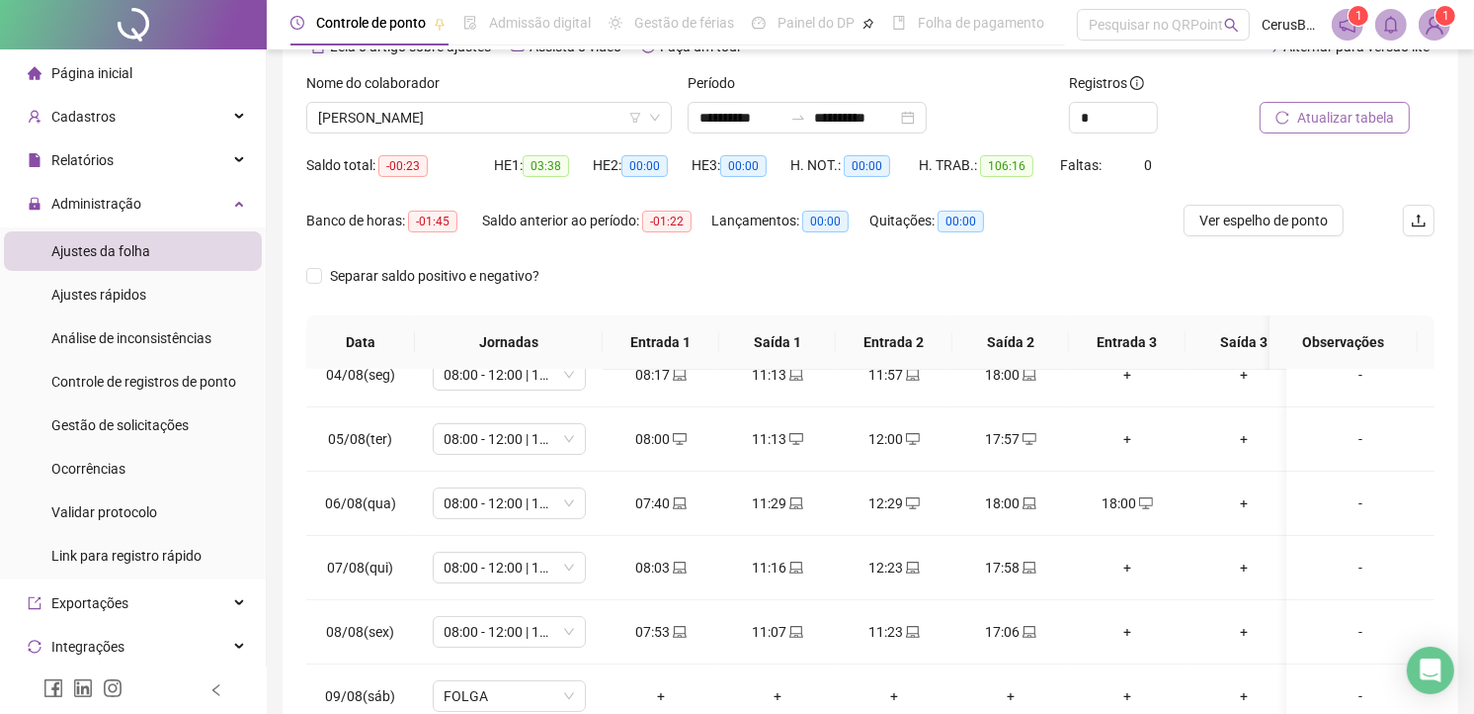
click at [1283, 124] on icon "reload" at bounding box center [1283, 118] width 14 height 14
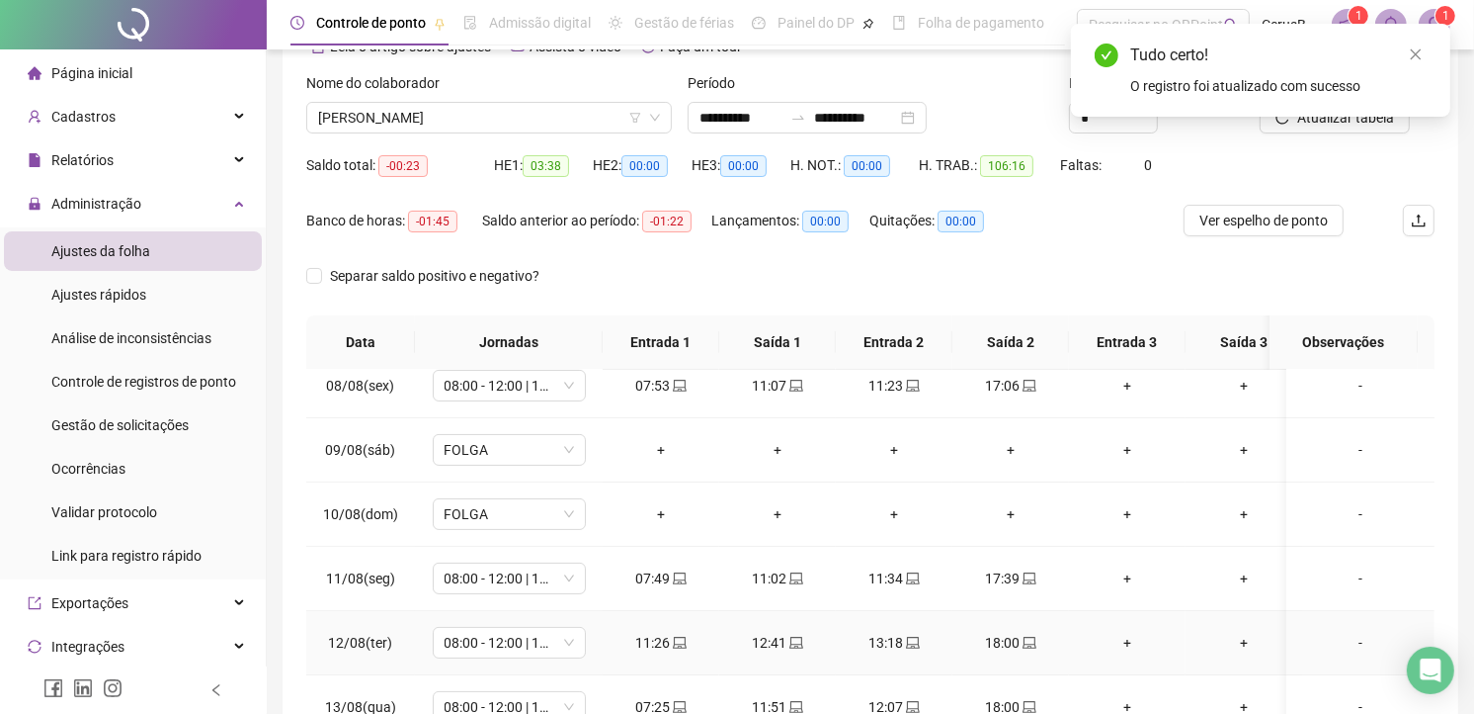
scroll to position [158, 0]
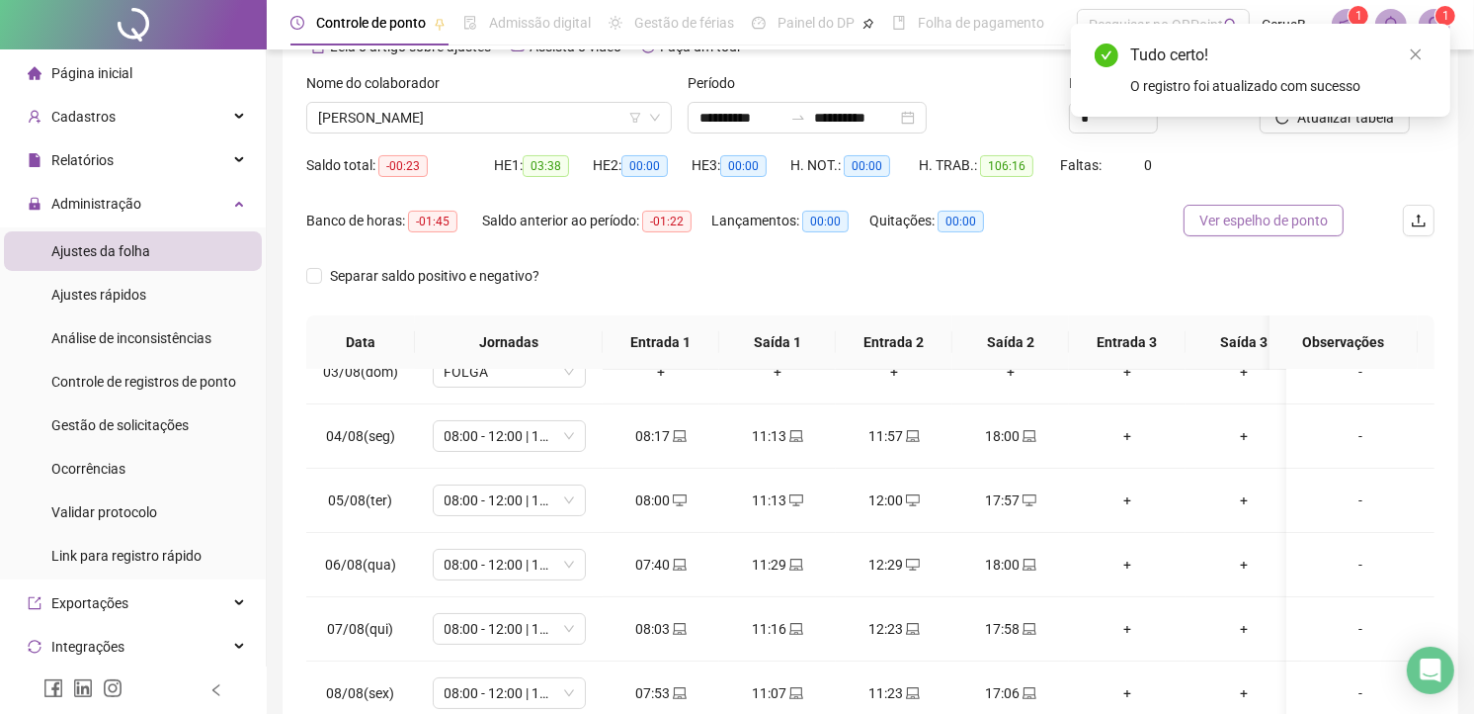
click at [1230, 225] on span "Ver espelho de ponto" at bounding box center [1264, 221] width 128 height 22
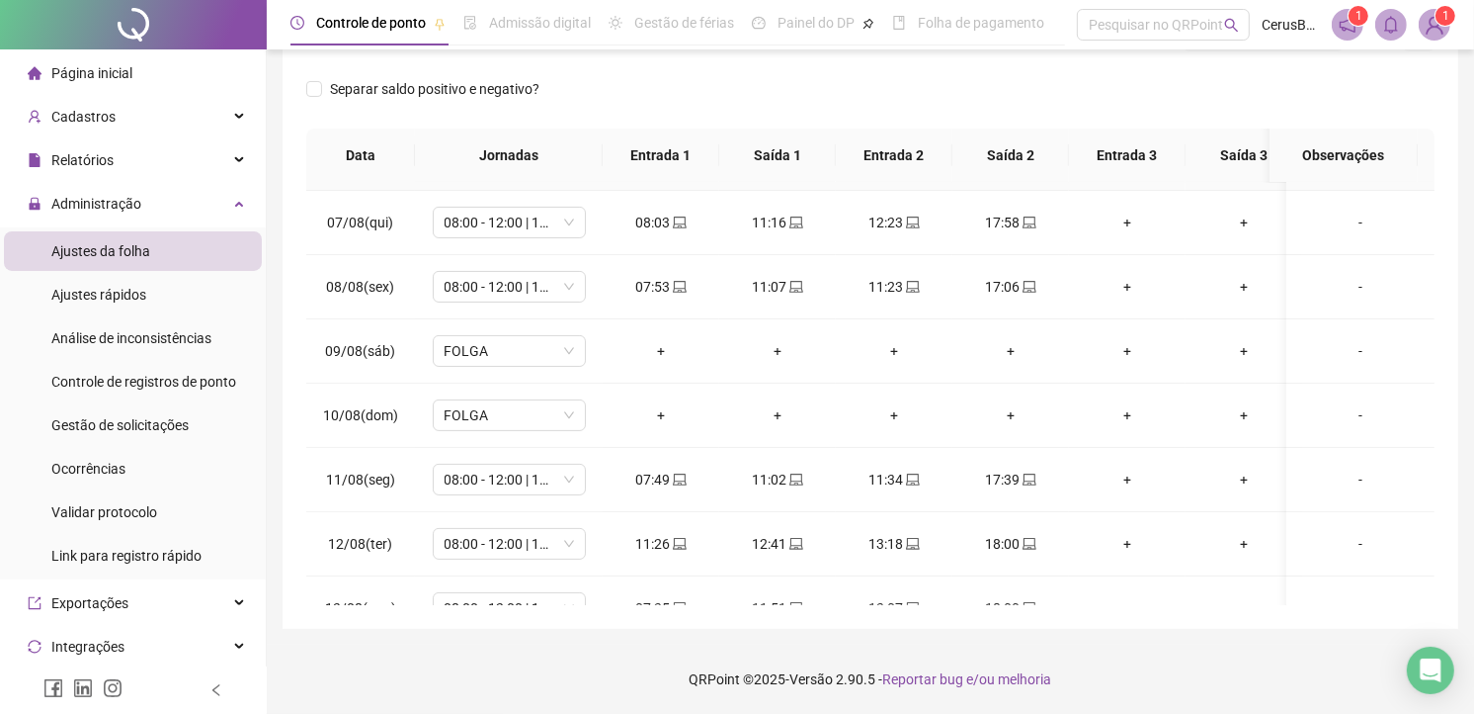
scroll to position [487, 0]
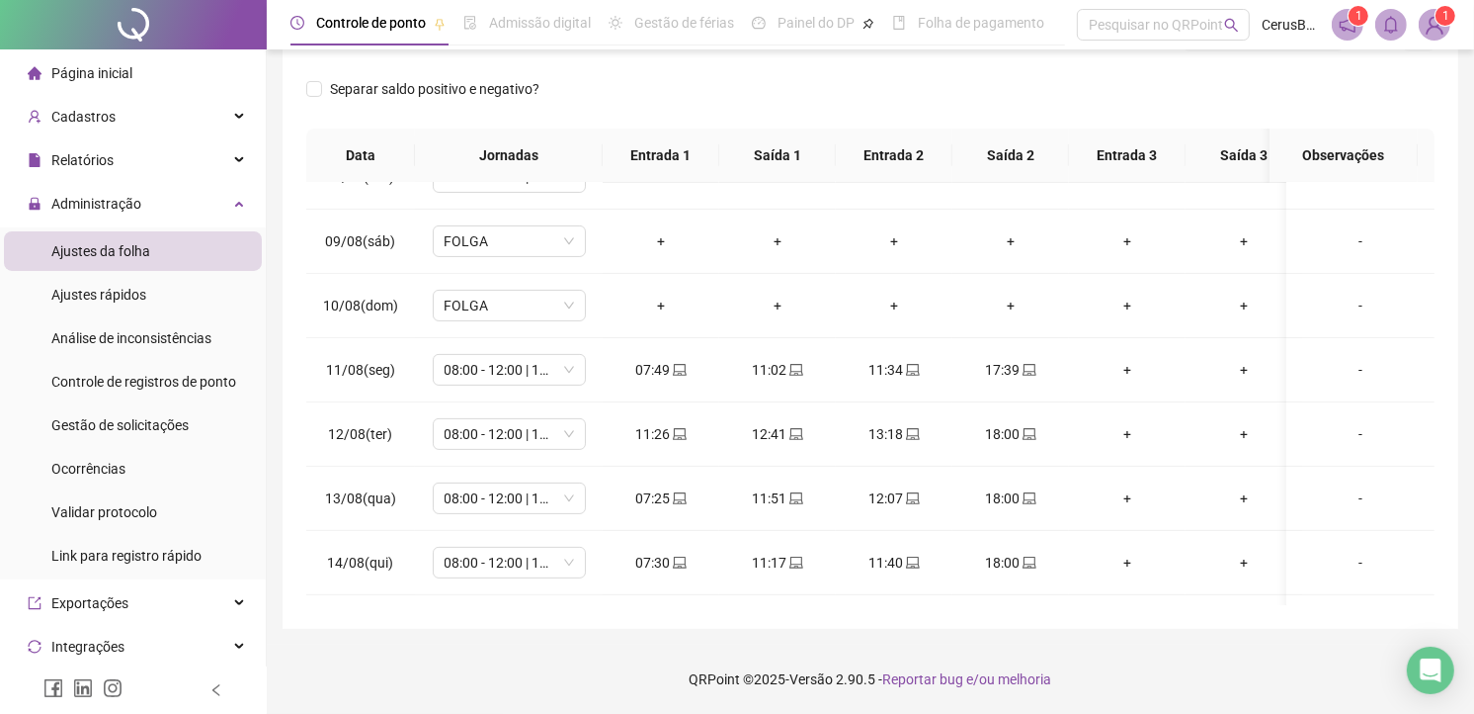
click at [1255, 81] on div "Separar saldo positivo e negativo?" at bounding box center [870, 100] width 1129 height 55
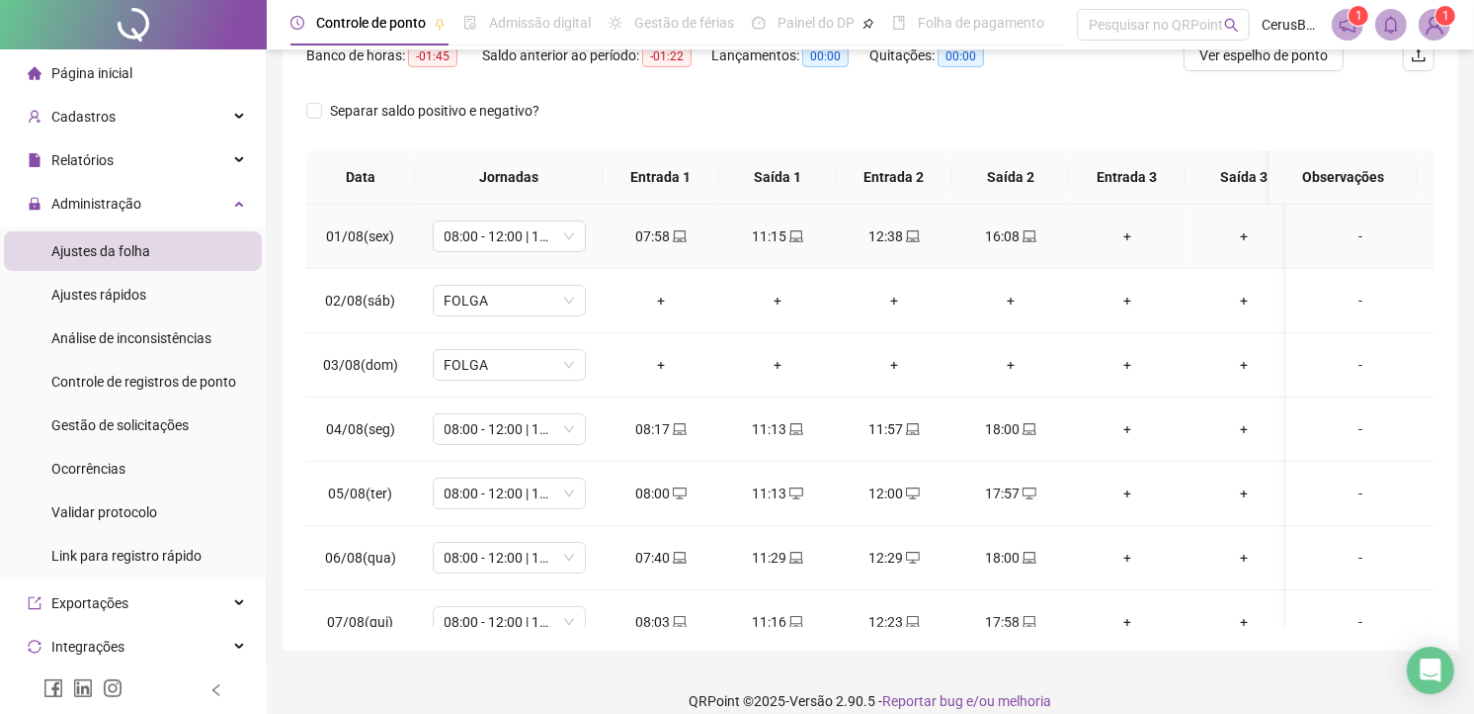
scroll to position [0, 0]
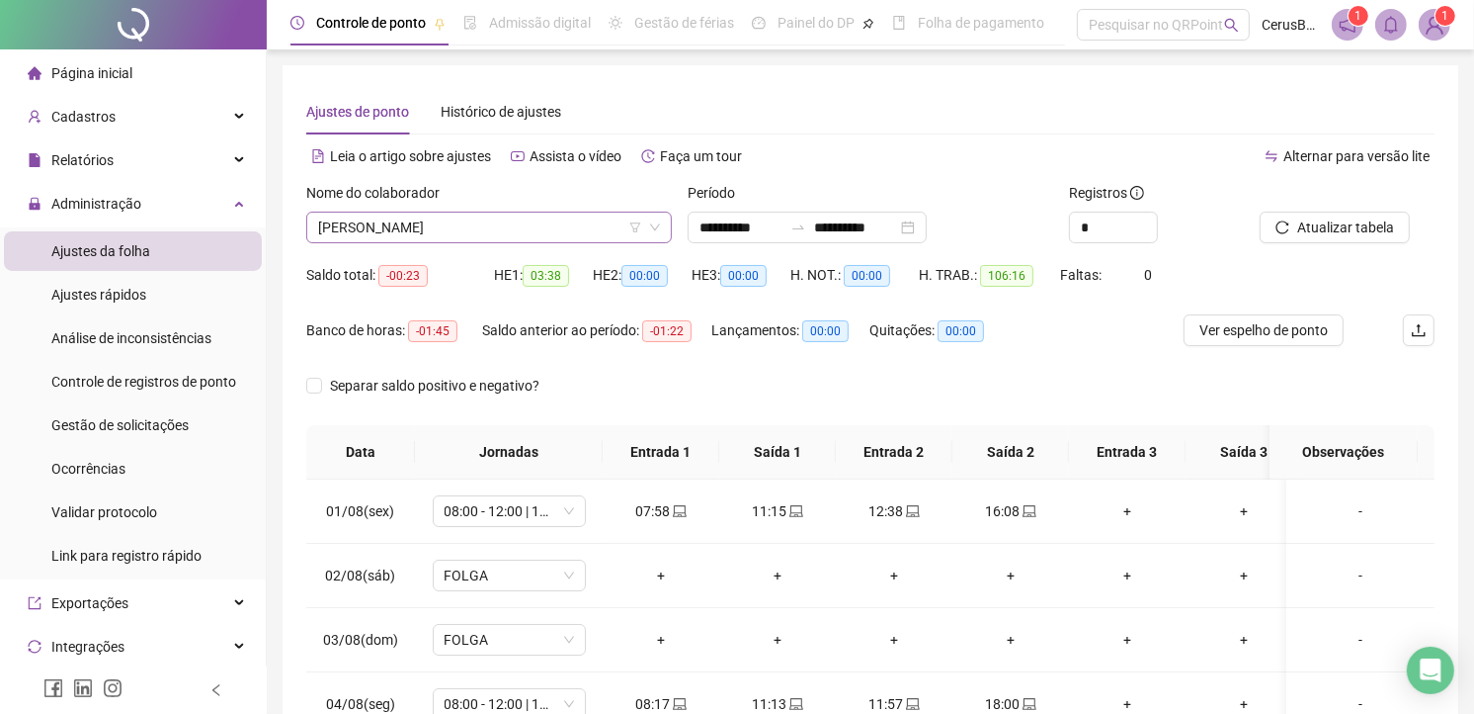
click at [544, 242] on div "LORRANA ROSA DE SOUZA PRATES" at bounding box center [489, 227] width 366 height 32
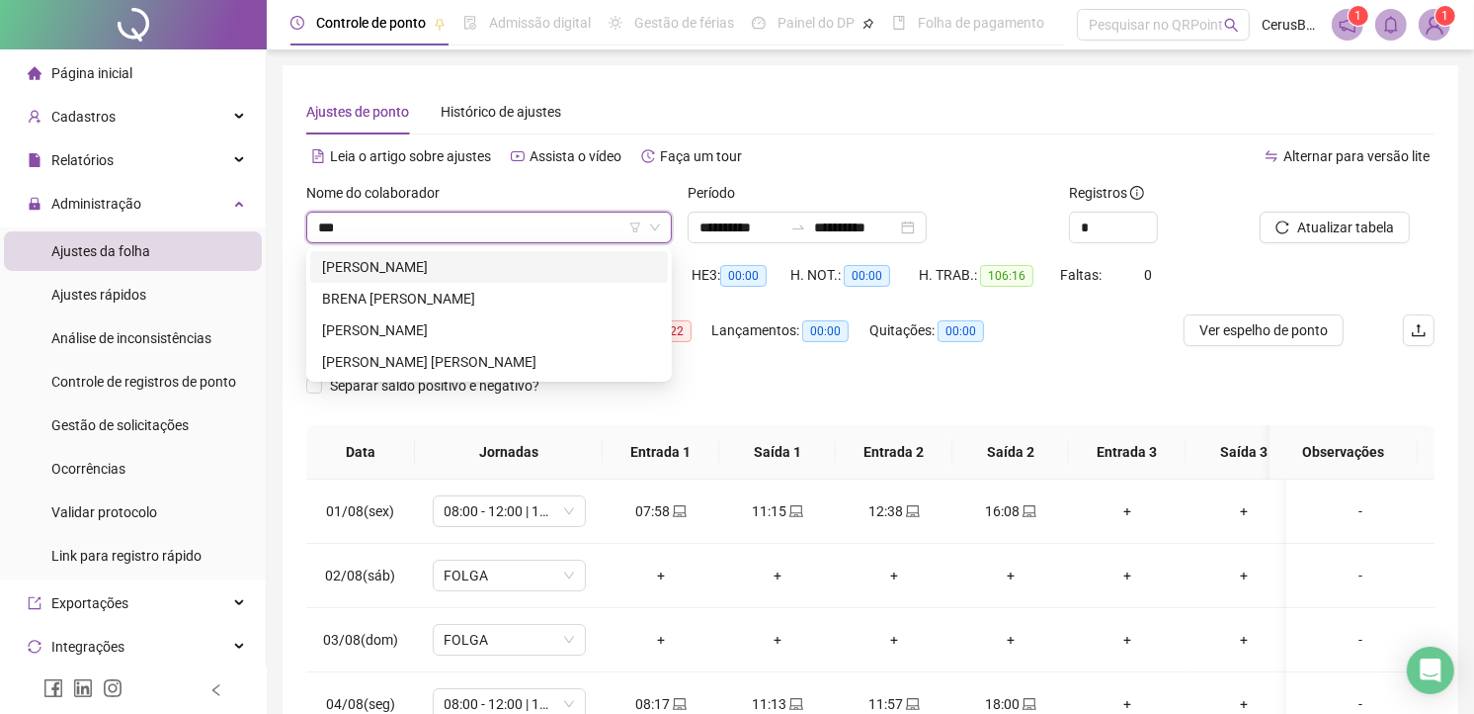
type input "****"
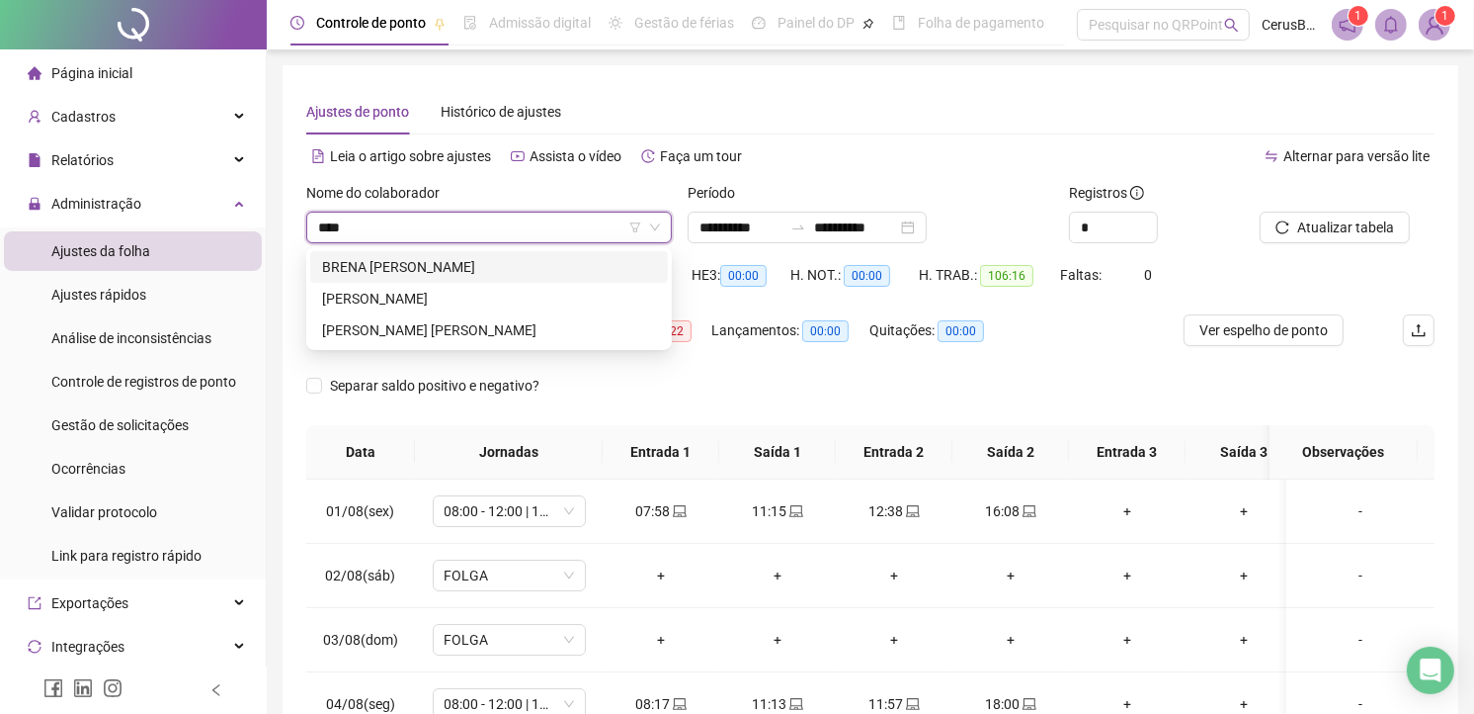
click at [474, 271] on div "BRENA KERCIA RODRIGUES RABELO DE SOUZA" at bounding box center [489, 267] width 334 height 22
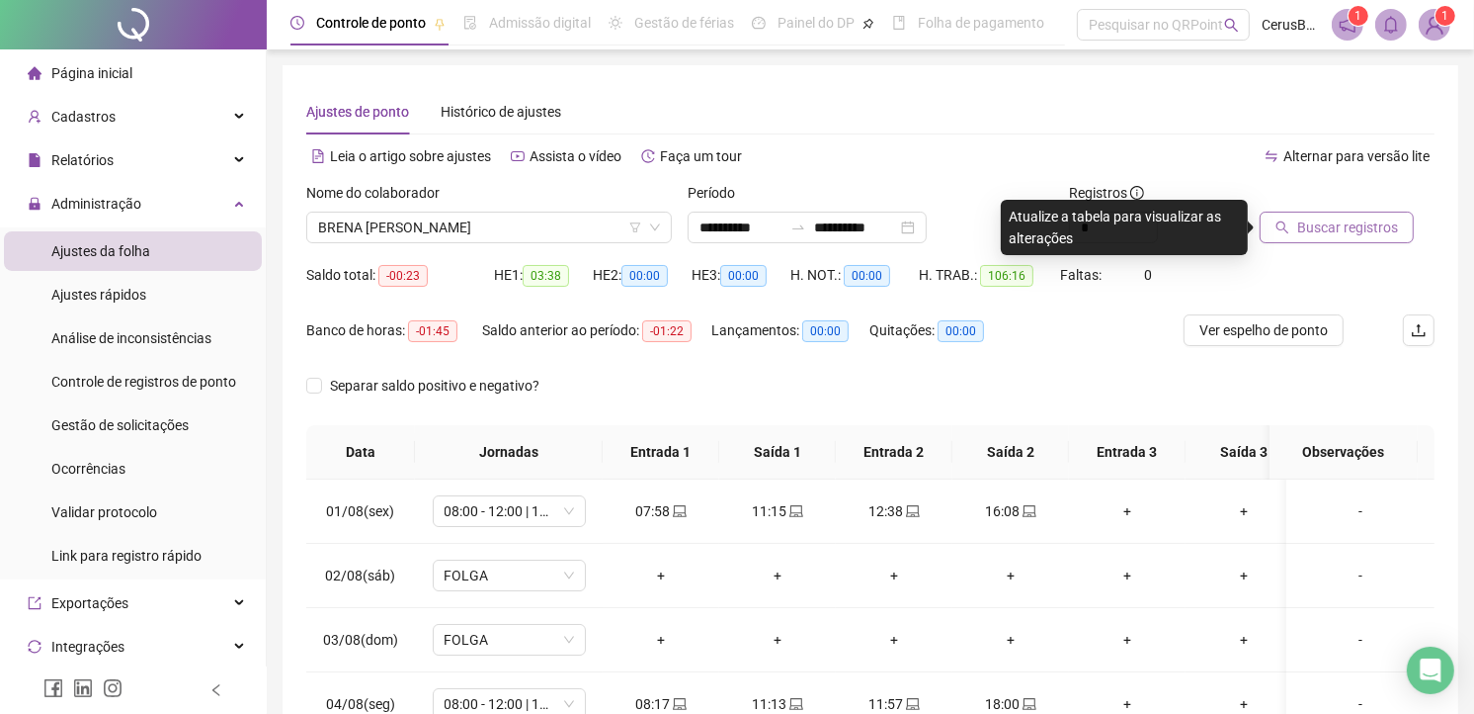
click at [1393, 216] on span "Buscar registros" at bounding box center [1348, 227] width 101 height 22
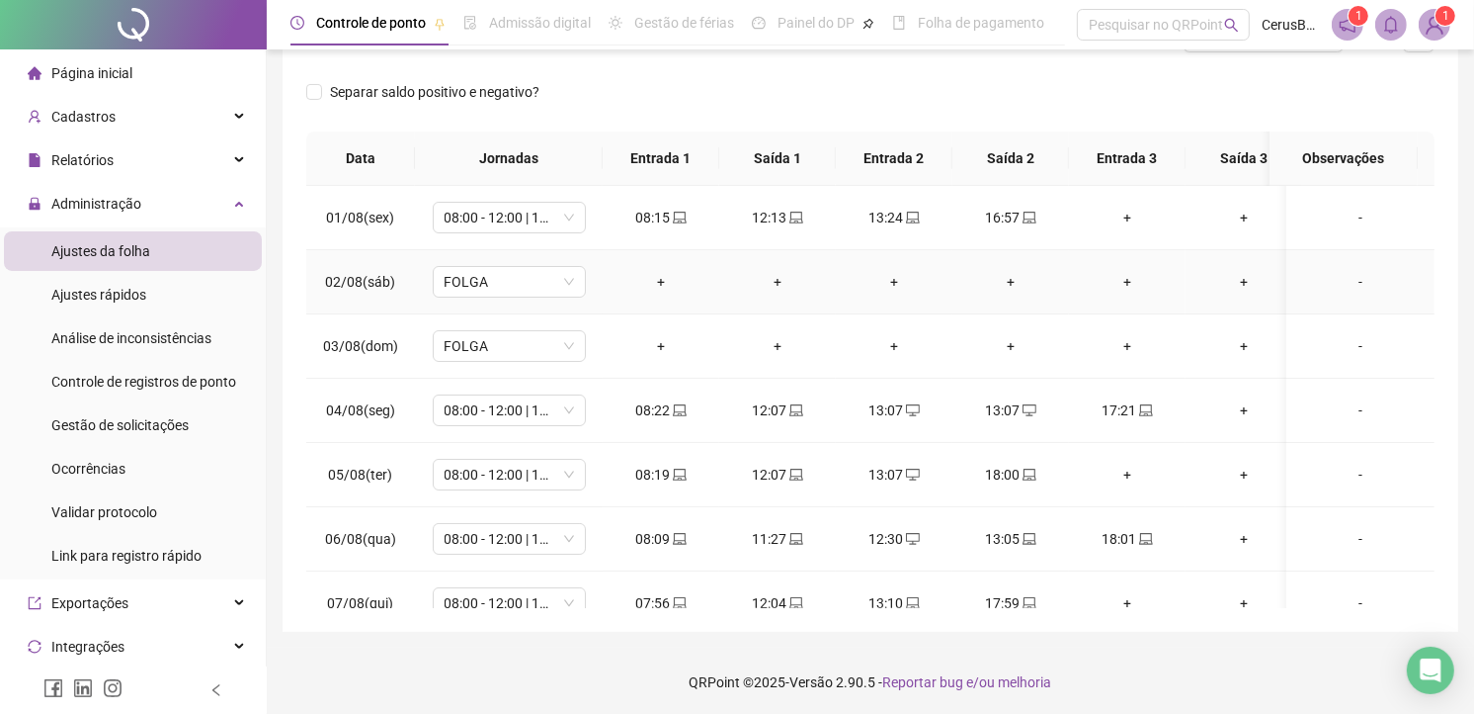
scroll to position [296, 0]
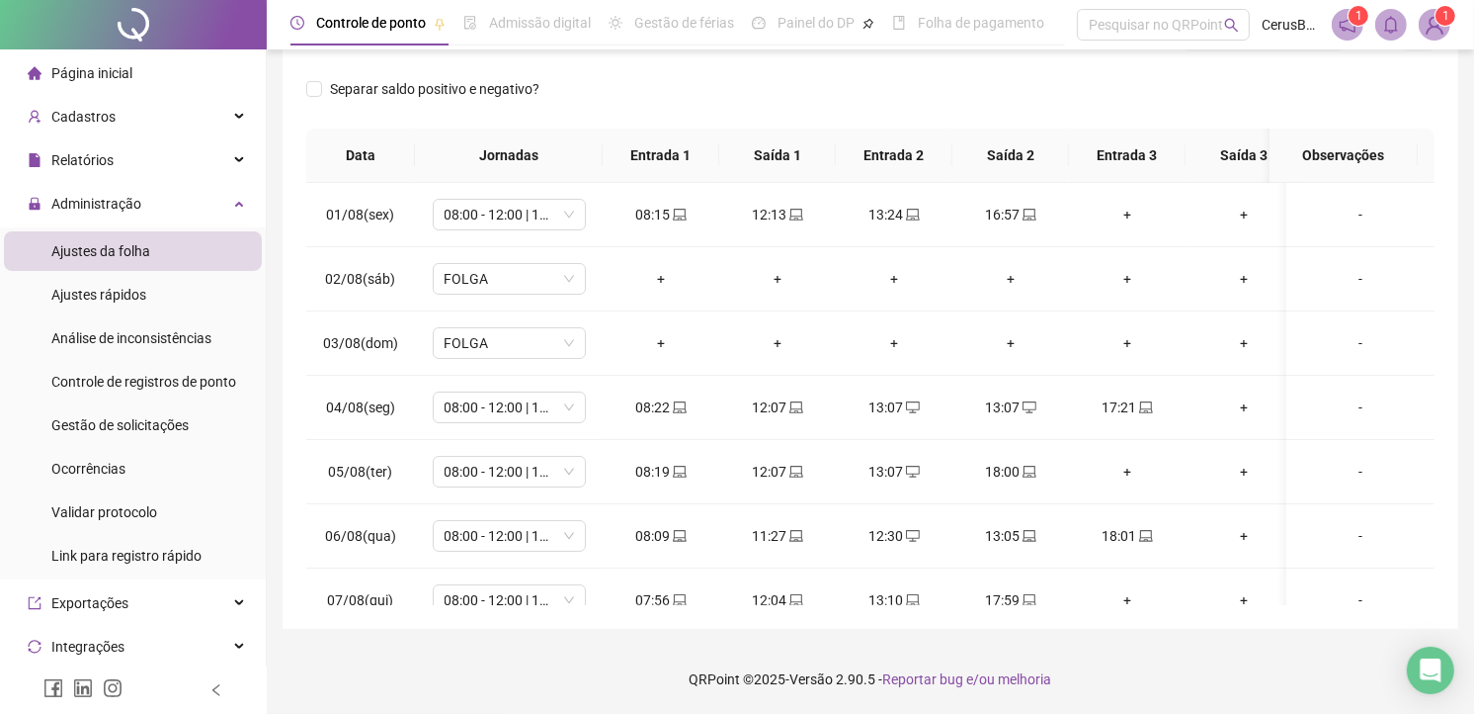
click at [1235, 94] on div "Separar saldo positivo e negativo?" at bounding box center [870, 100] width 1129 height 55
click at [1327, 114] on div "Separar saldo positivo e negativo?" at bounding box center [870, 100] width 1129 height 55
click at [1023, 540] on icon "laptop" at bounding box center [1030, 536] width 14 height 14
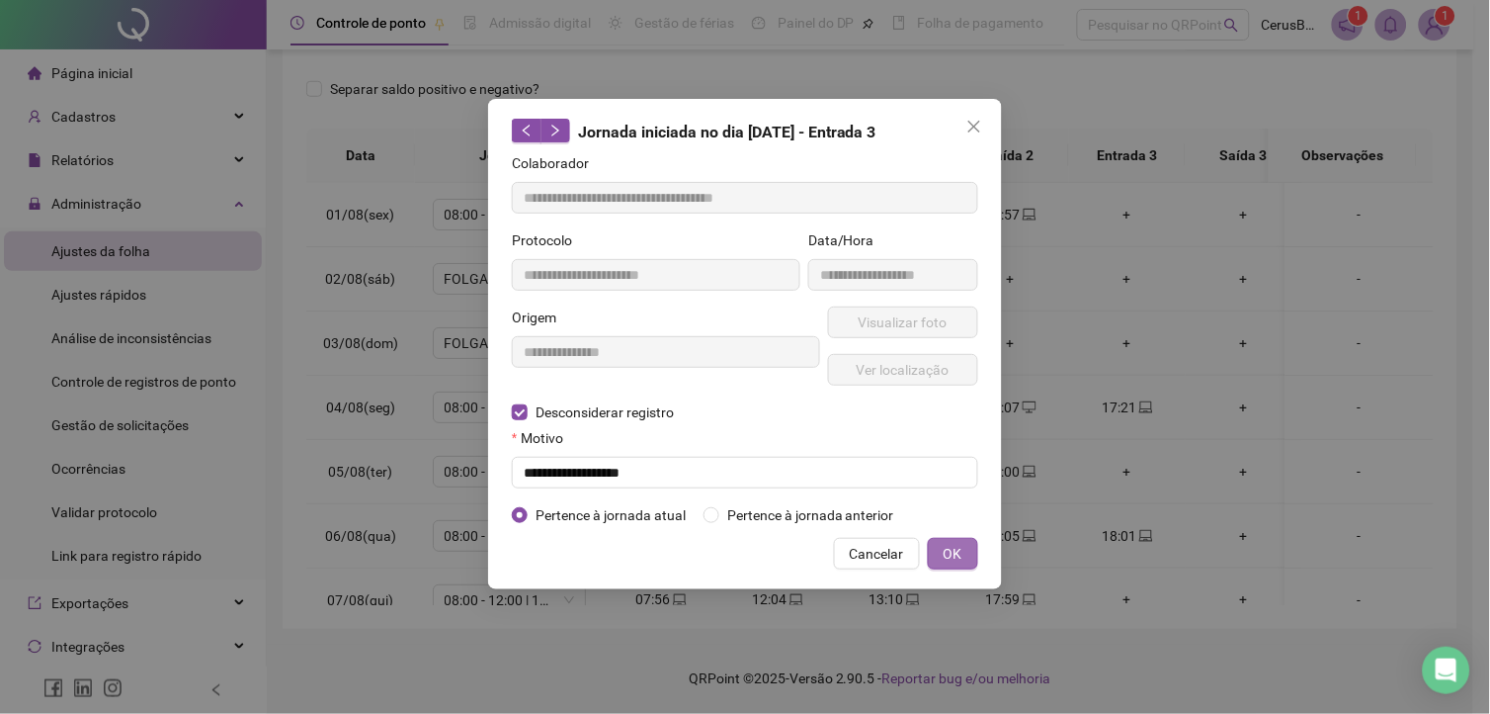
click at [939, 545] on button "OK" at bounding box center [953, 554] width 50 height 32
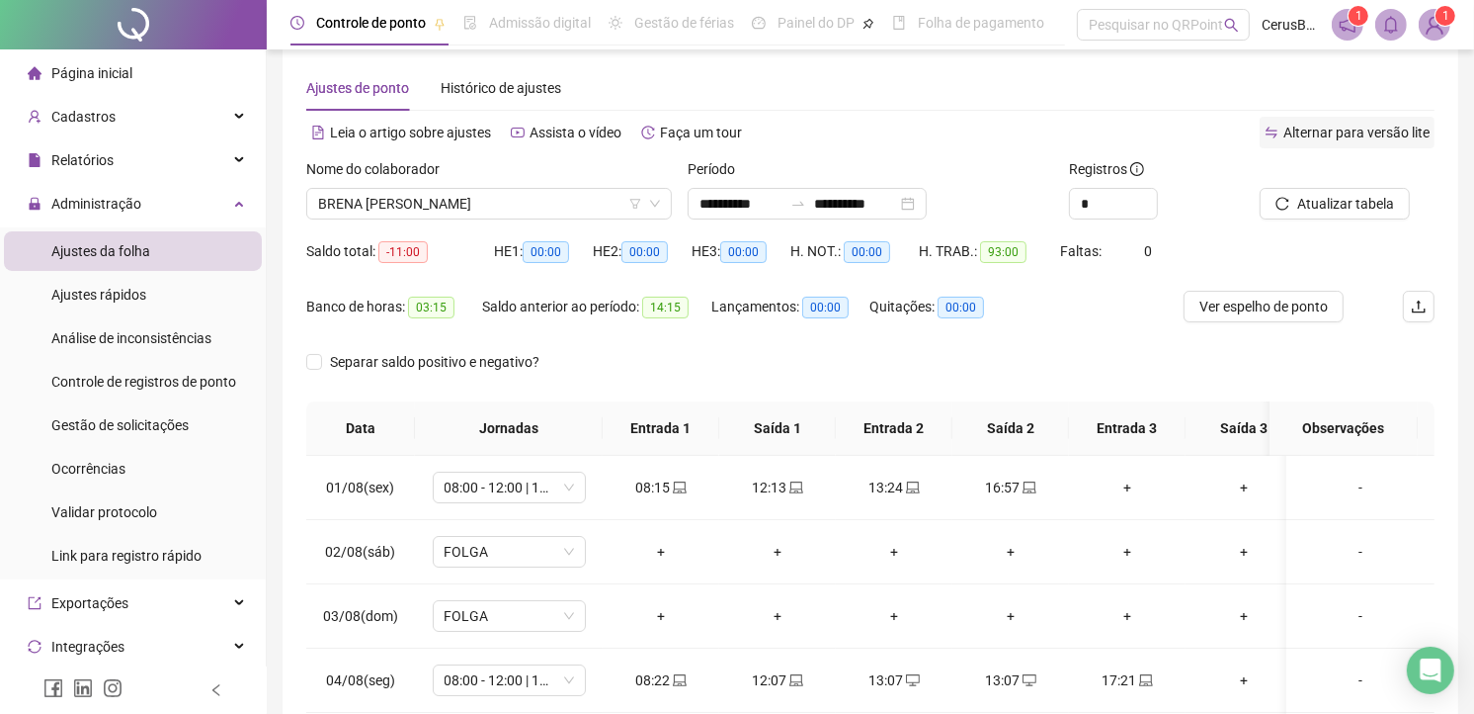
scroll to position [0, 0]
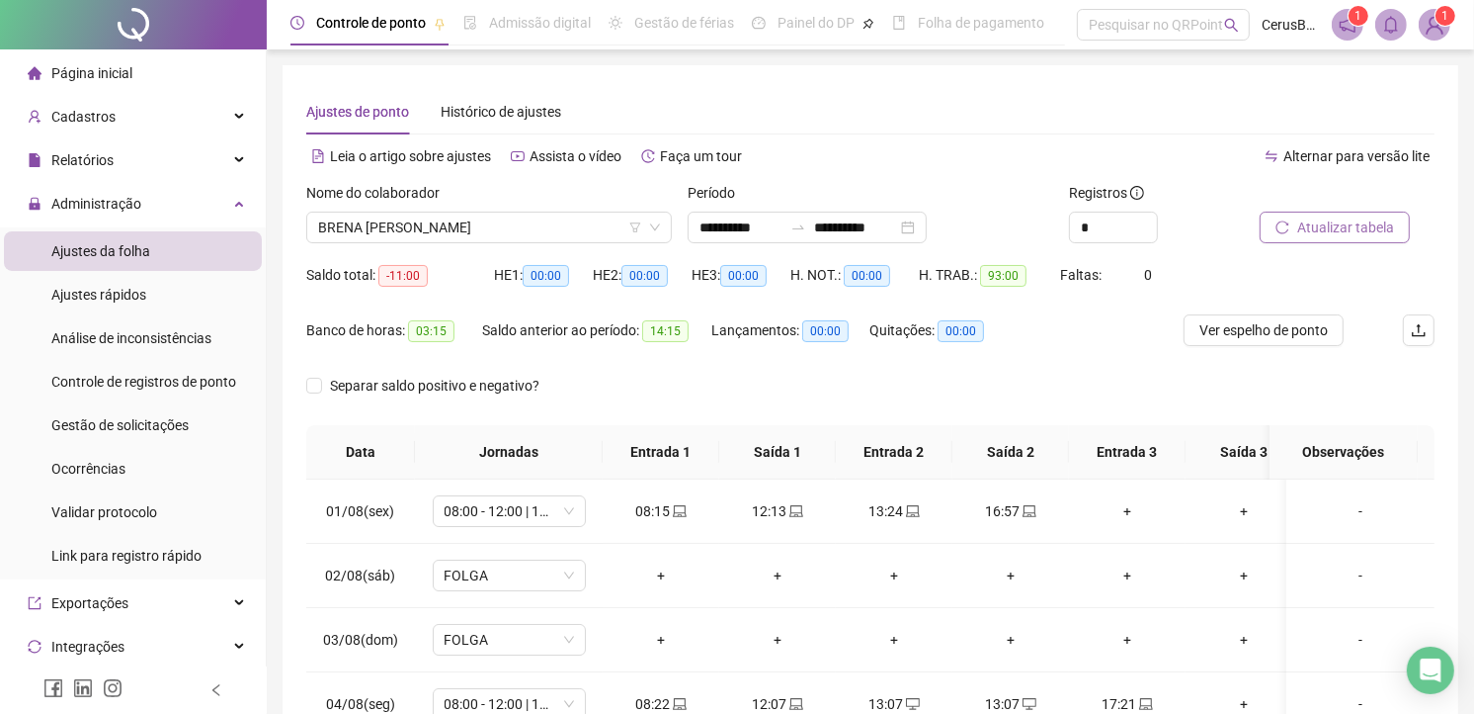
click at [1336, 223] on span "Atualizar tabela" at bounding box center [1346, 227] width 97 height 22
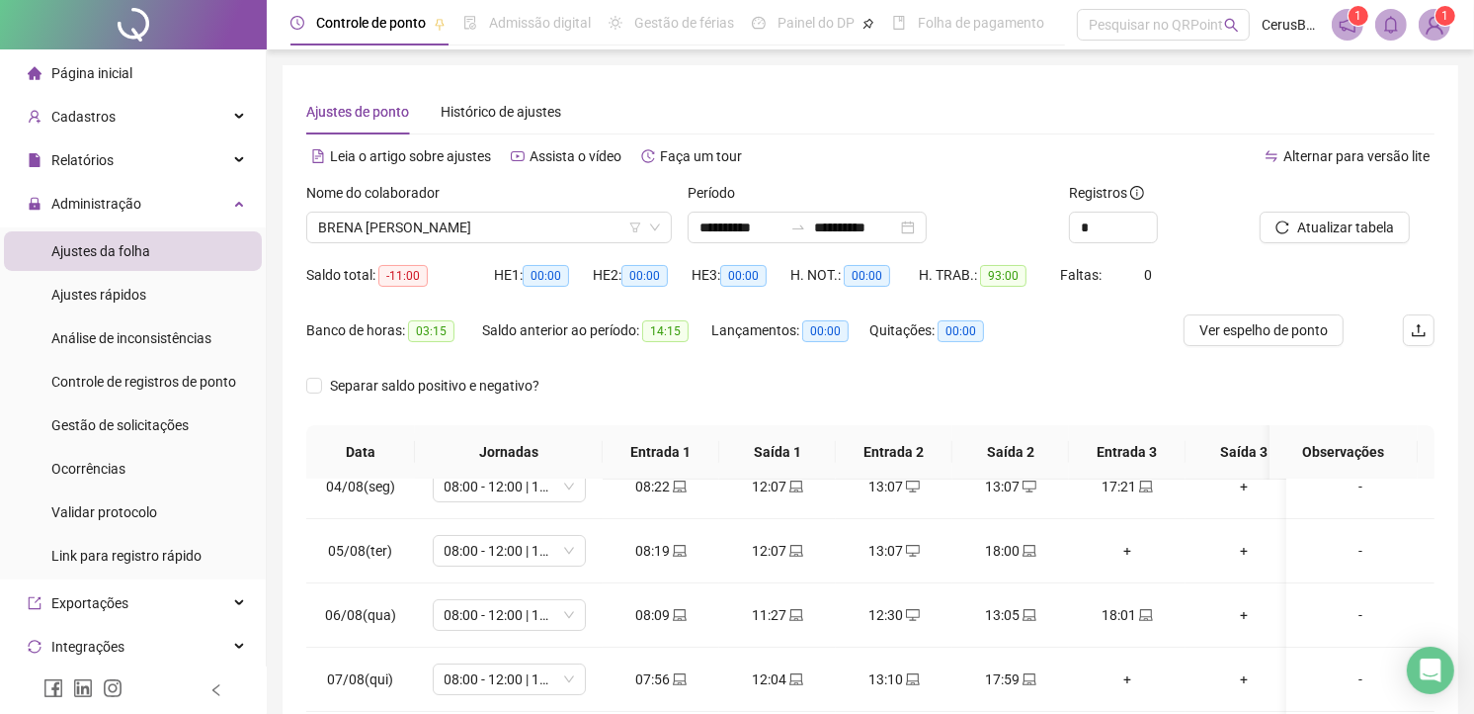
scroll to position [219, 0]
click at [1010, 608] on div "13:05" at bounding box center [1010, 613] width 85 height 22
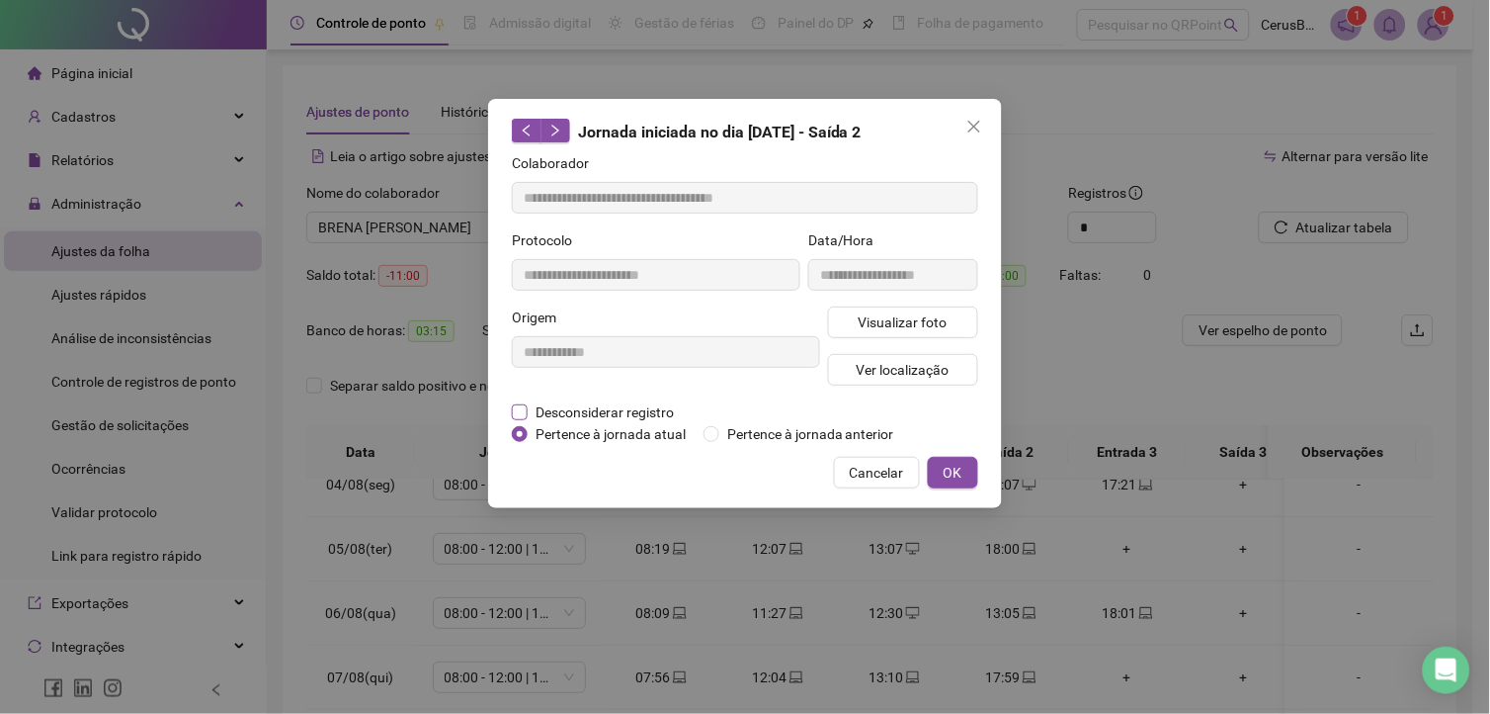
click at [595, 408] on span "Desconsiderar registro" at bounding box center [605, 412] width 154 height 22
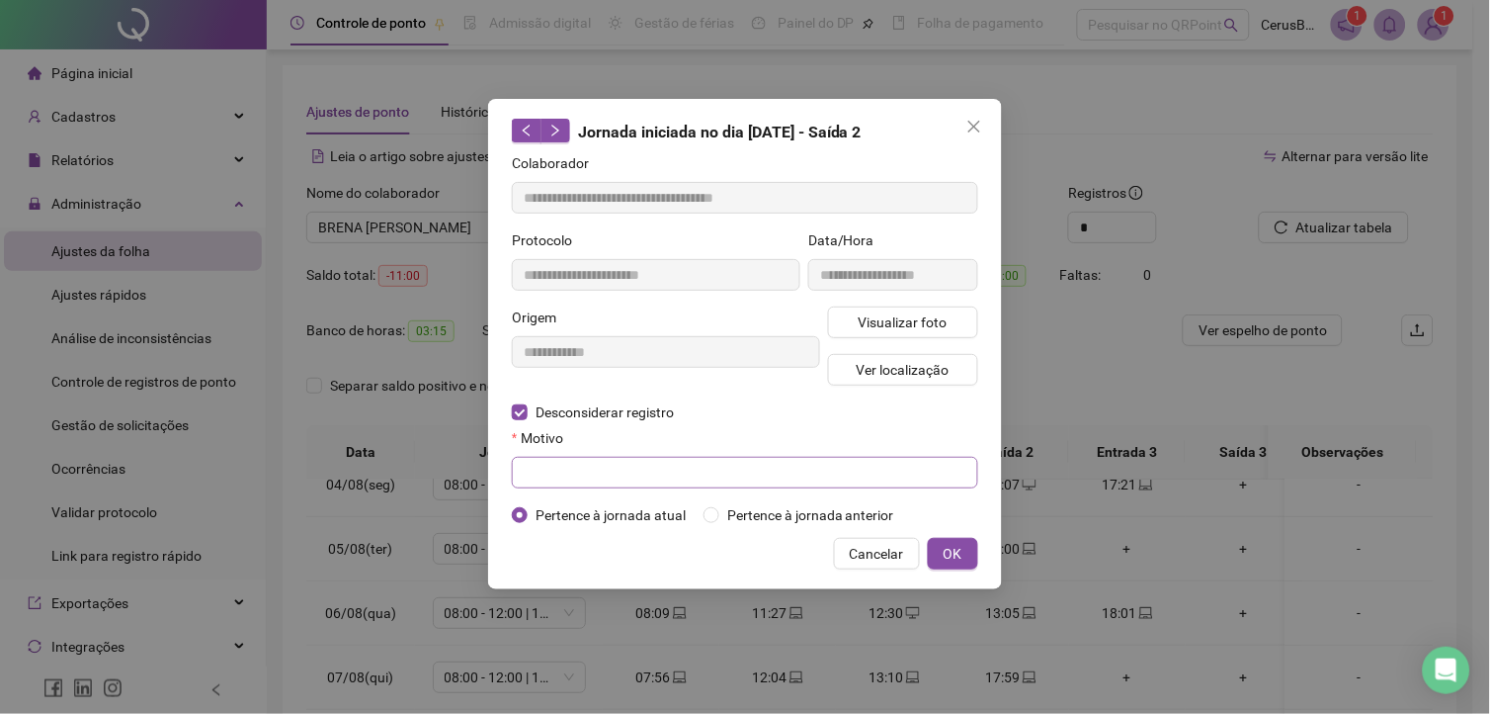
drag, startPoint x: 638, startPoint y: 495, endPoint x: 644, endPoint y: 481, distance: 15.1
click at [639, 488] on form "**********" at bounding box center [745, 339] width 466 height 374
click at [644, 481] on input "text" at bounding box center [745, 473] width 466 height 32
type input "*"
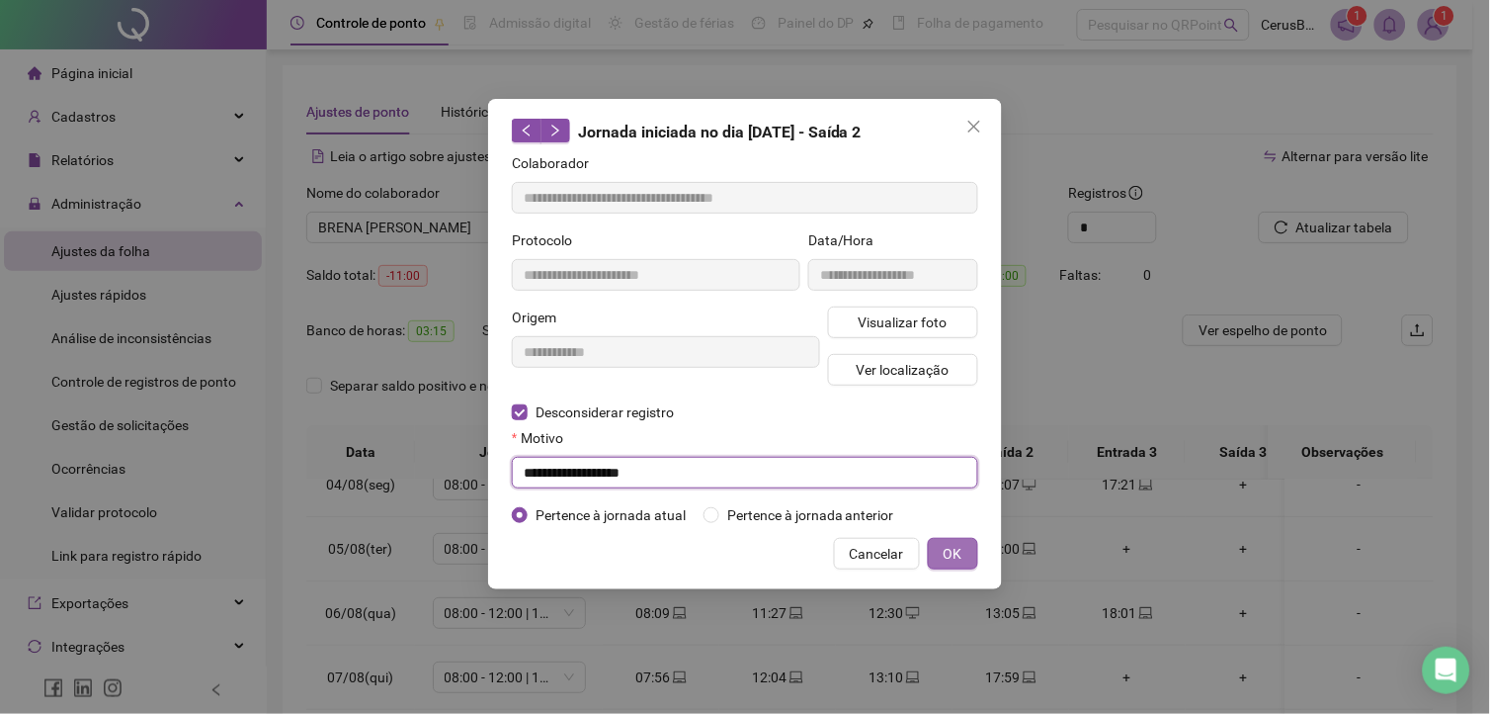
type input "**********"
click at [971, 555] on button "OK" at bounding box center [953, 554] width 50 height 32
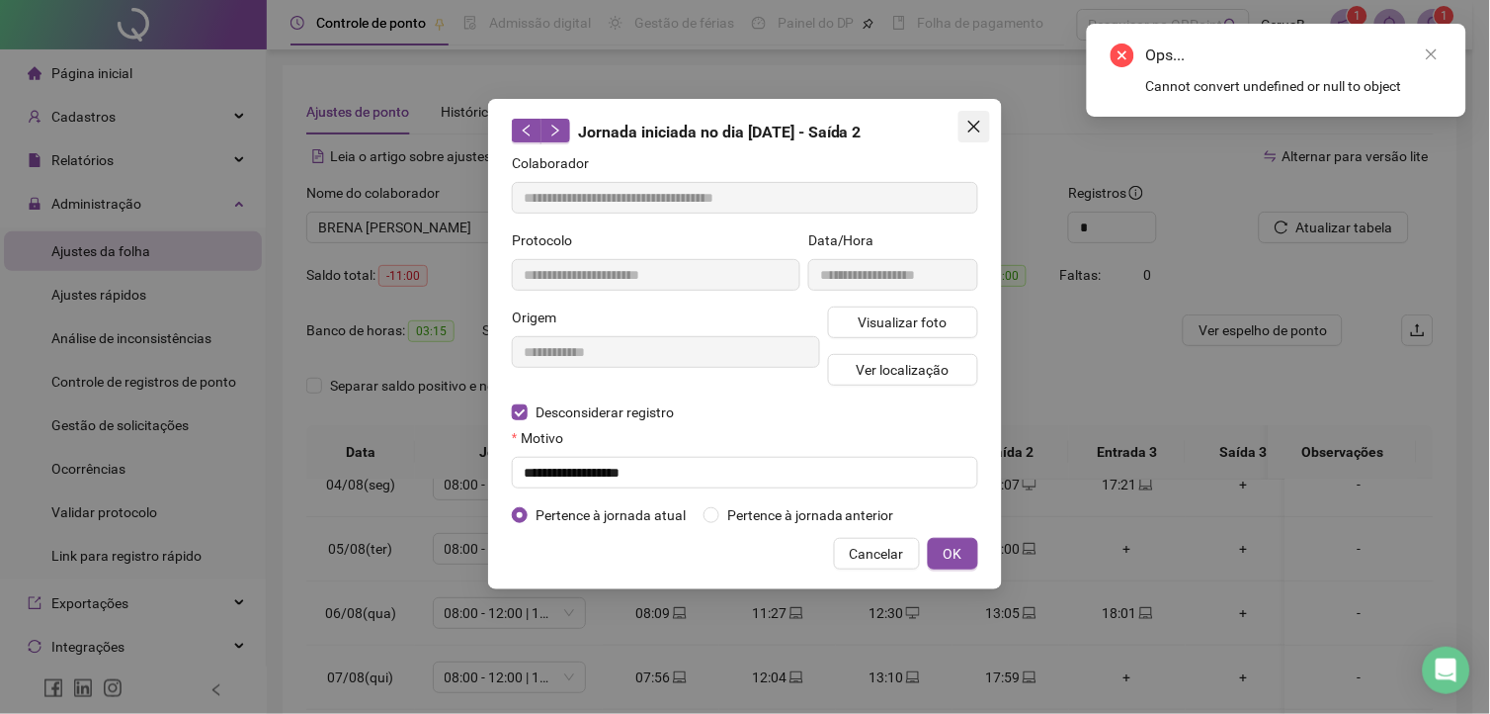
click at [975, 131] on icon "close" at bounding box center [974, 127] width 16 height 16
